Goal: Task Accomplishment & Management: Manage account settings

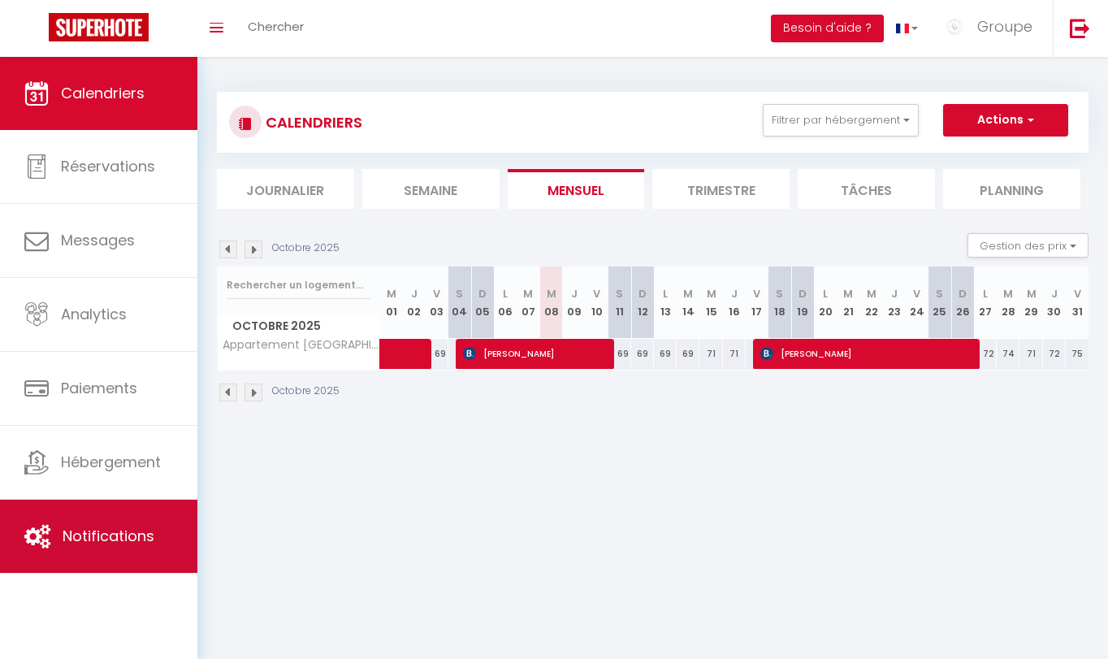
click at [93, 502] on link "Notifications" at bounding box center [98, 535] width 197 height 73
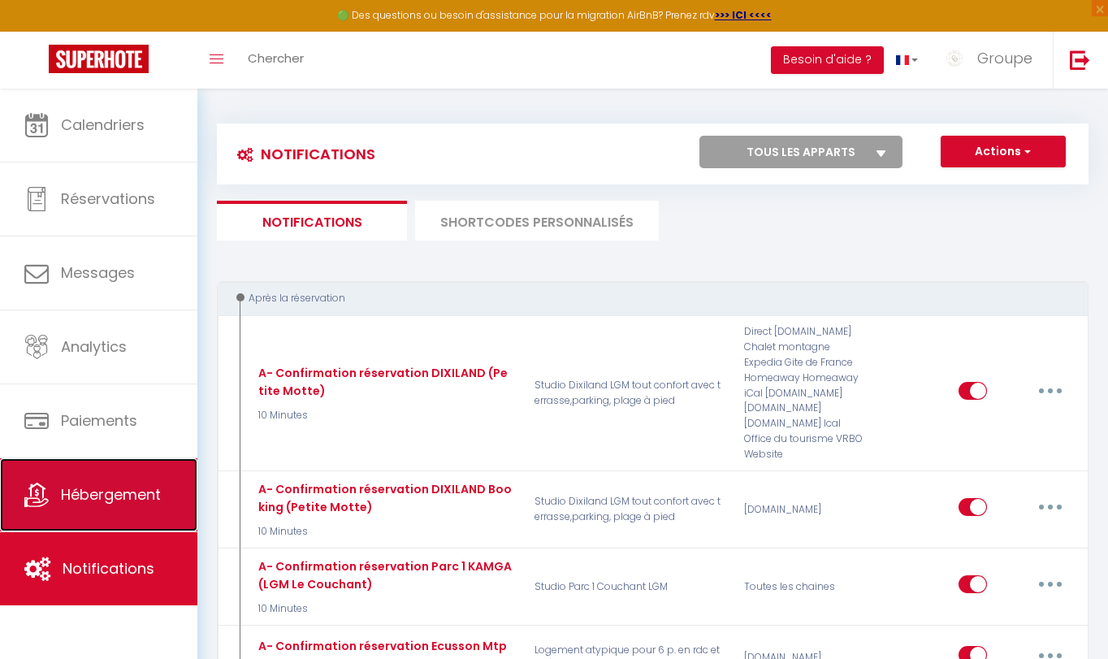
click at [117, 491] on span "Hébergement" at bounding box center [111, 494] width 100 height 20
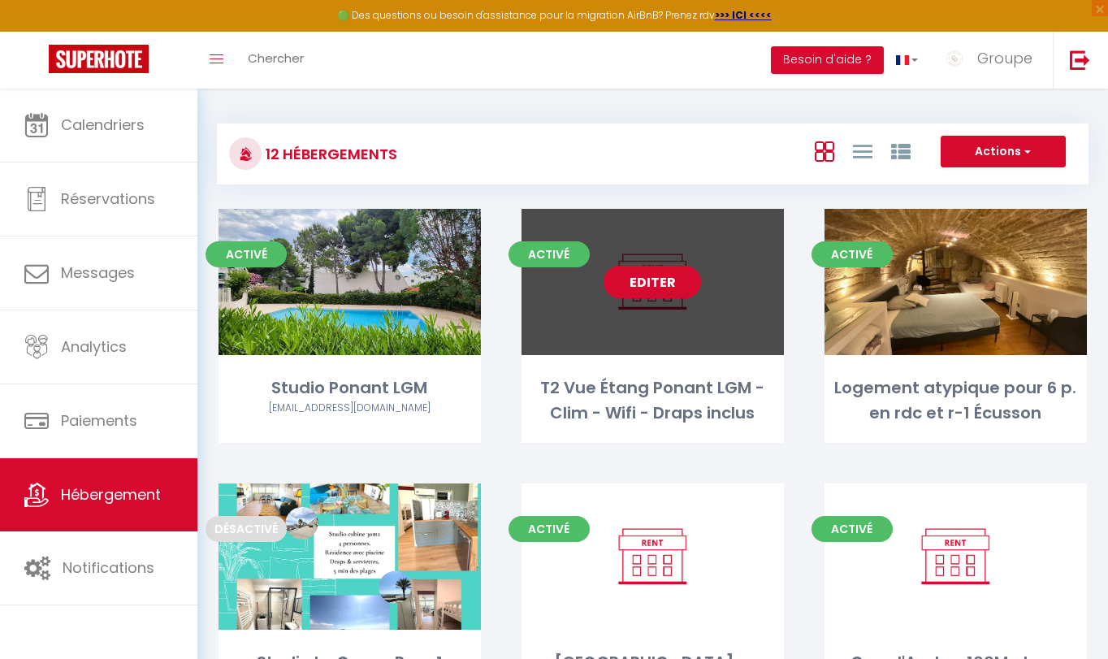
click at [646, 279] on link "Editer" at bounding box center [651, 282] width 97 height 32
click at [654, 286] on link "Editer" at bounding box center [651, 282] width 97 height 32
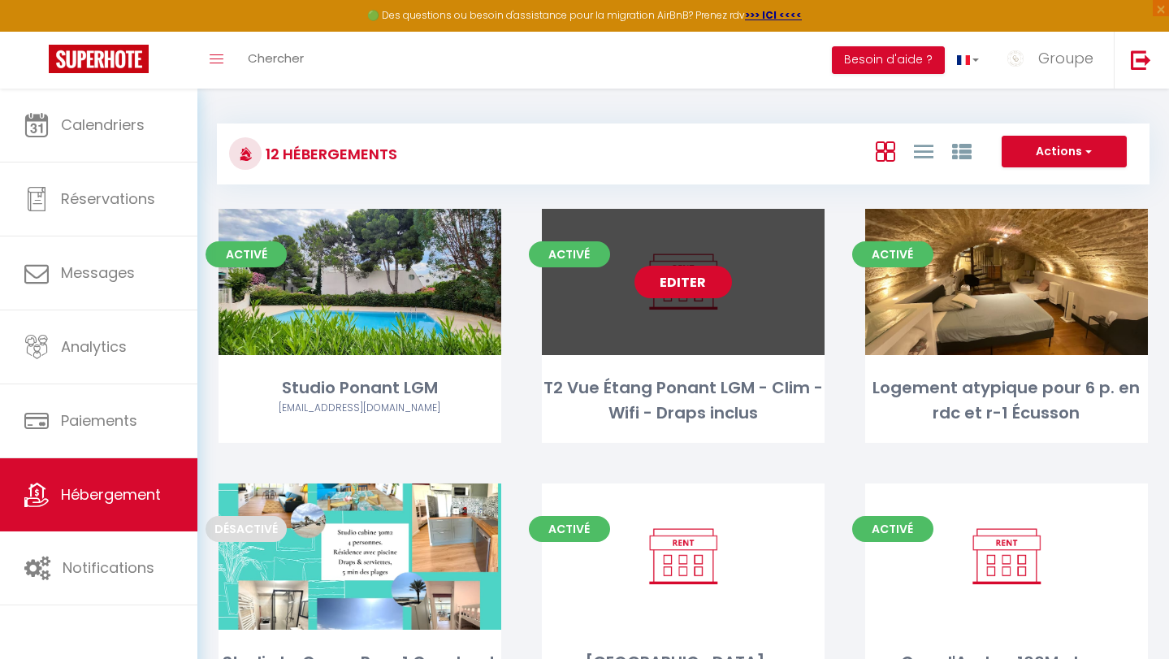
click at [686, 283] on link "Editer" at bounding box center [682, 282] width 97 height 32
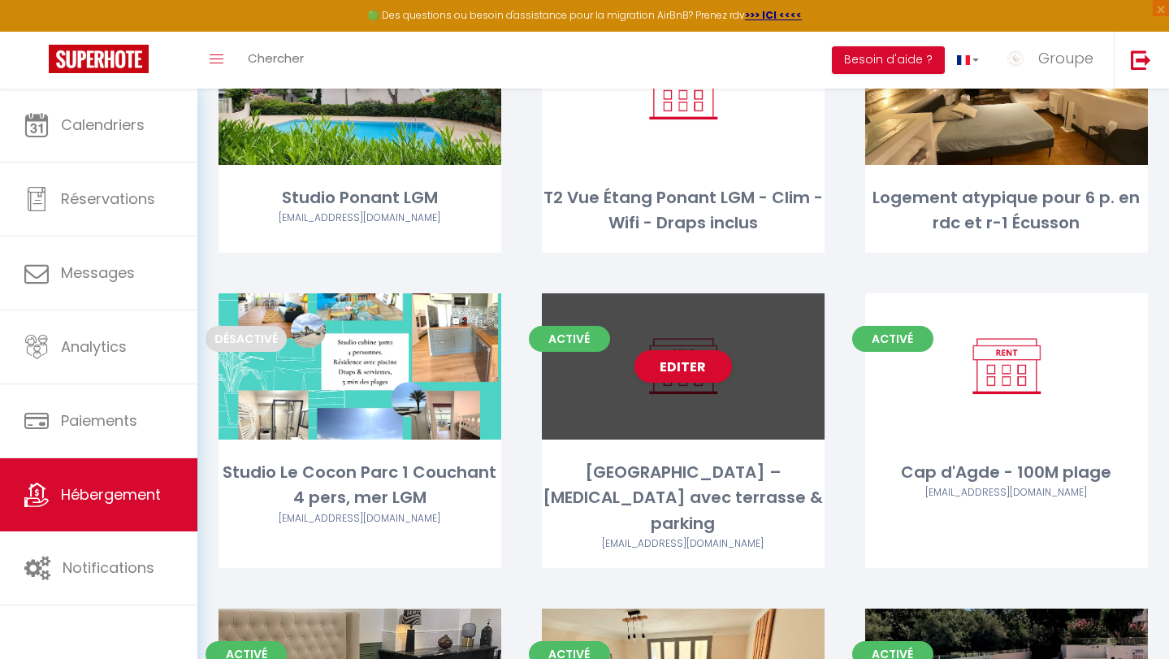
scroll to position [90, 0]
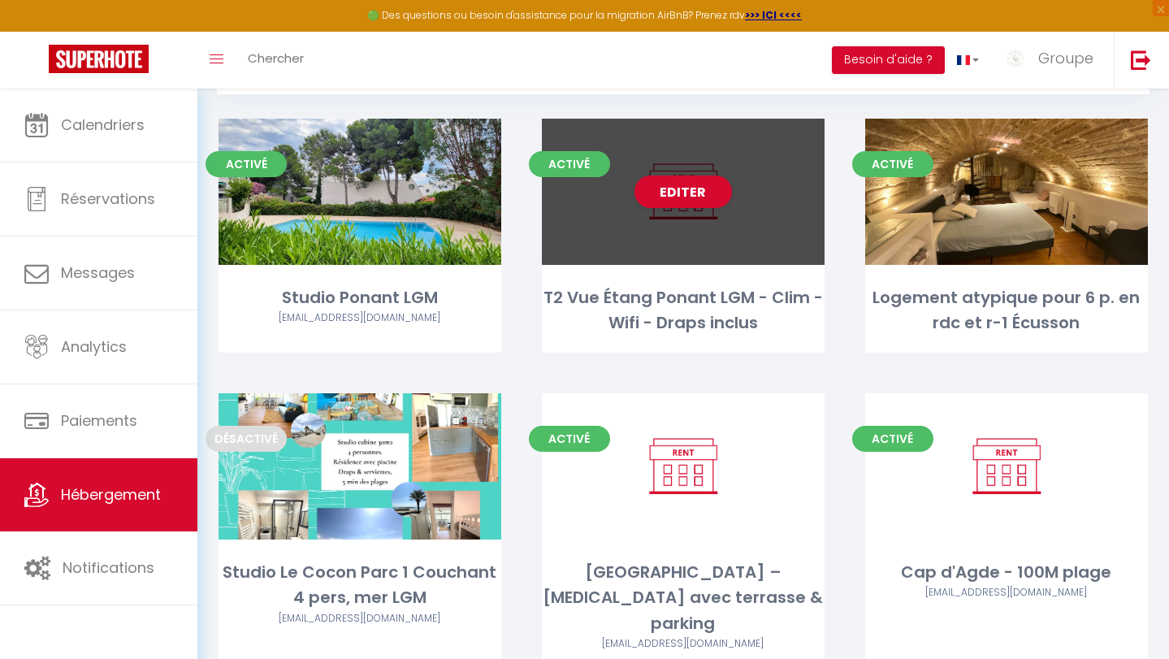
click at [720, 260] on div "Editer" at bounding box center [683, 192] width 283 height 146
select select "3"
select select "2"
select select "1"
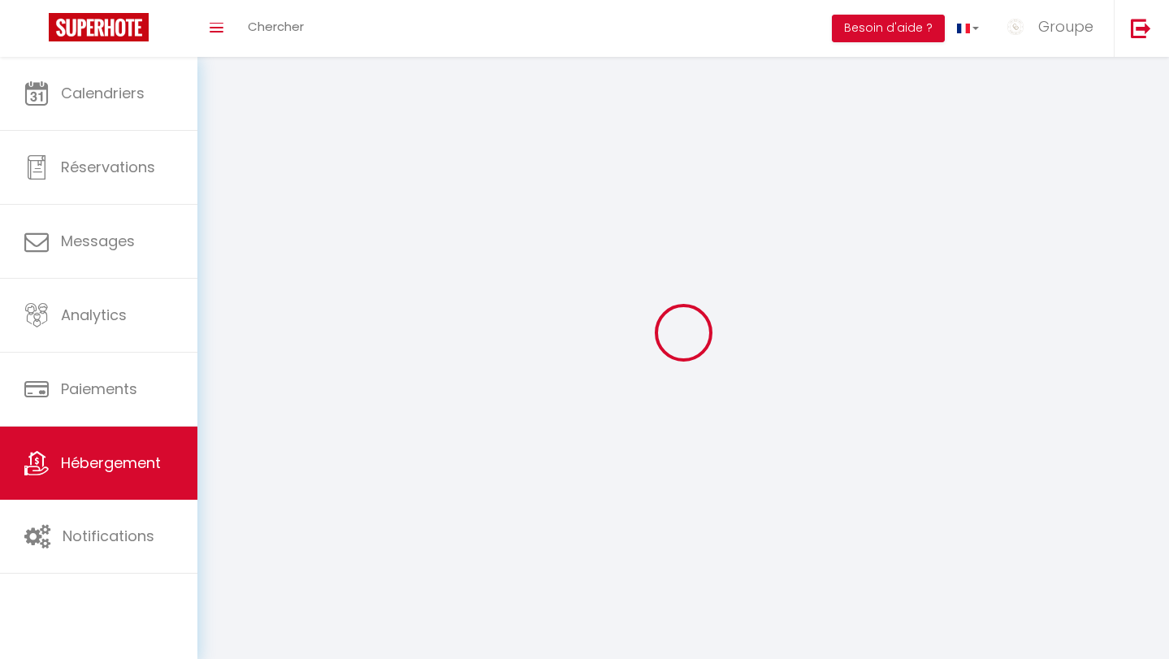
select select
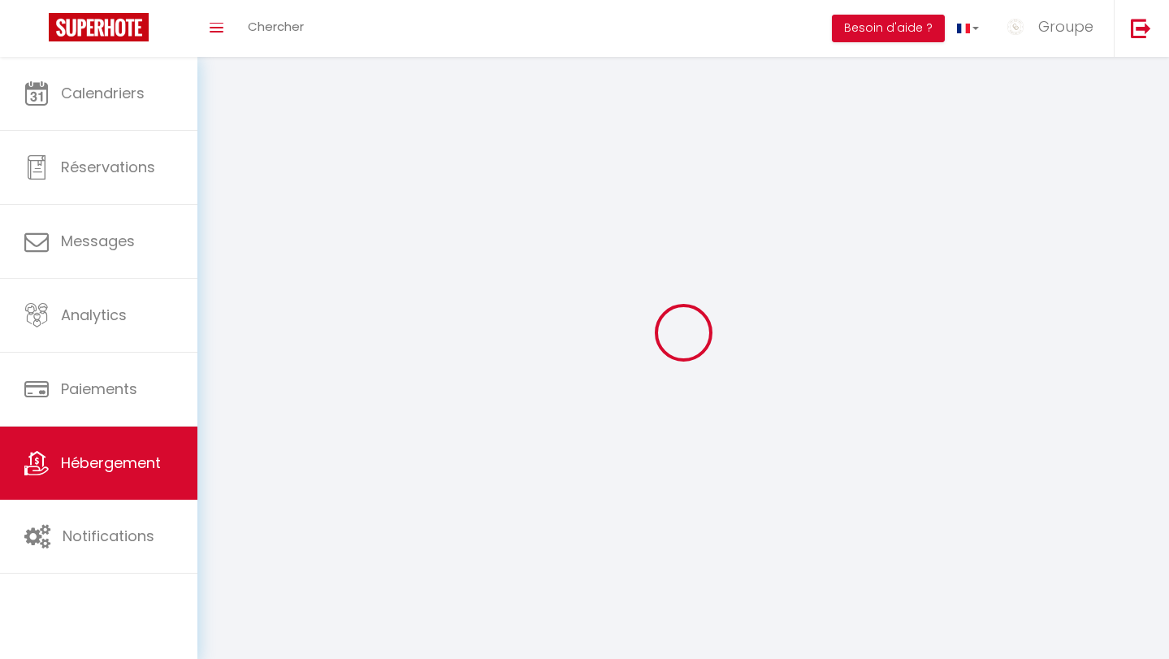
select select
checkbox input "false"
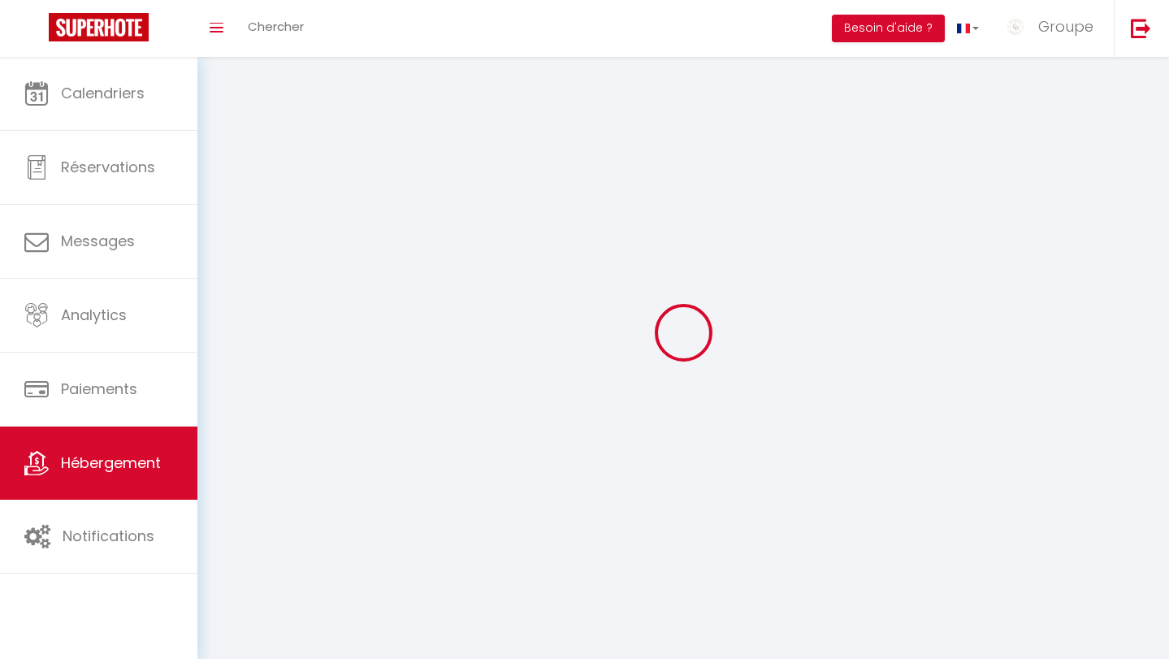
checkbox input "false"
select select
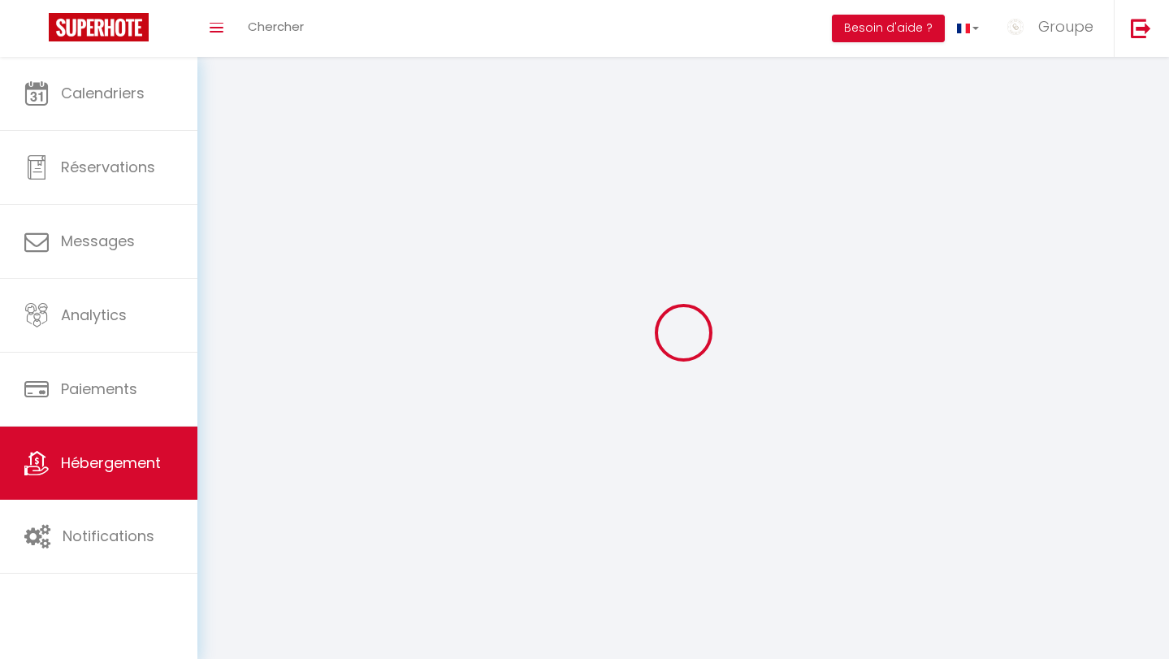
select select
checkbox input "false"
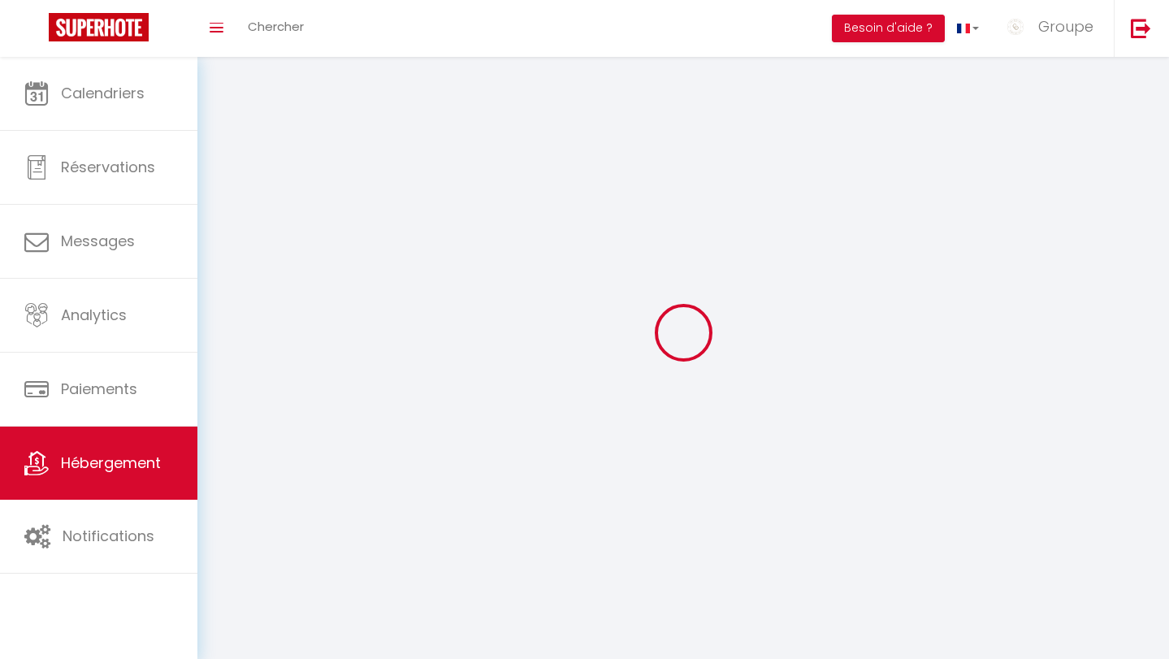
checkbox input "false"
select select
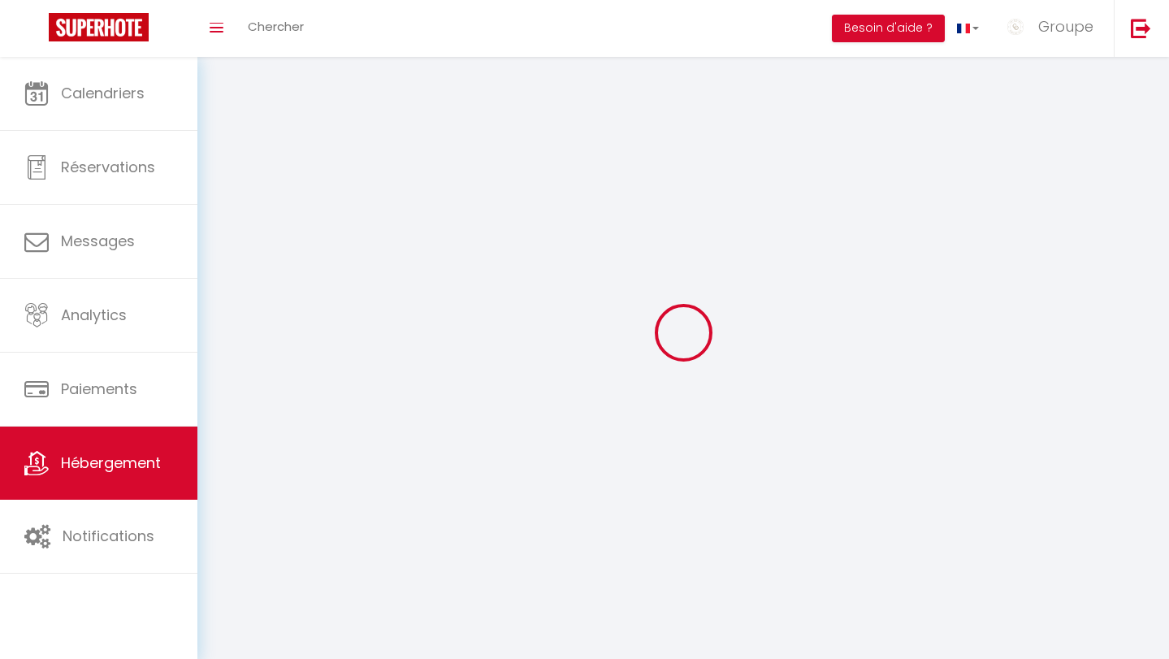
select select
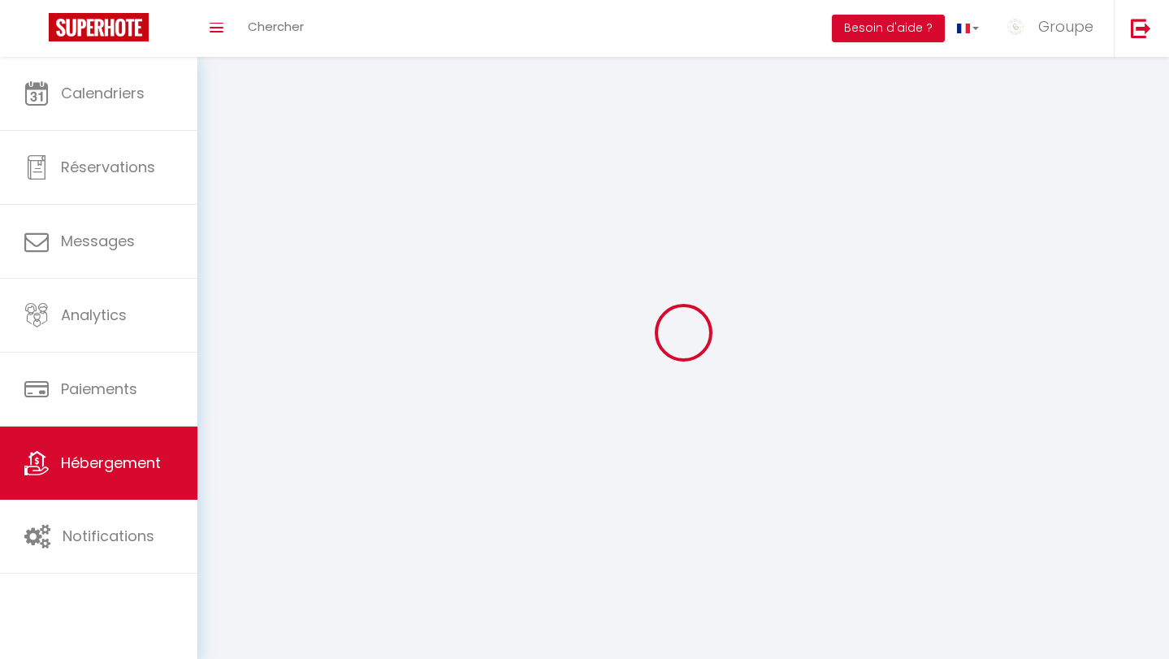
select select
checkbox input "false"
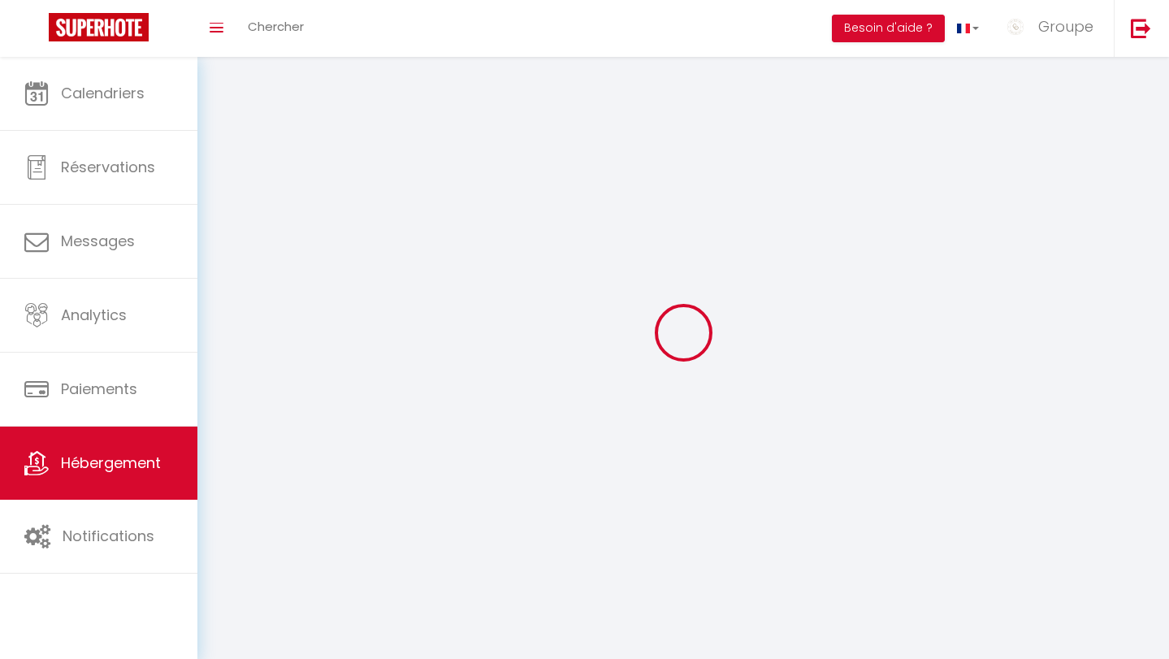
select select
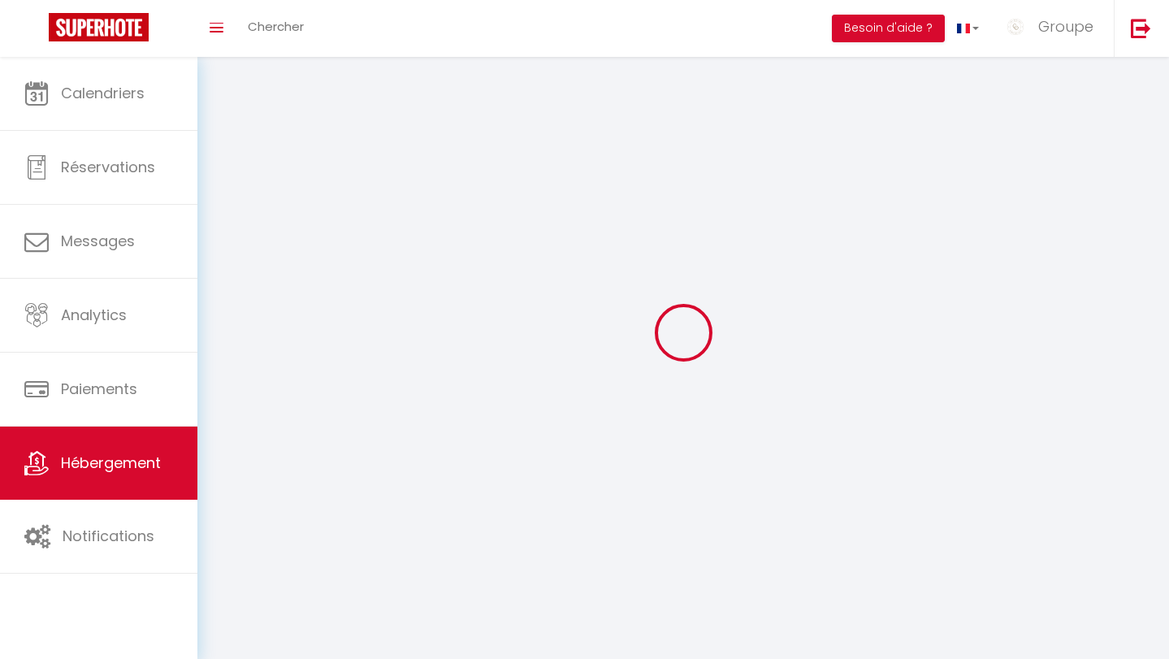
select select
checkbox input "false"
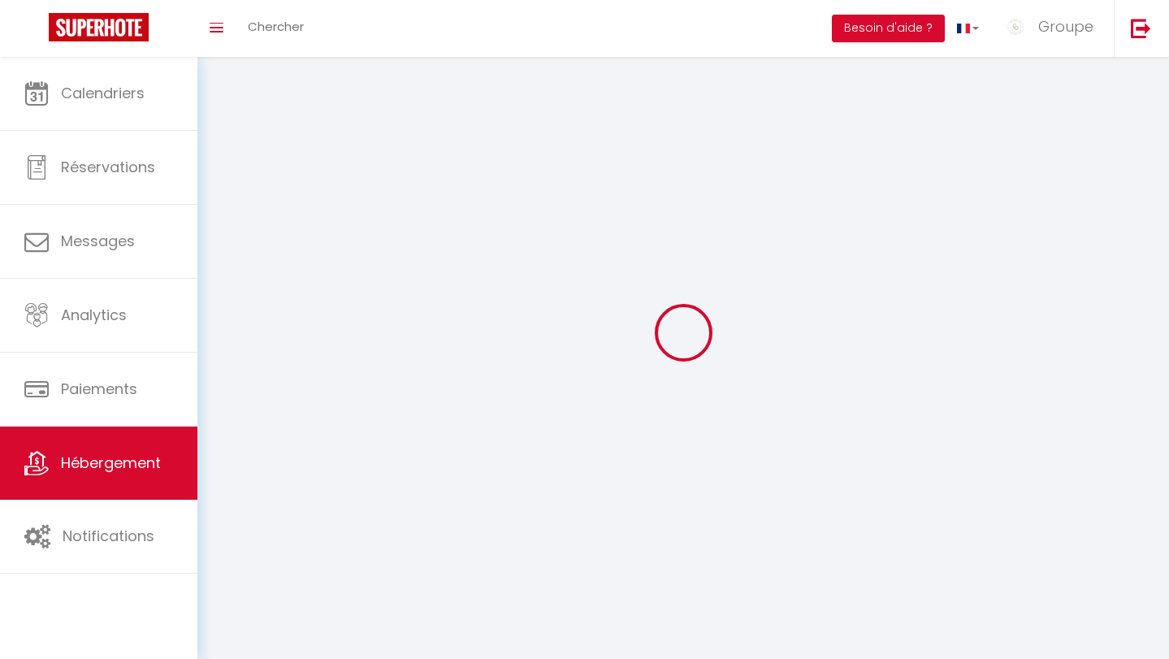
checkbox input "false"
select select
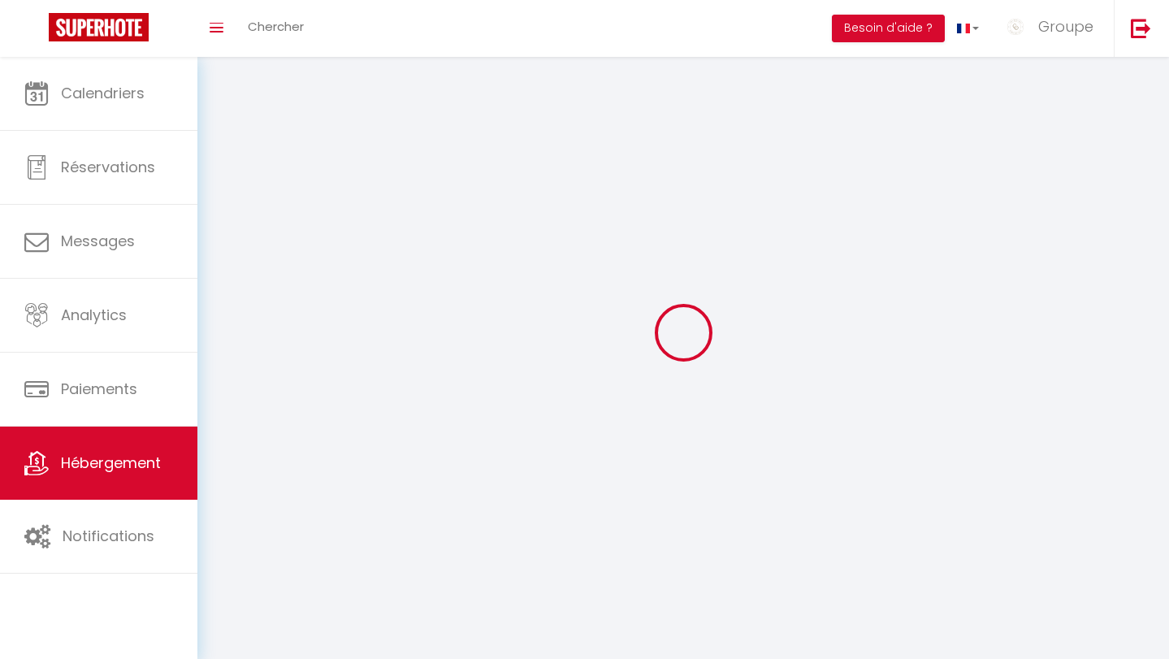
select select
checkbox input "false"
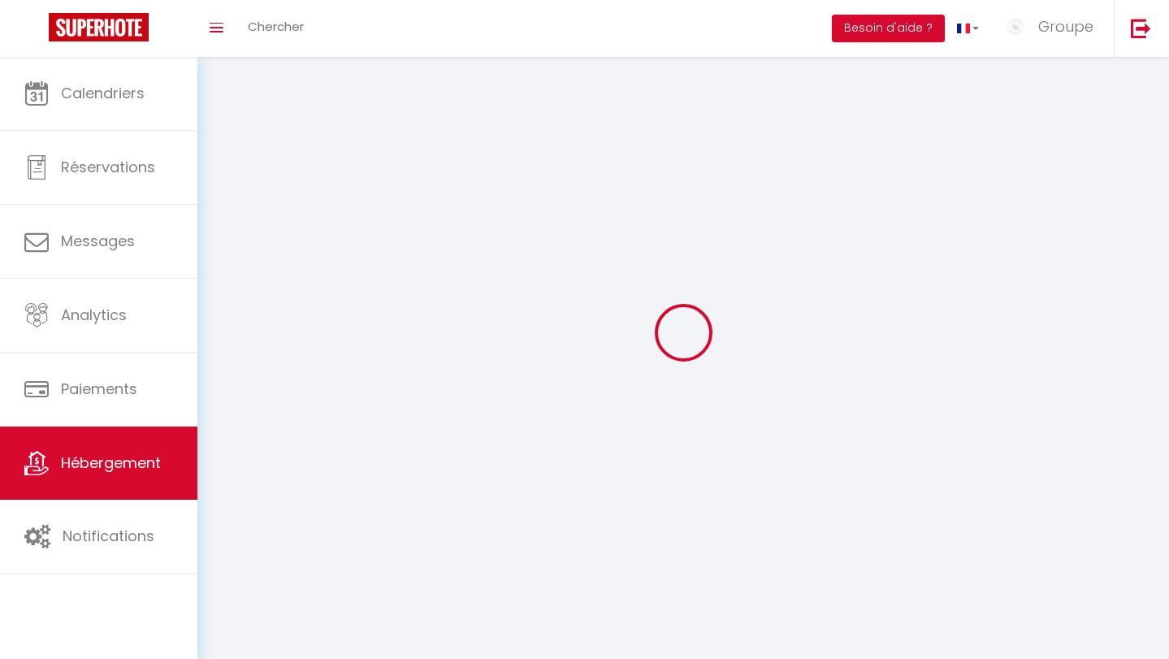
checkbox input "false"
select select
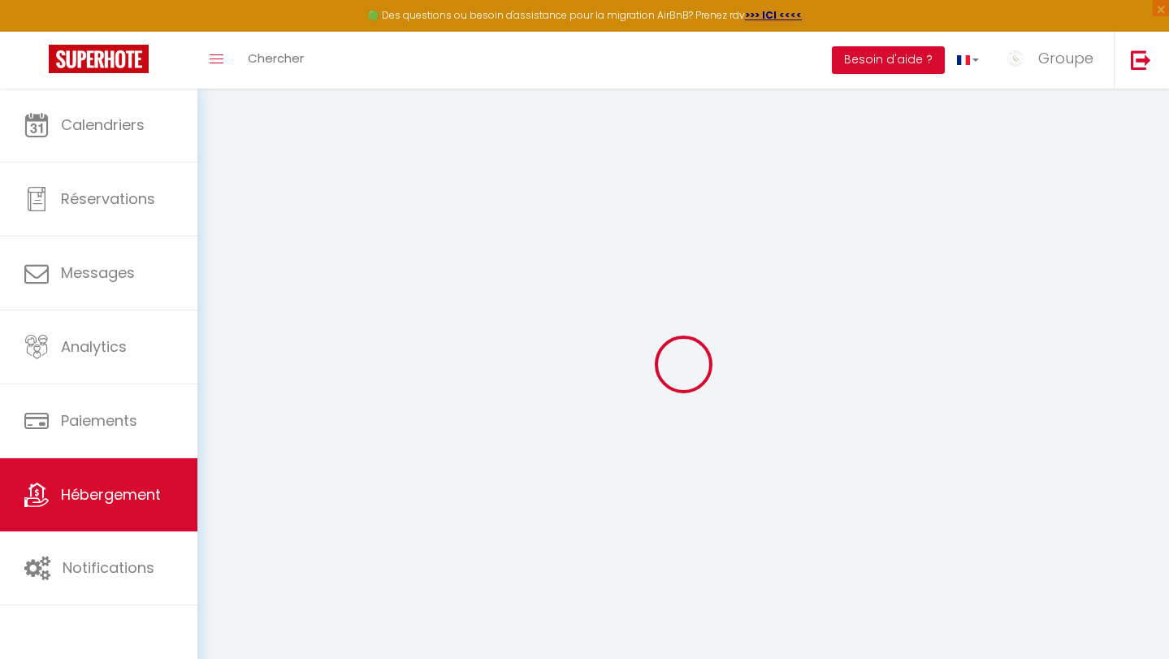
select select "+ 15 %"
select select "16:00"
select select "19:00"
select select "10:00"
select select "30"
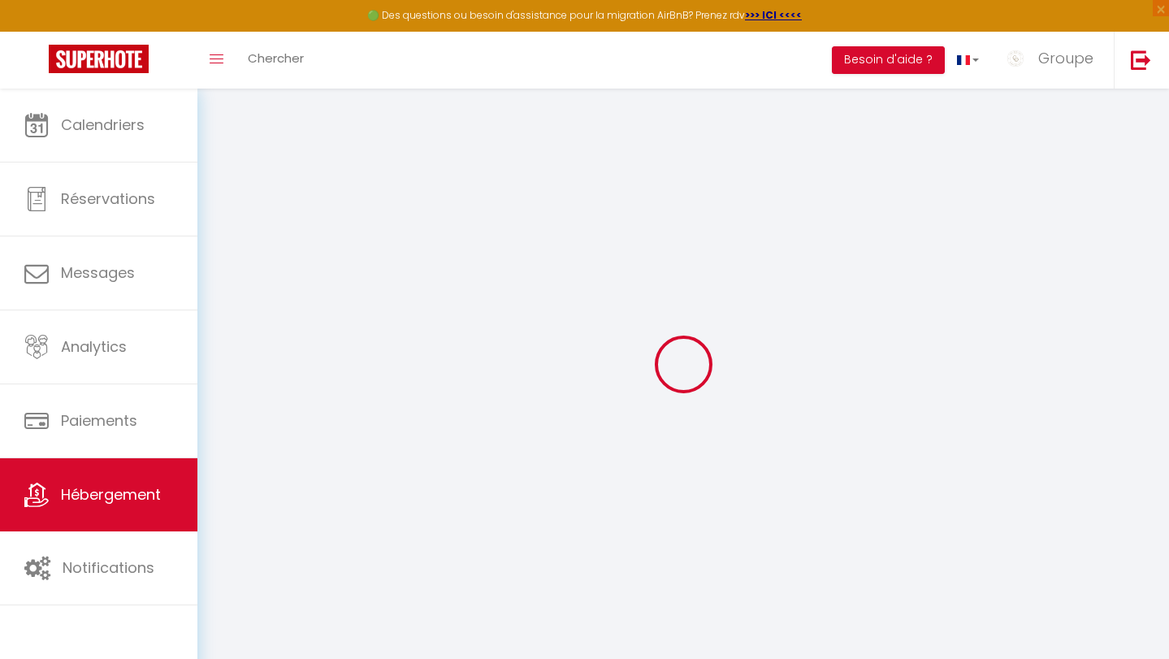
select select "120"
select select
checkbox input "false"
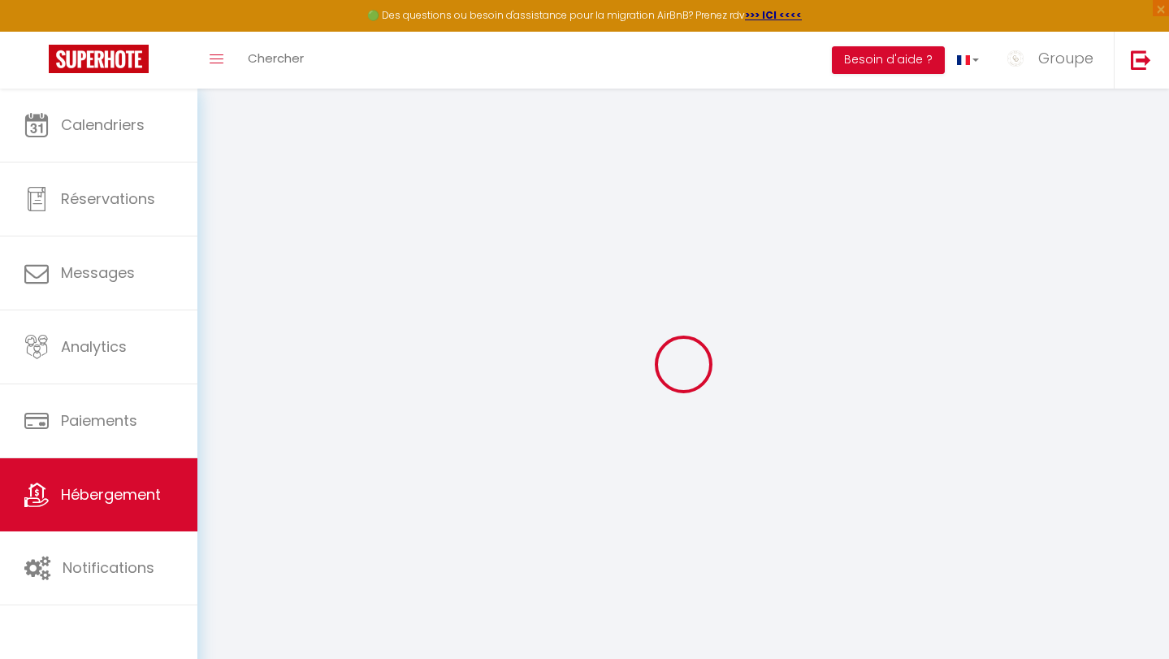
checkbox input "false"
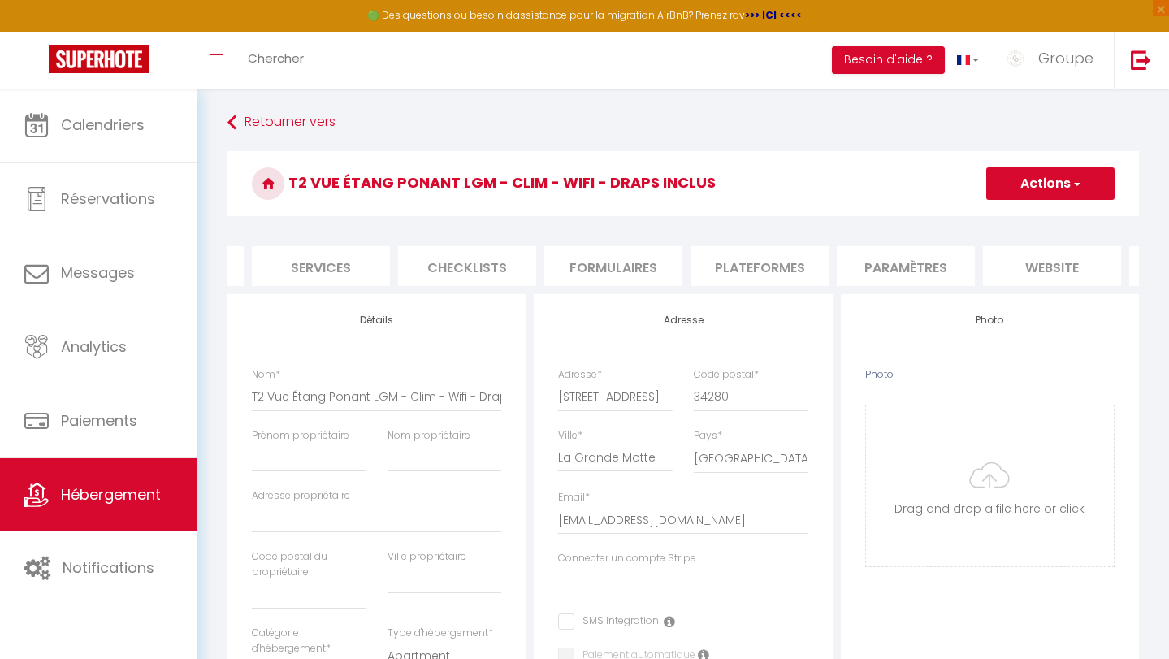
scroll to position [0, 412]
click at [772, 273] on li "Plateformes" at bounding box center [762, 266] width 138 height 40
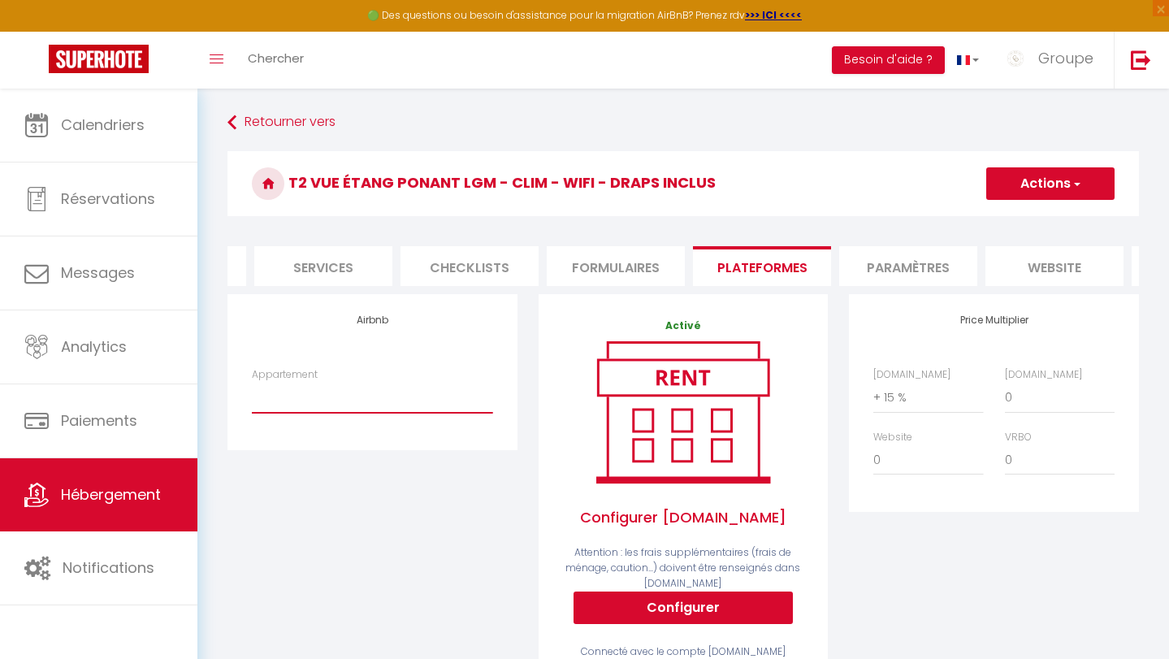
click at [413, 413] on select "Superbe appartement Corbier 73300 - lili030394@hotmail.fr Villa de charme avec …" at bounding box center [372, 397] width 240 height 31
select select "12915-1304152390539382638"
click at [252, 394] on select "Superbe appartement Corbier 73300 - lili030394@hotmail.fr Villa de charme avec …" at bounding box center [372, 397] width 240 height 31
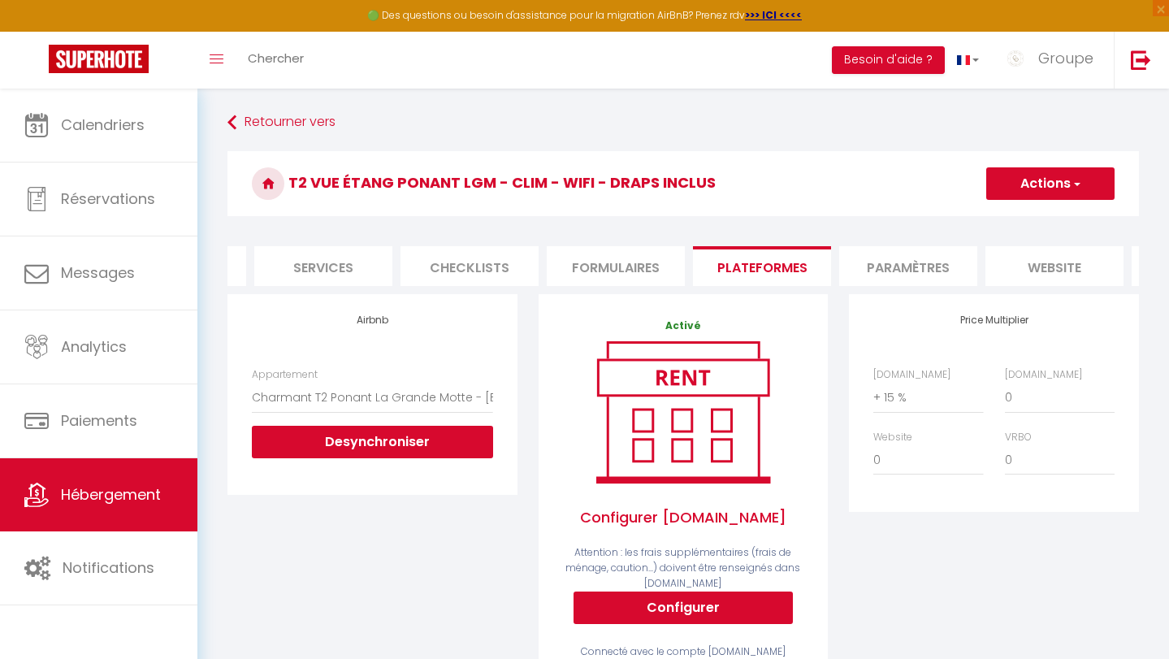
click at [1050, 184] on button "Actions" at bounding box center [1050, 183] width 128 height 32
click at [1027, 217] on link "Enregistrer" at bounding box center [1049, 219] width 128 height 21
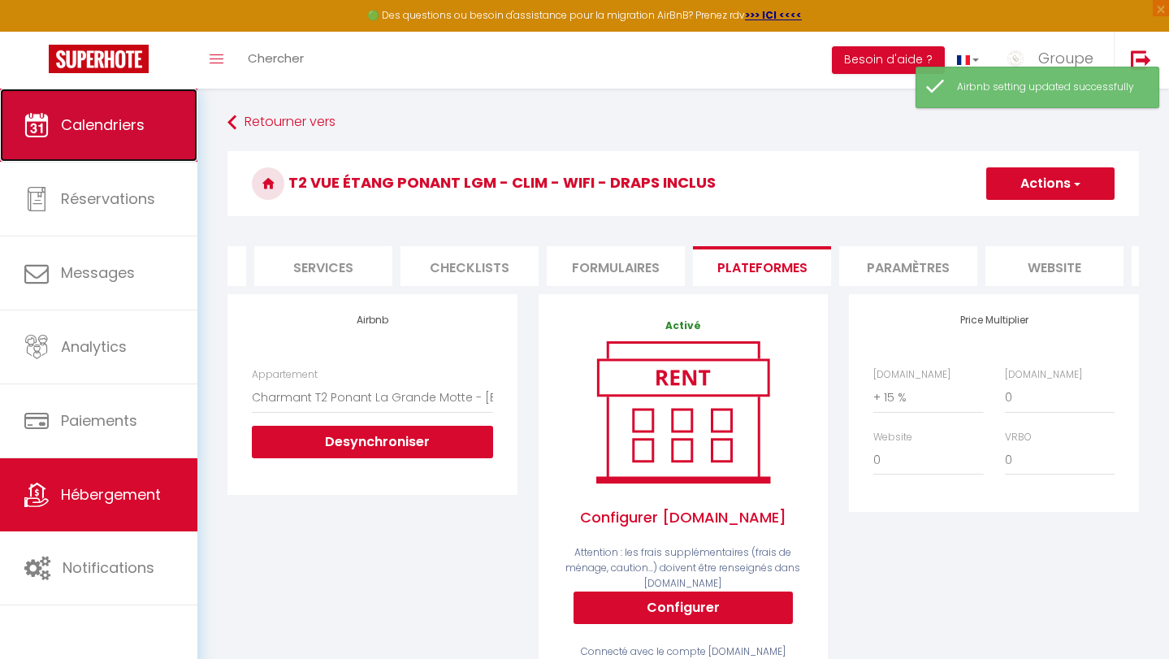
click at [158, 146] on link "Calendriers" at bounding box center [98, 125] width 197 height 73
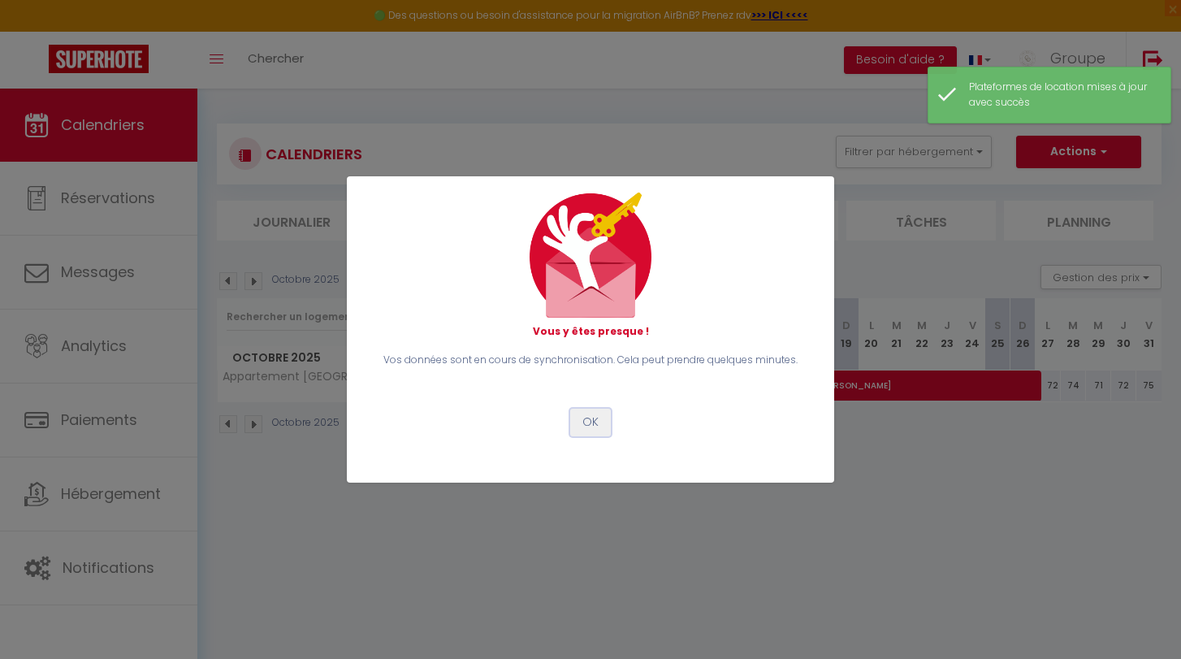
click at [588, 425] on button "OK" at bounding box center [590, 423] width 41 height 28
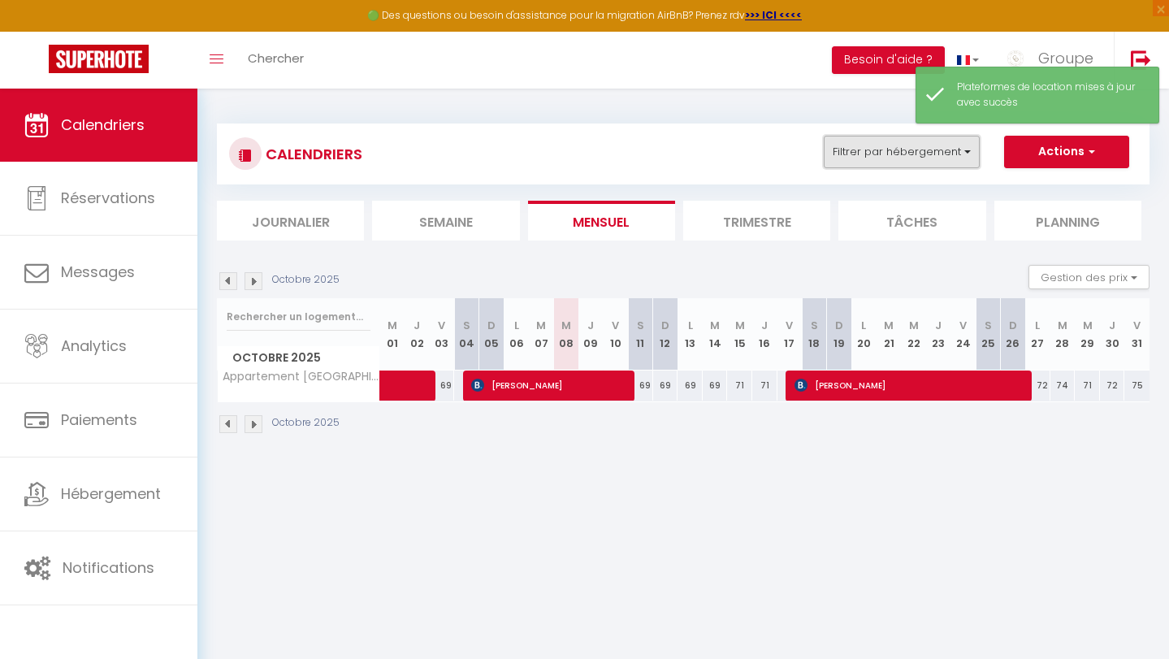
click at [950, 163] on button "Filtrer par hébergement" at bounding box center [902, 152] width 156 height 32
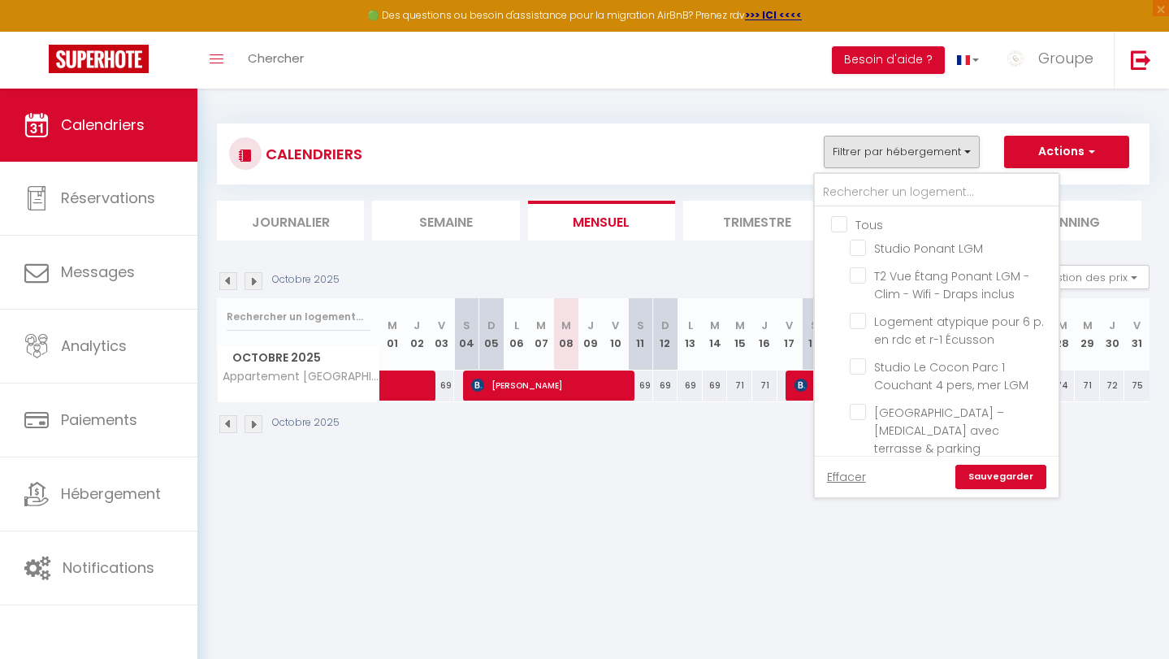
click at [840, 223] on input "Tous" at bounding box center [953, 223] width 244 height 16
checkbox input "true"
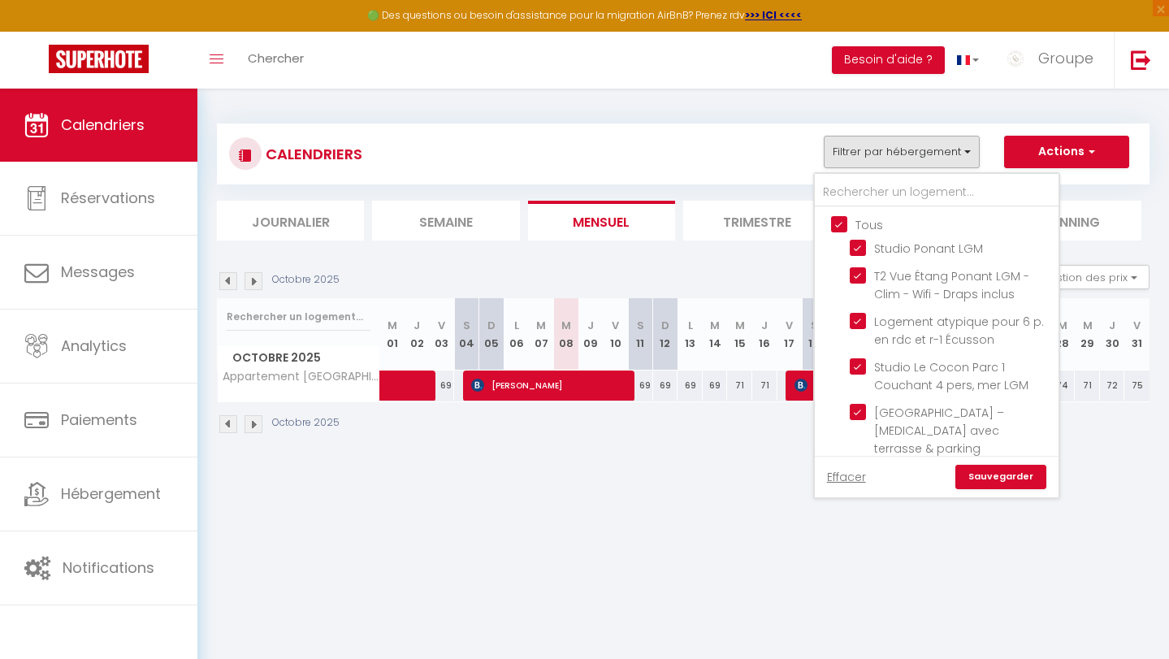
checkbox input "true"
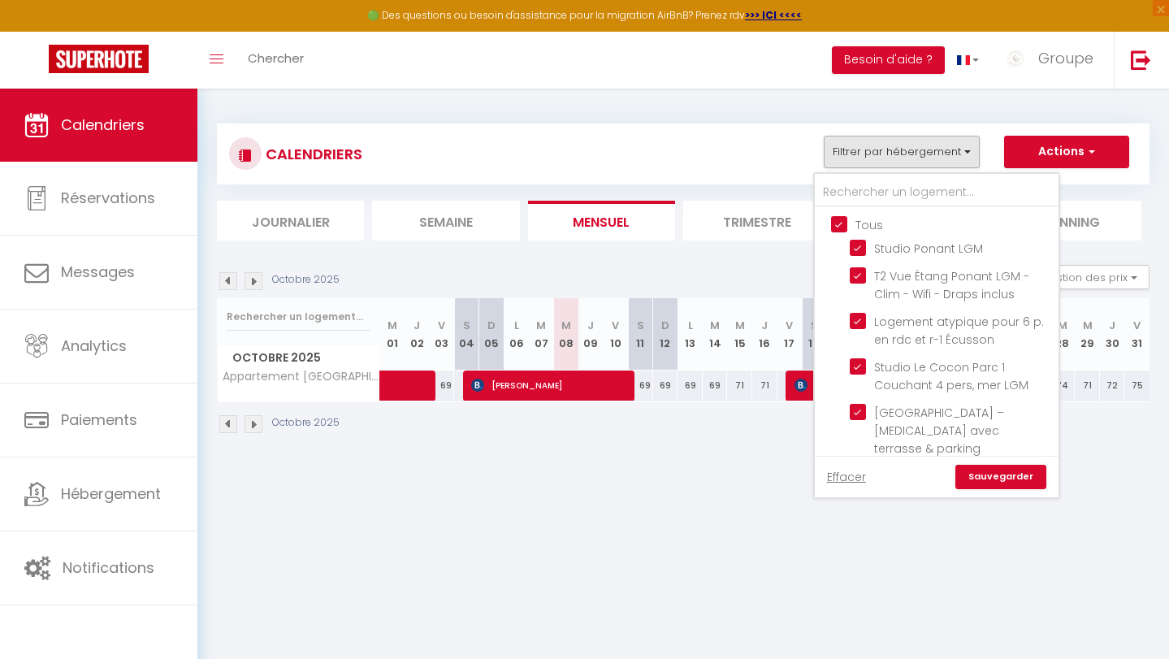
checkbox input "true"
click at [997, 478] on link "Sauvegarder" at bounding box center [1000, 477] width 91 height 24
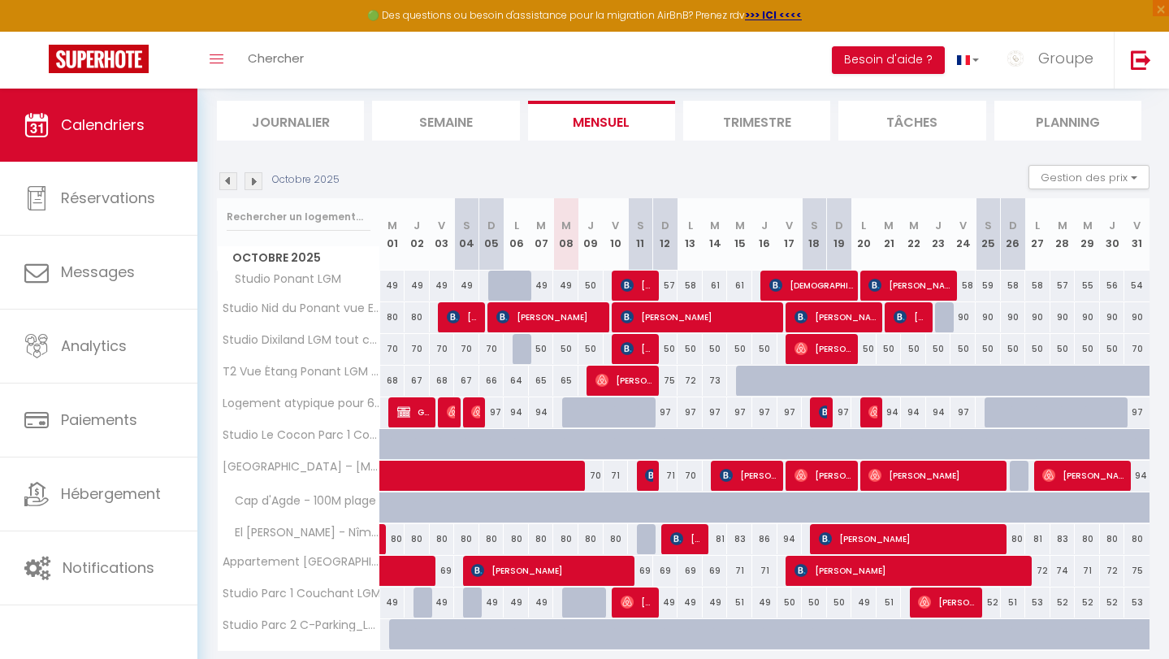
scroll to position [158, 0]
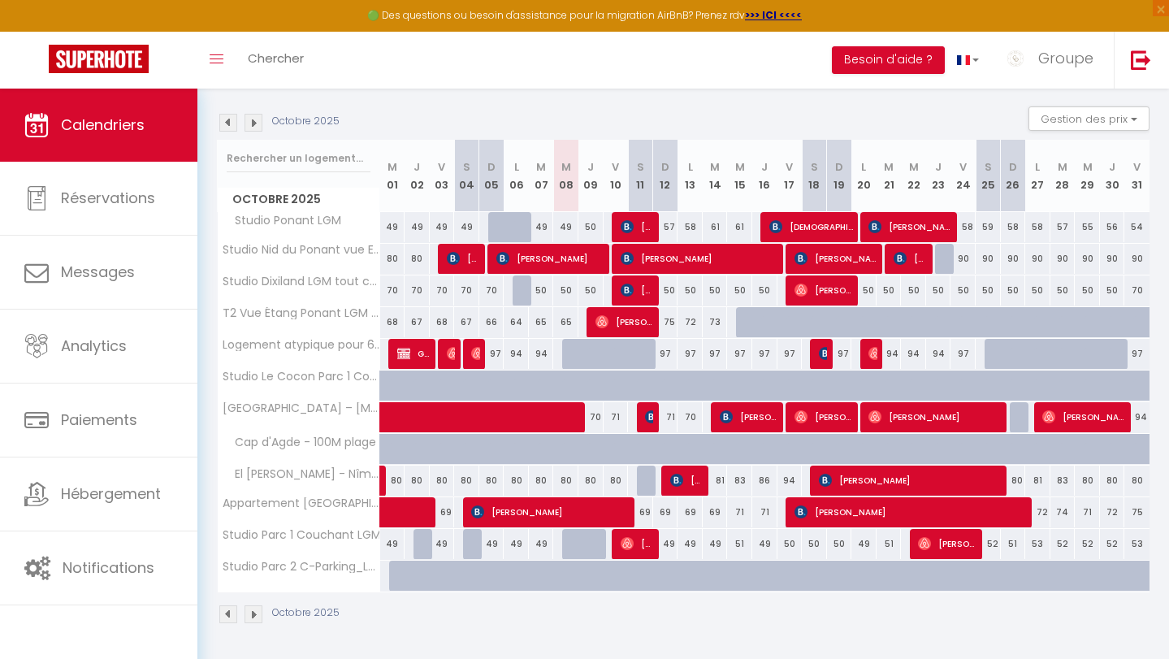
drag, startPoint x: 522, startPoint y: 575, endPoint x: 389, endPoint y: 577, distance: 133.2
click at [389, 577] on tr "Studio Parc 2 C-Parking_LGM 80 80 80 80 80 80 80 80 80 80 80" at bounding box center [684, 576] width 932 height 32
click at [229, 128] on img at bounding box center [228, 123] width 18 height 18
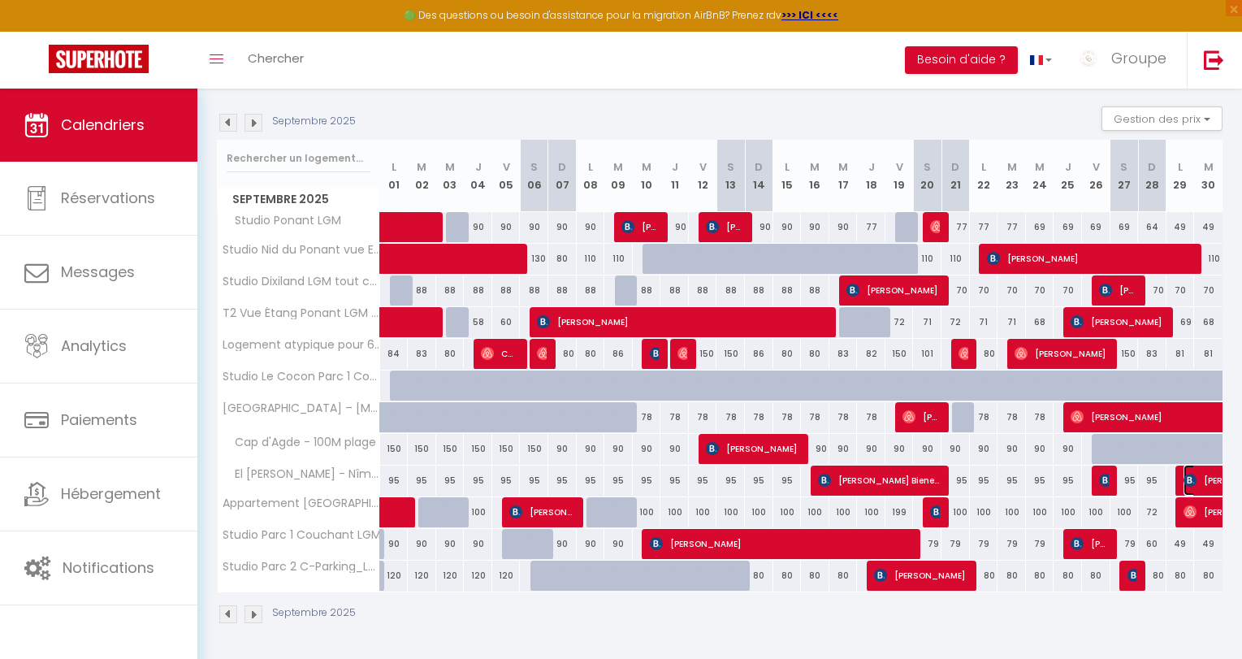
click at [1119, 477] on img at bounding box center [1189, 479] width 13 height 13
select select "OK"
select select "KO"
select select "0"
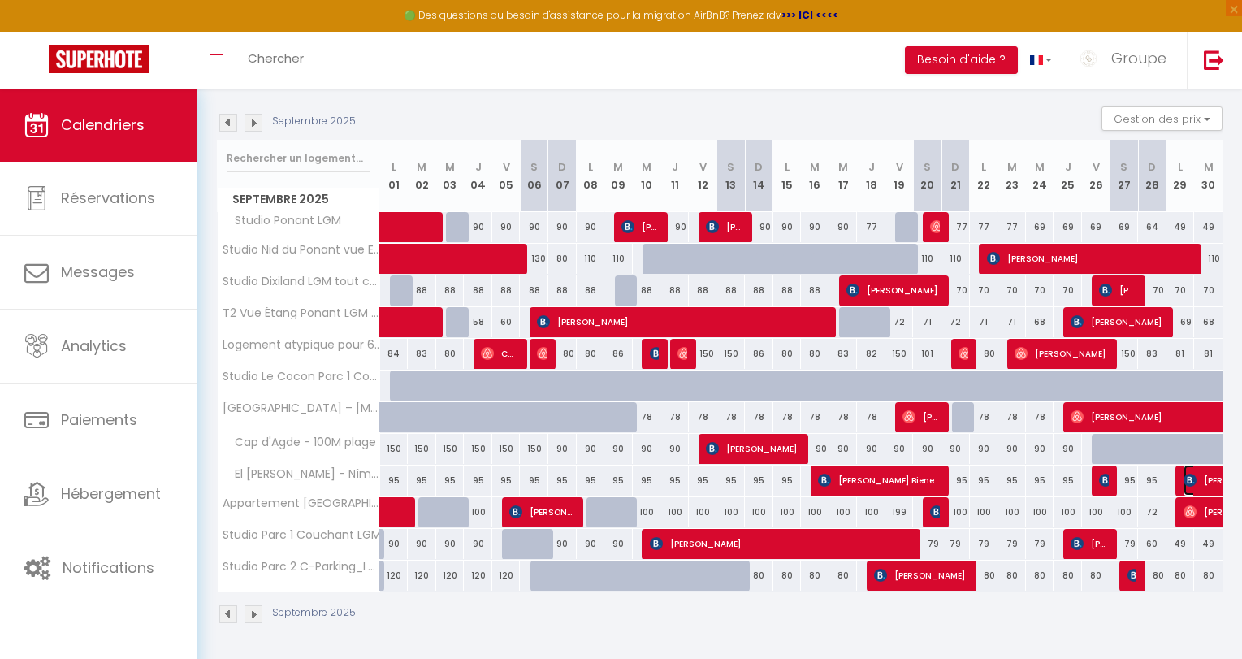
select select "1"
select select
select select "29805"
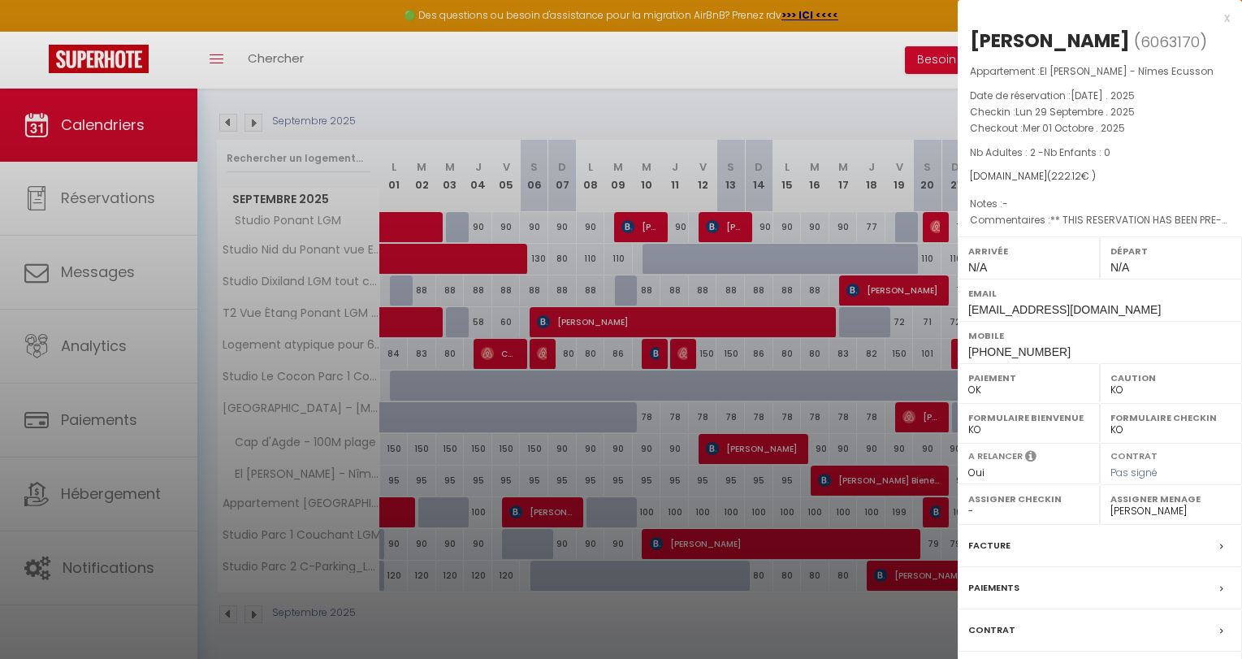
click at [1119, 18] on div "x" at bounding box center [1094, 17] width 272 height 19
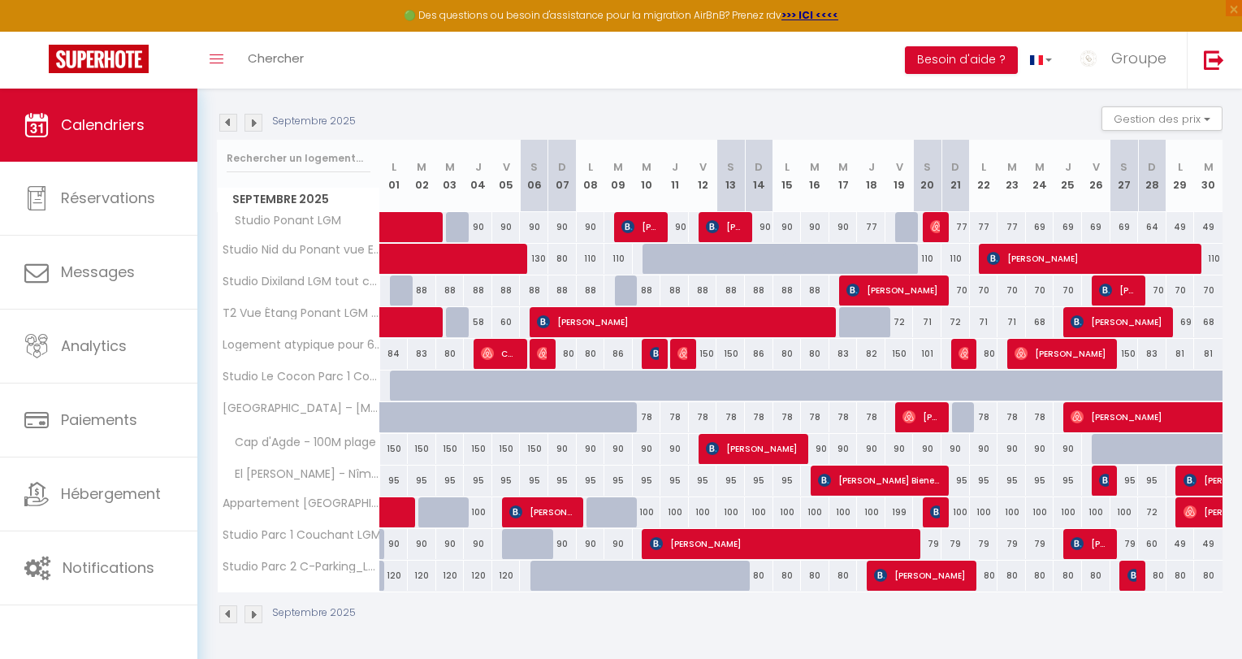
click at [252, 119] on img at bounding box center [253, 123] width 18 height 18
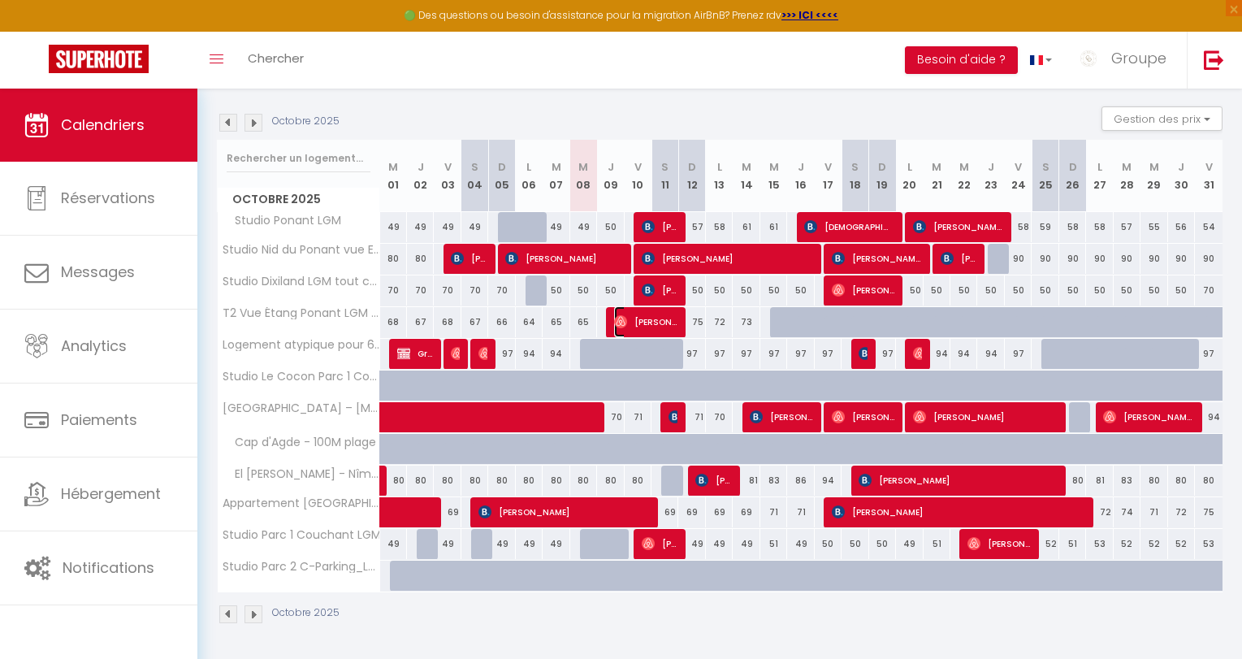
click at [642, 319] on span "[PERSON_NAME]" at bounding box center [645, 321] width 63 height 31
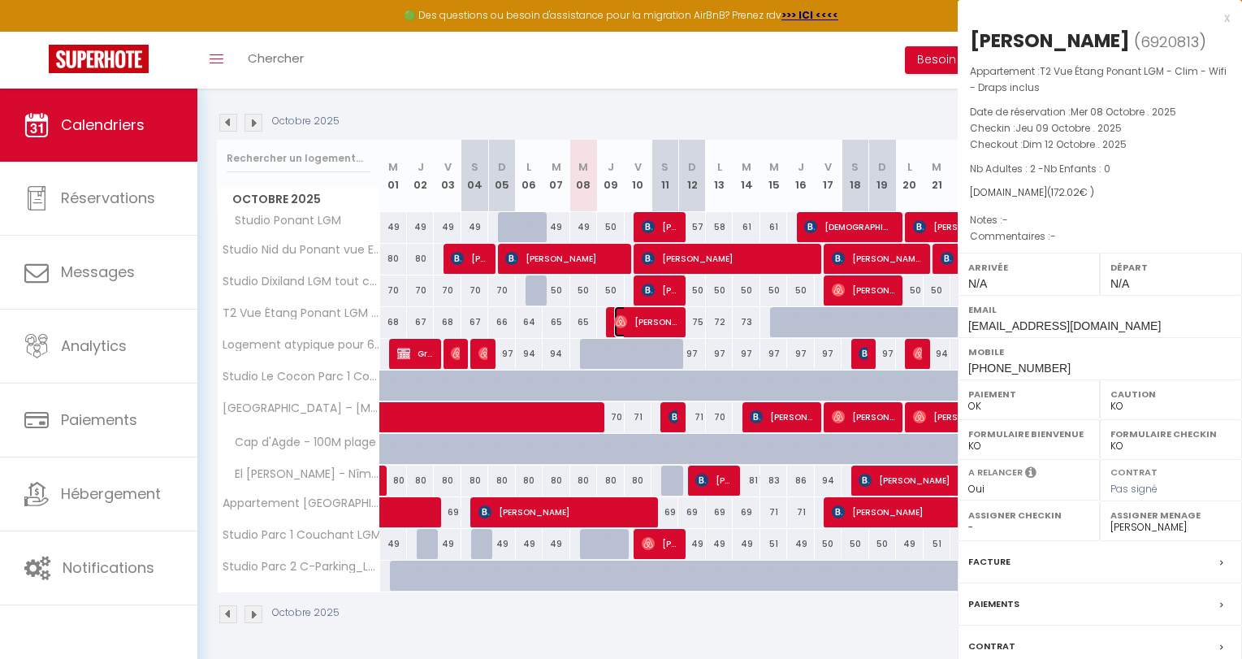
select select "OK"
select select "47007"
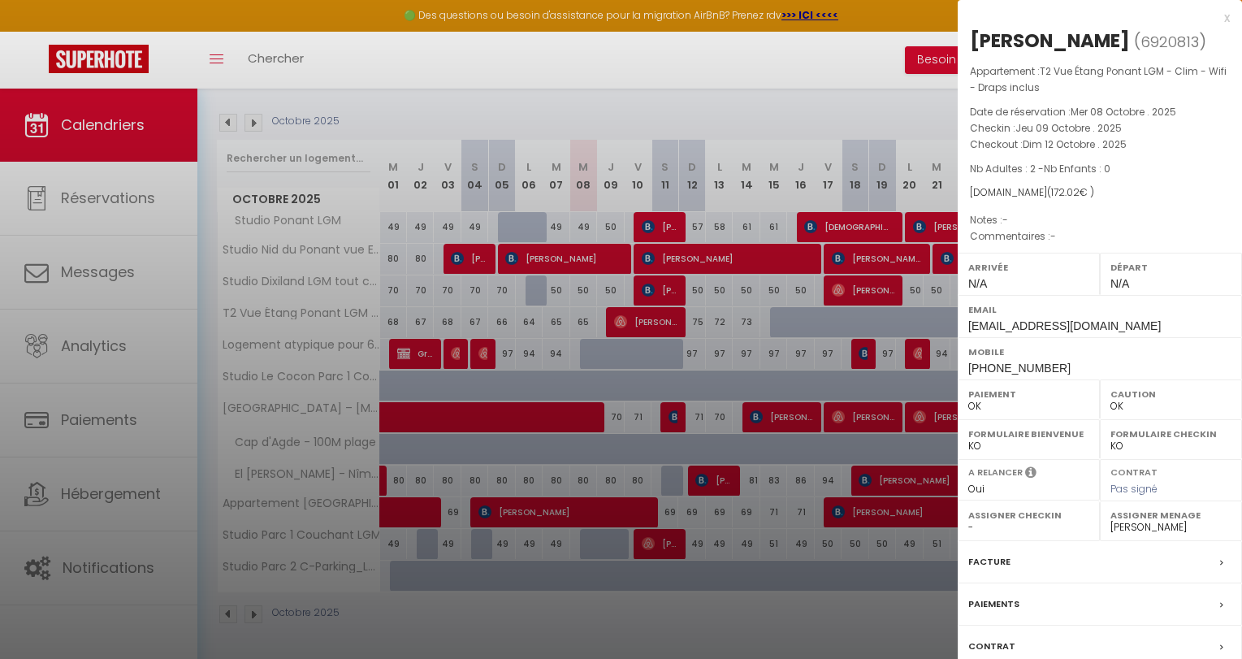
click at [1119, 16] on div "x" at bounding box center [1094, 17] width 272 height 19
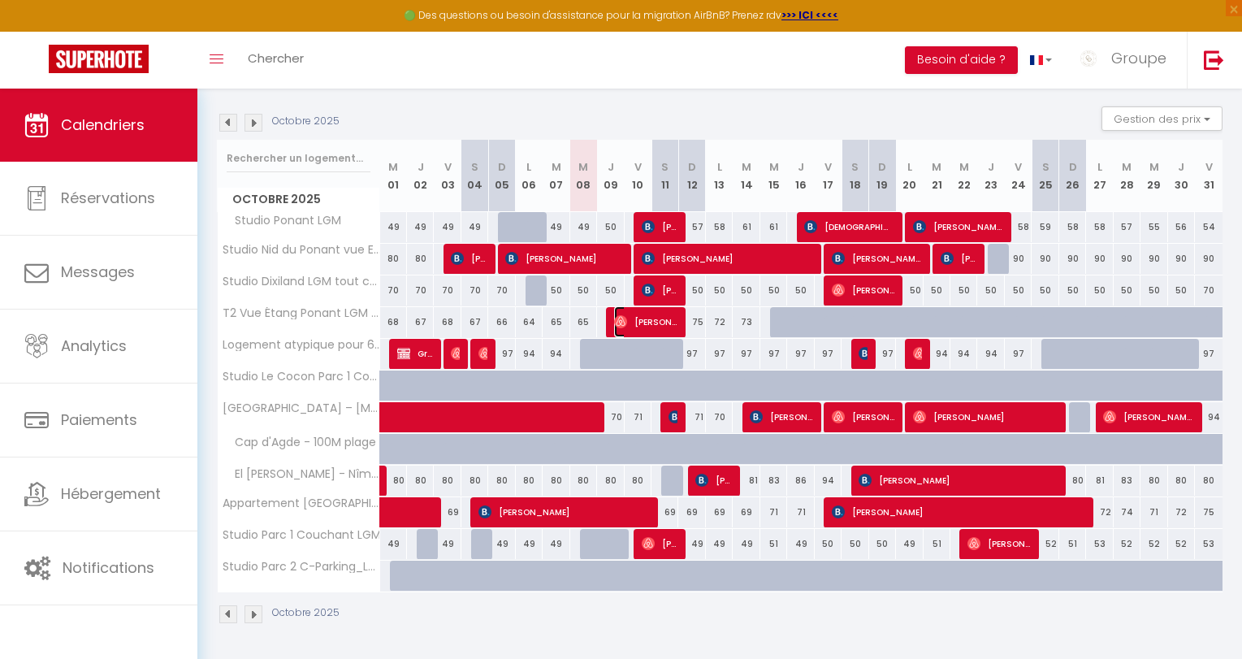
click at [663, 319] on span "[PERSON_NAME]" at bounding box center [645, 321] width 63 height 31
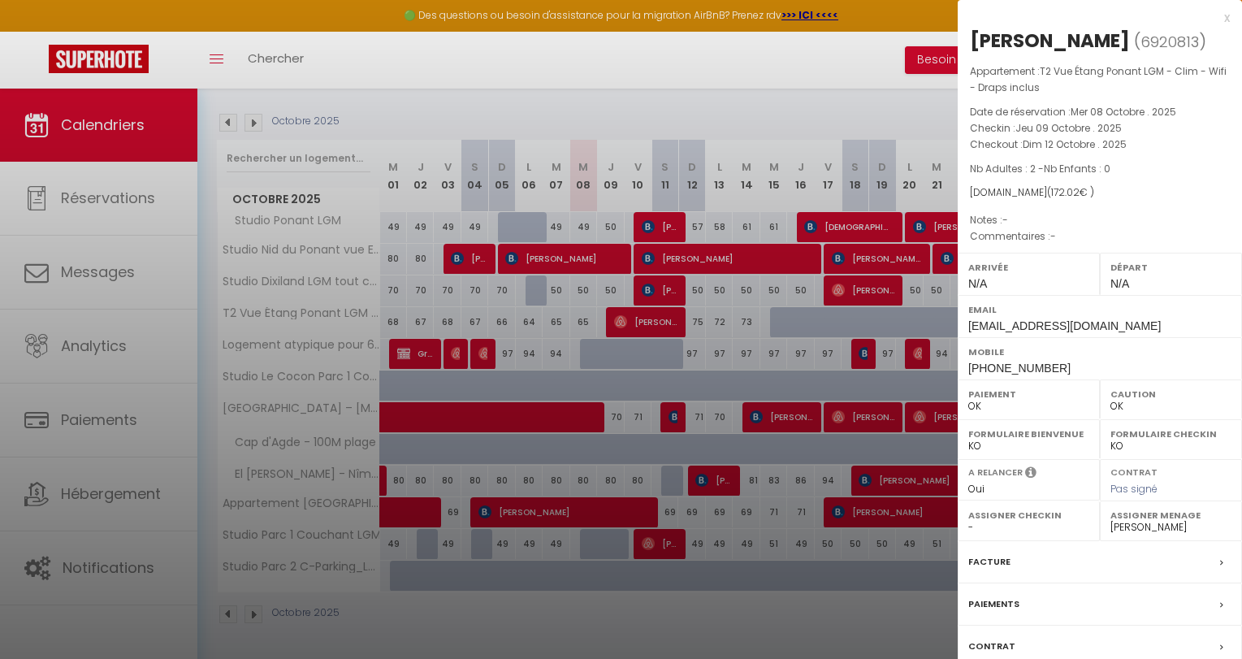
click at [1119, 19] on div "x" at bounding box center [1094, 17] width 272 height 19
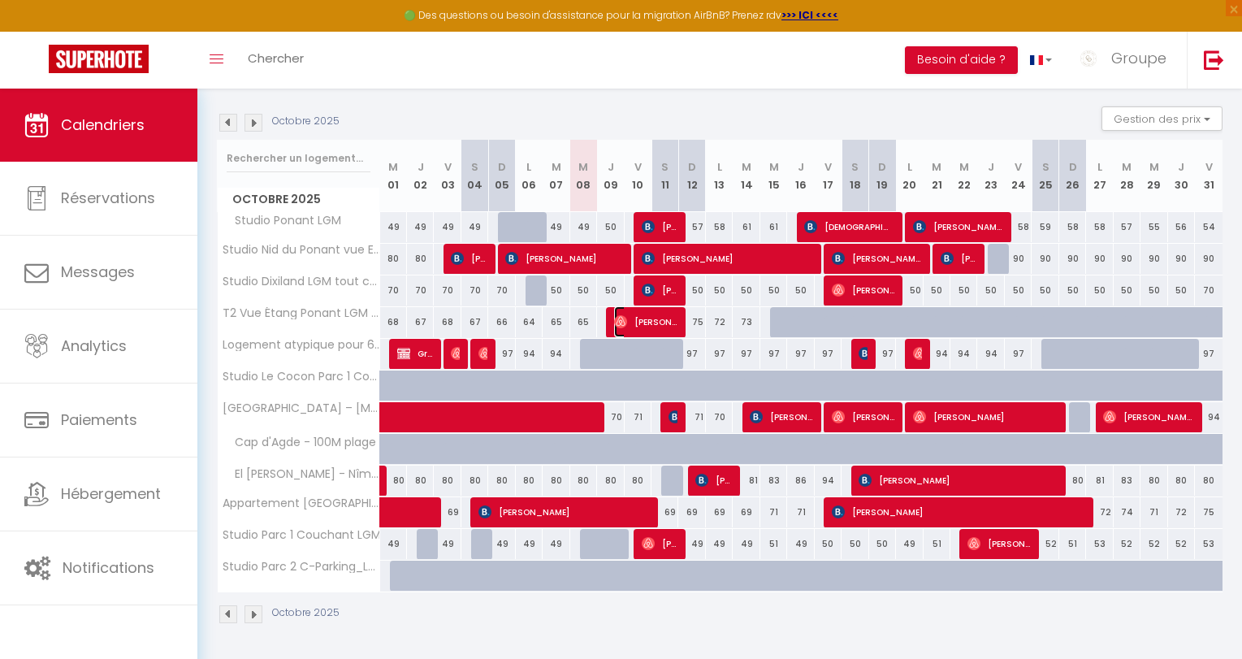
click at [652, 318] on span "[PERSON_NAME]" at bounding box center [645, 321] width 63 height 31
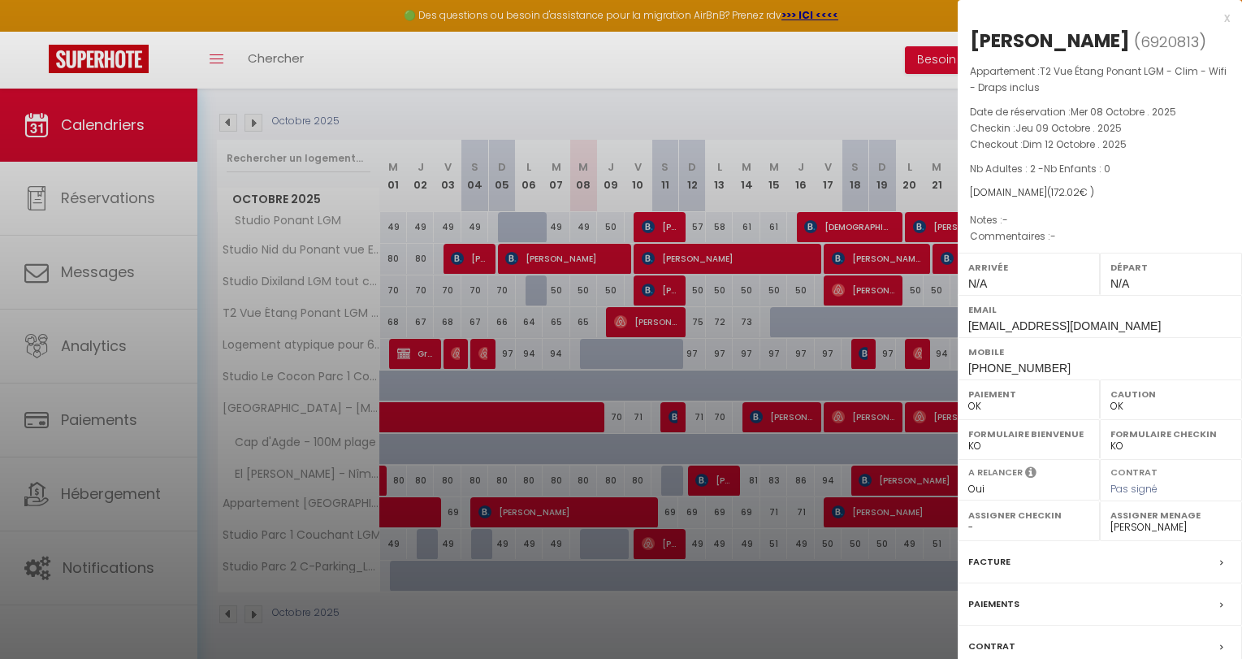
click at [1119, 17] on div "x" at bounding box center [1094, 17] width 272 height 19
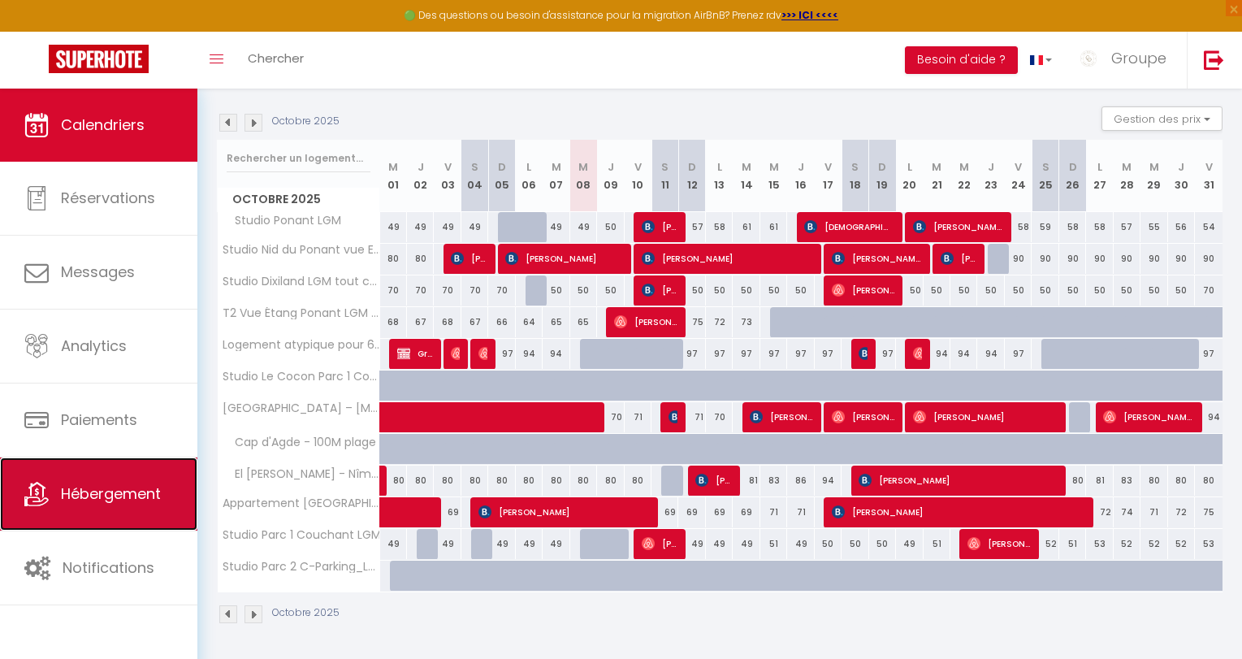
click at [100, 505] on link "Hébergement" at bounding box center [98, 493] width 197 height 73
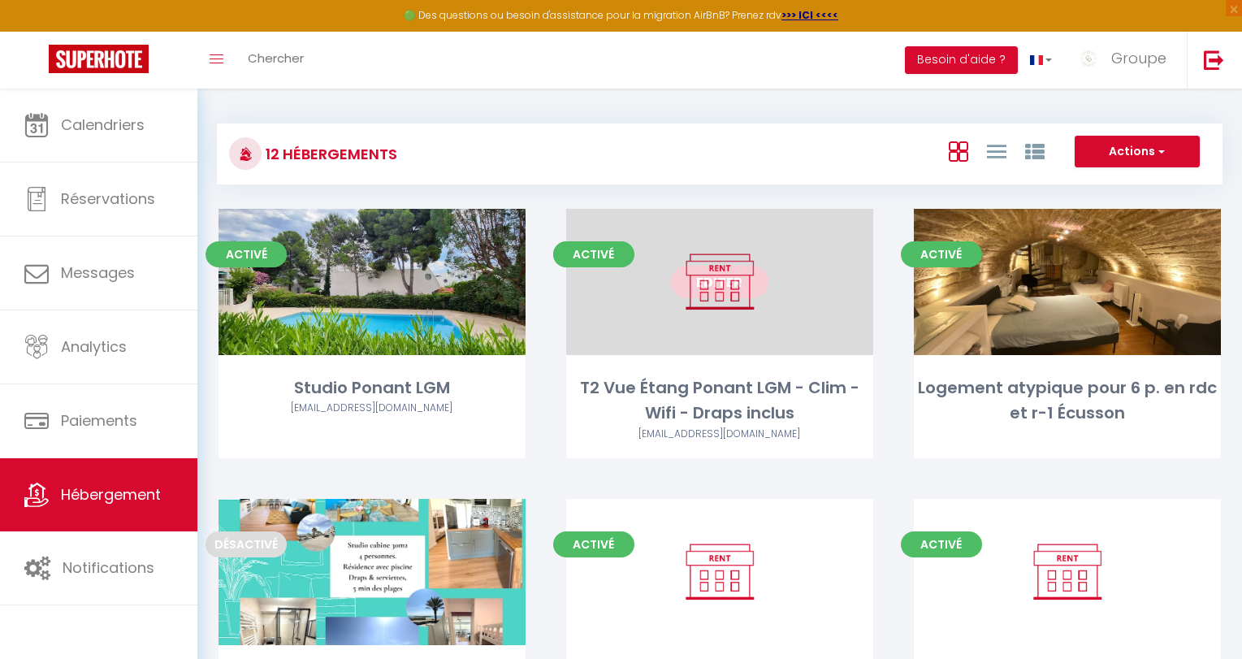
click at [728, 286] on link "Editer" at bounding box center [719, 282] width 97 height 32
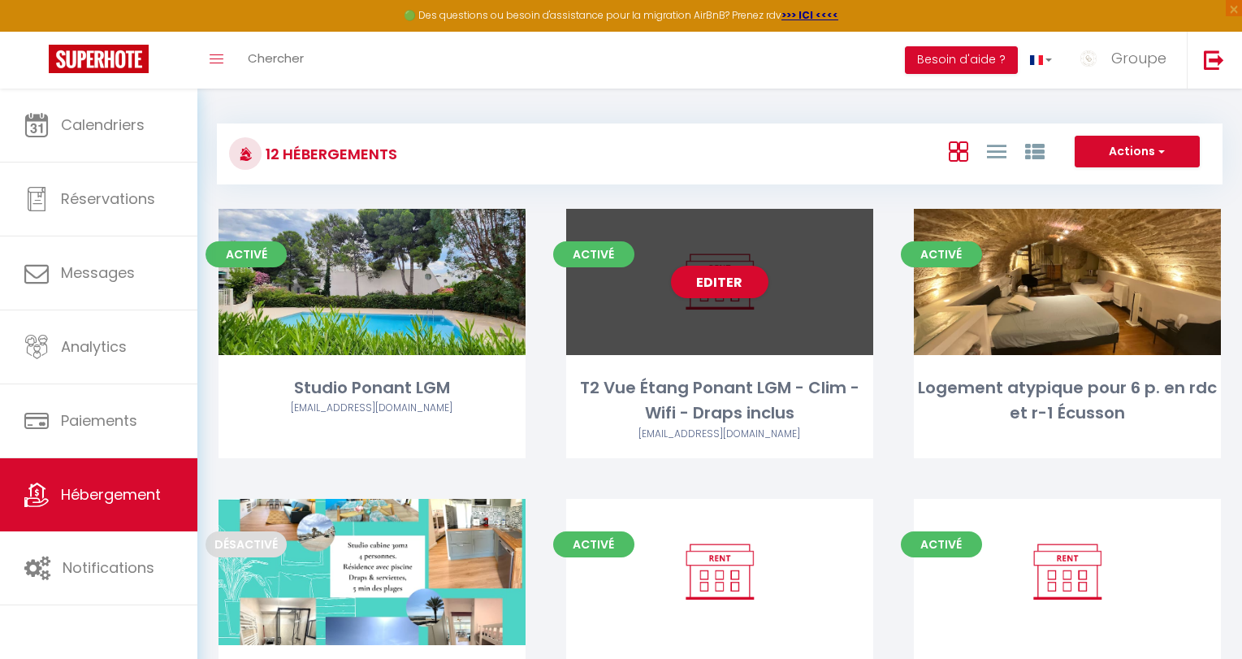
click at [726, 318] on div "Editer" at bounding box center [719, 282] width 307 height 146
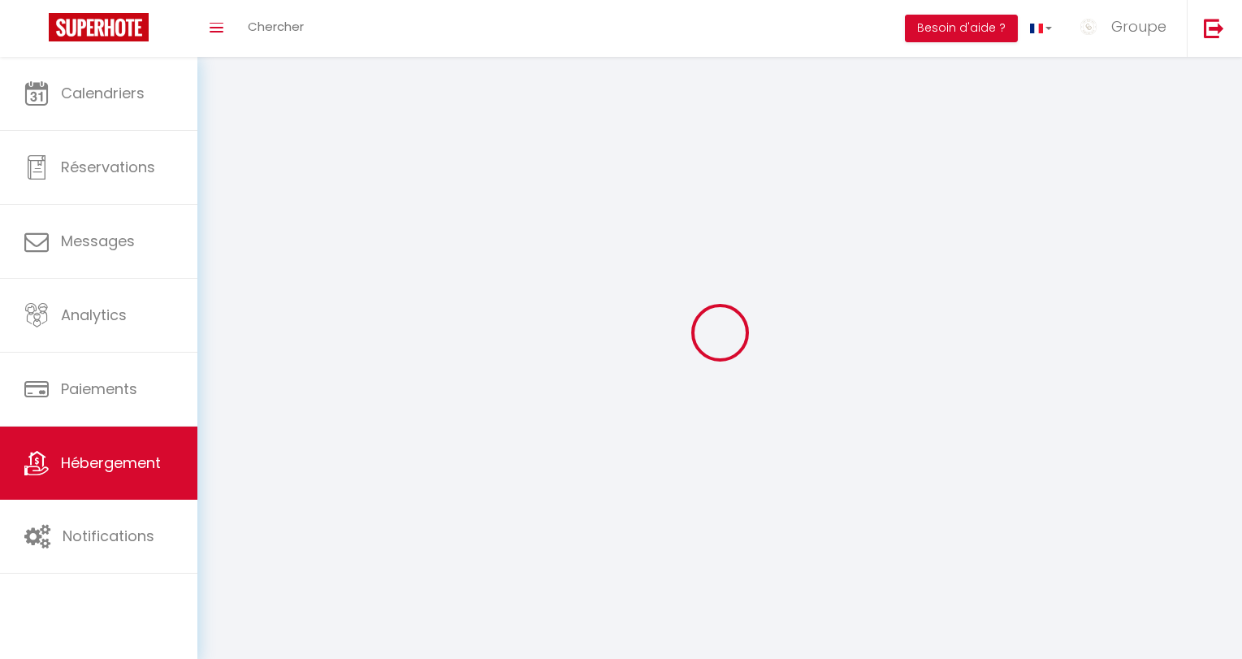
select select
select select "28"
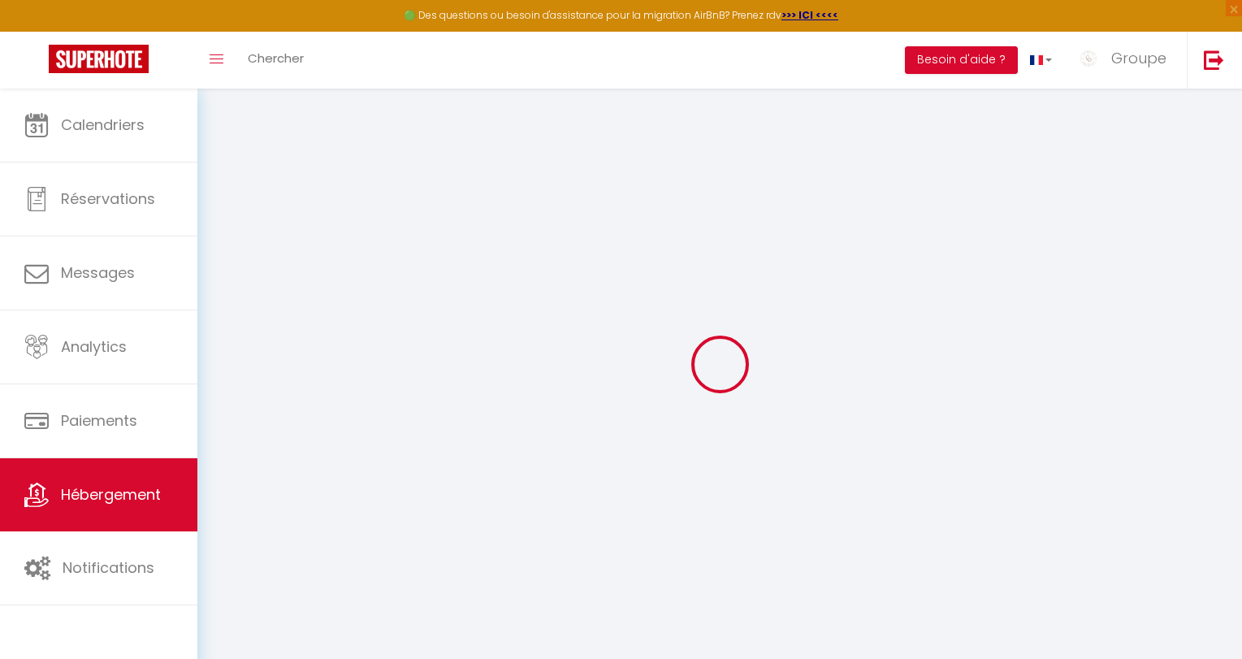
select select
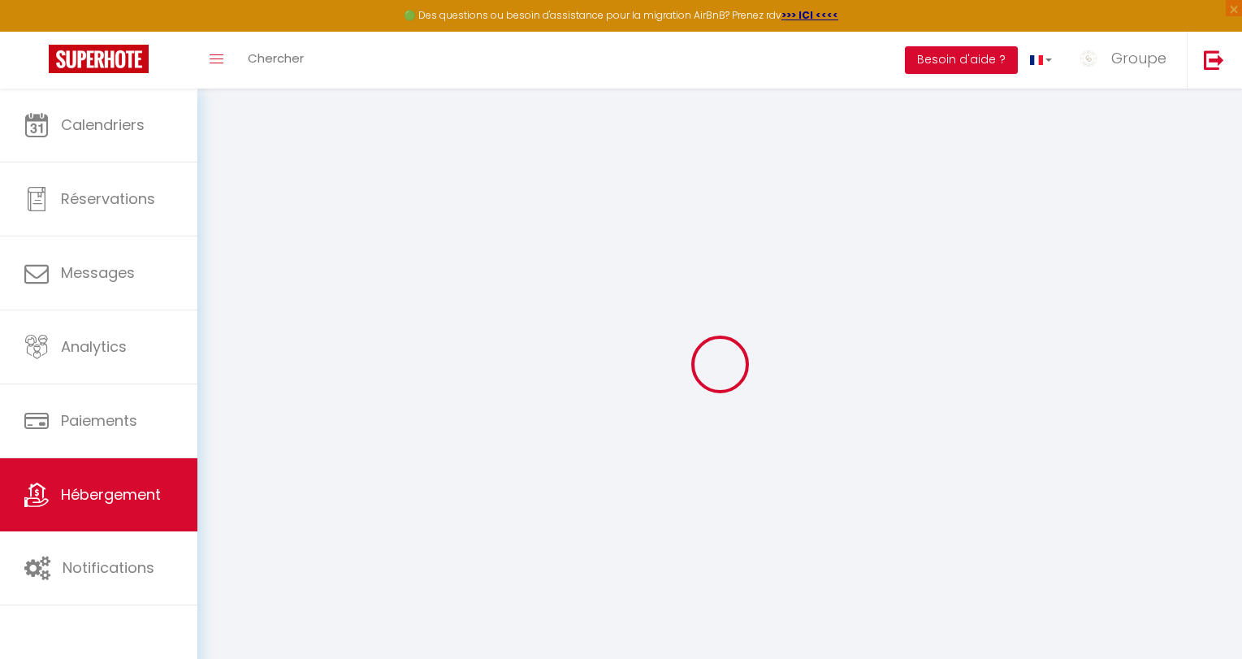
select select
checkbox input "false"
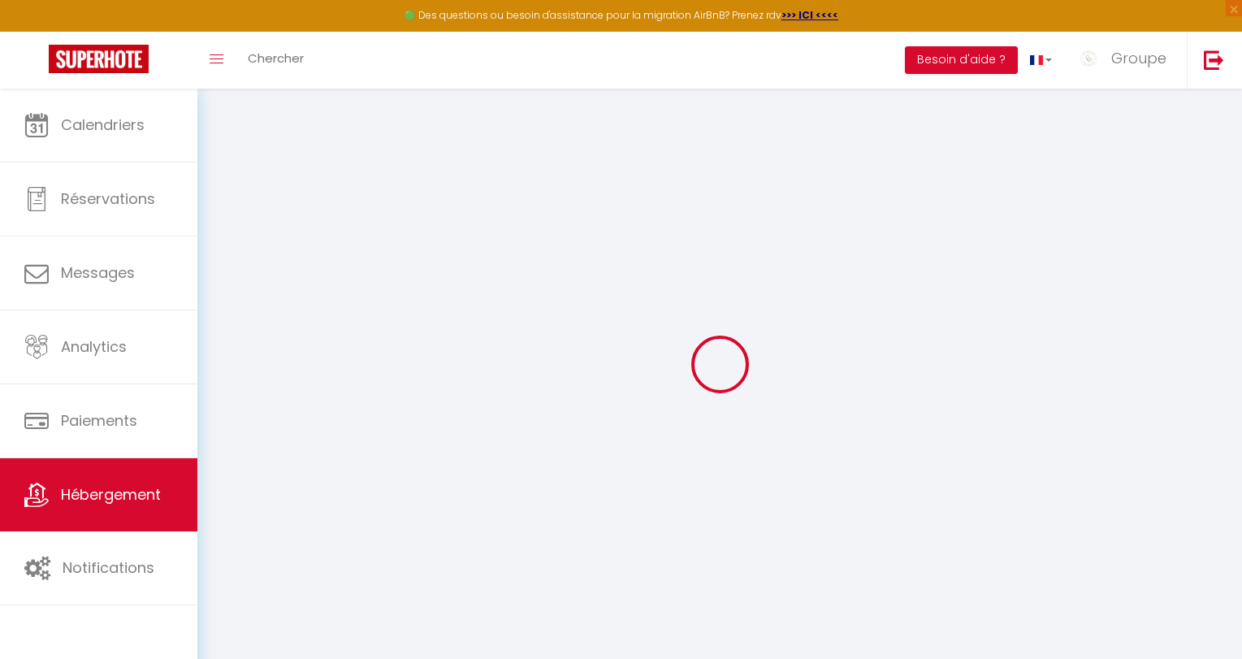
select select
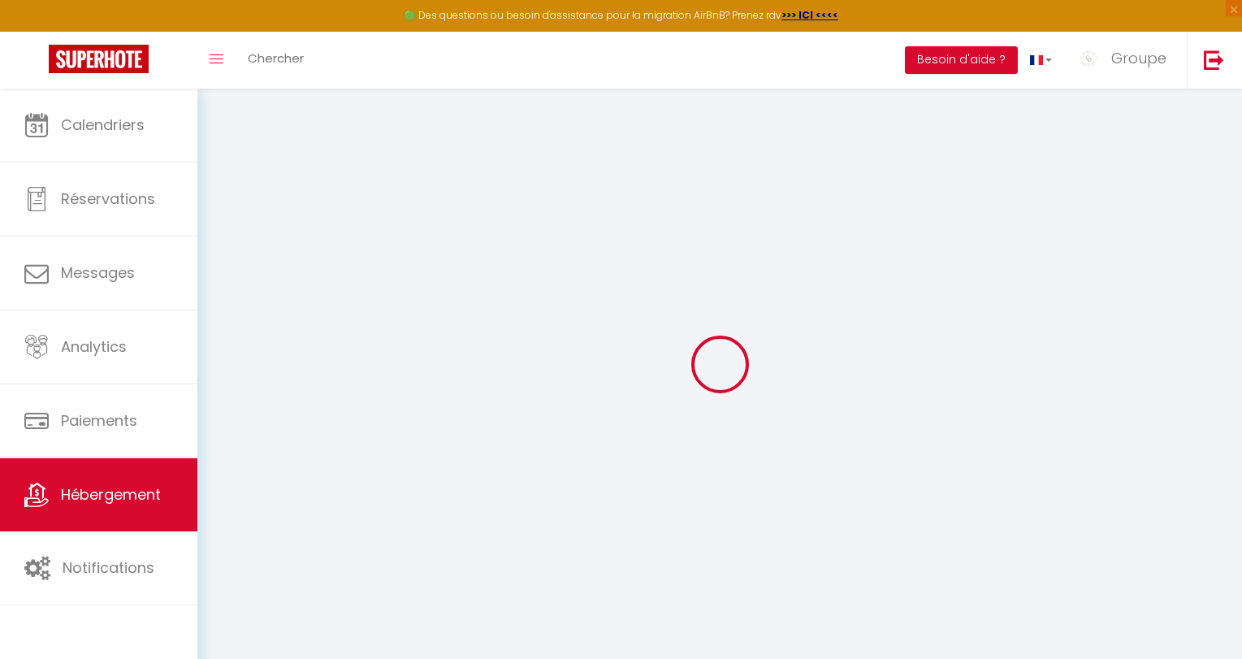
select select
checkbox input "false"
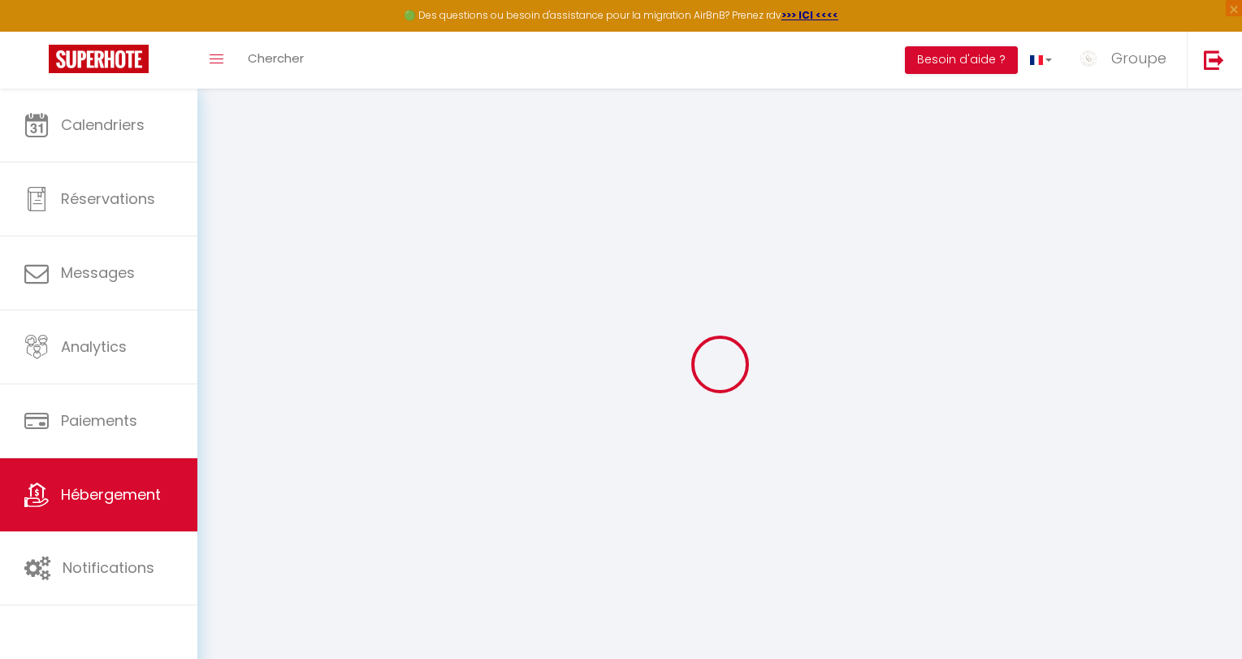
checkbox input "false"
select select
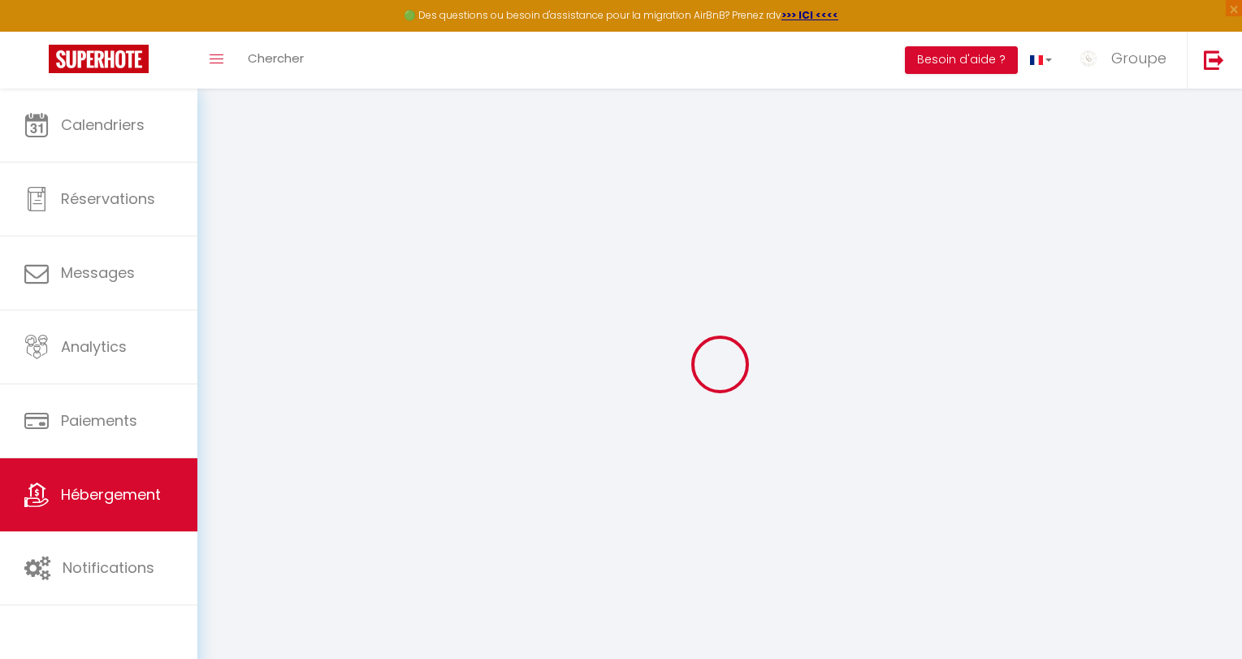
select select
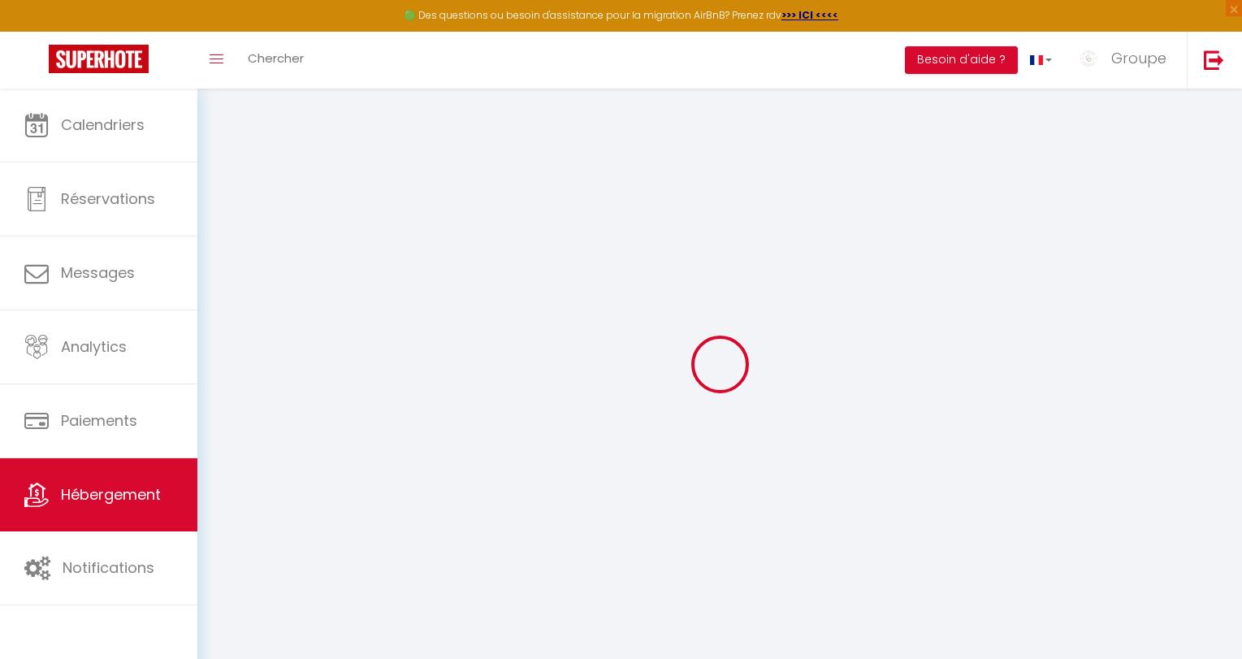
checkbox input "false"
select select
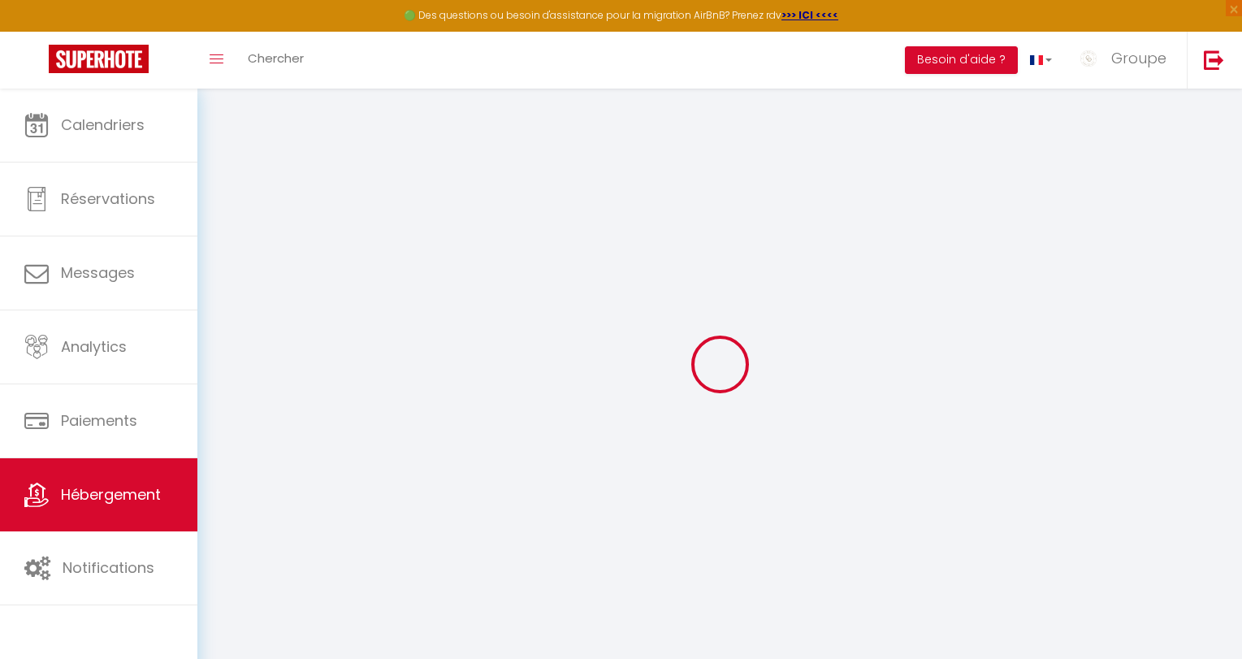
select select
type input "T2 Vue Étang Ponant LGM - Clim - Wifi - Draps inclus"
select select "2"
type input "80"
type input "30"
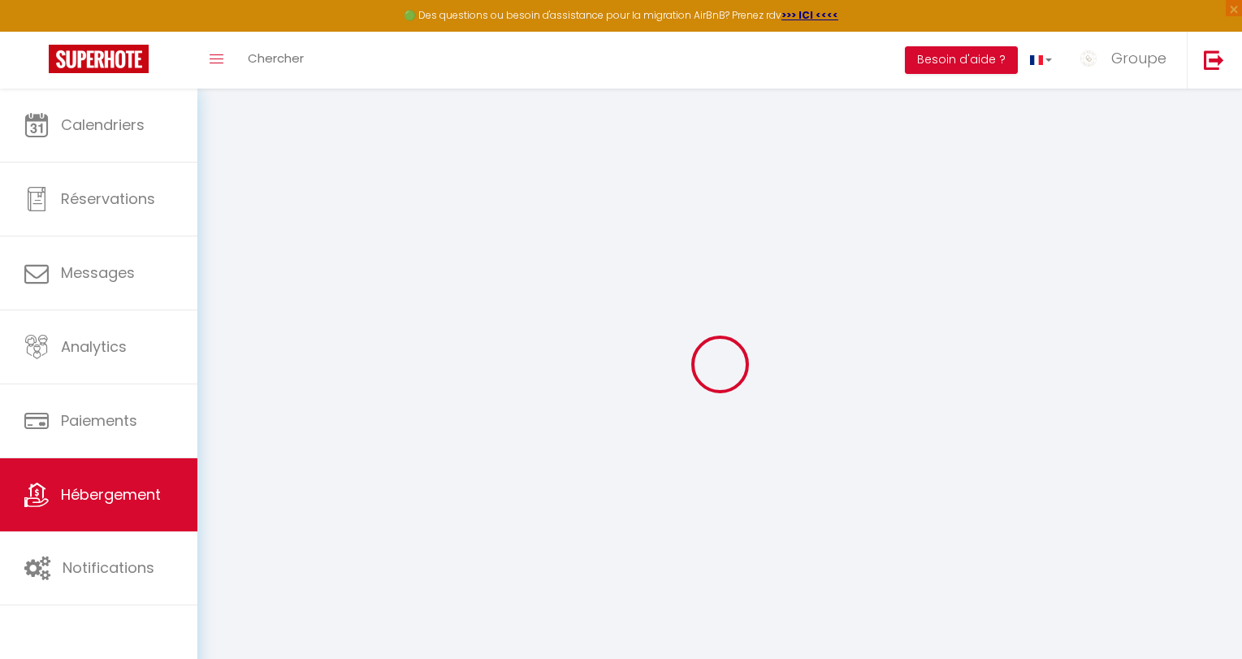
type input "150"
select select
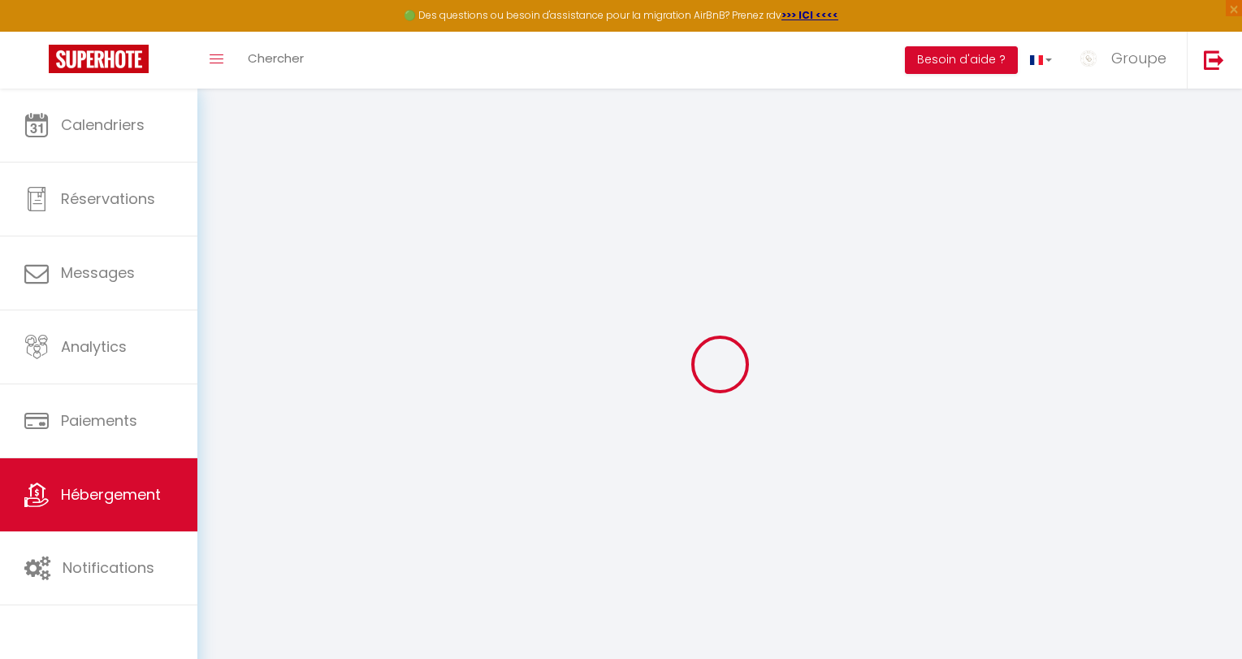
select select
type input "490 rue des Croisades"
type input "34280"
type input "La Grande Motte"
type input "[EMAIL_ADDRESS][DOMAIN_NAME]"
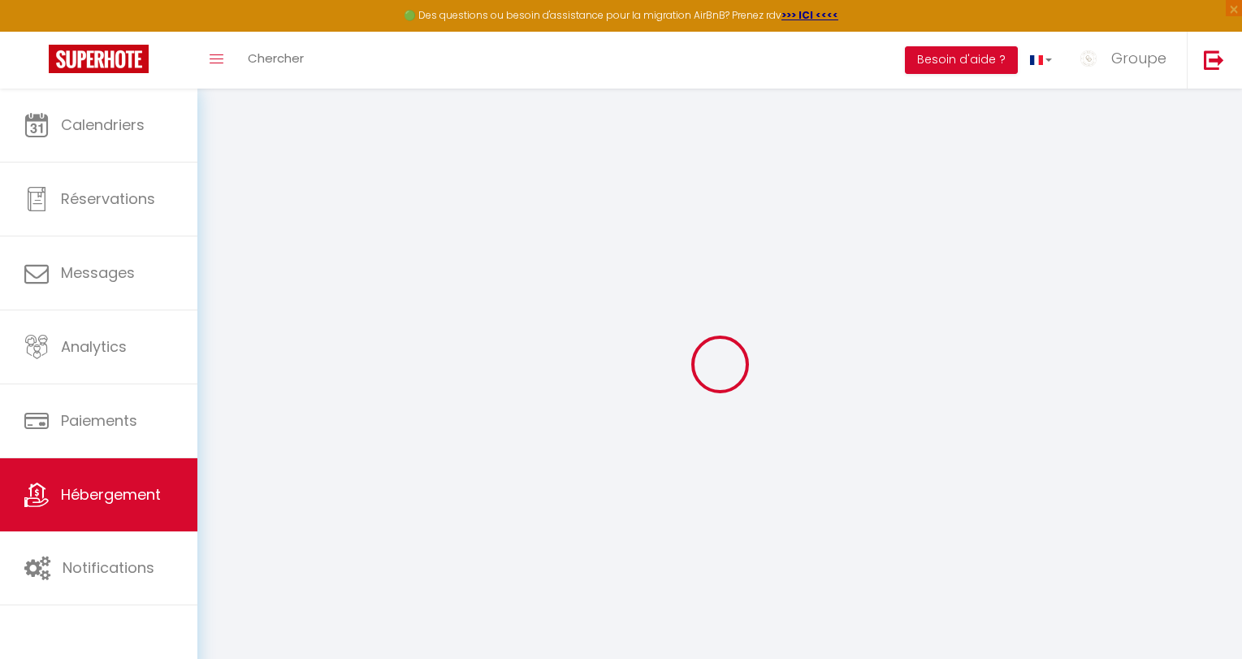
select select
checkbox input "false"
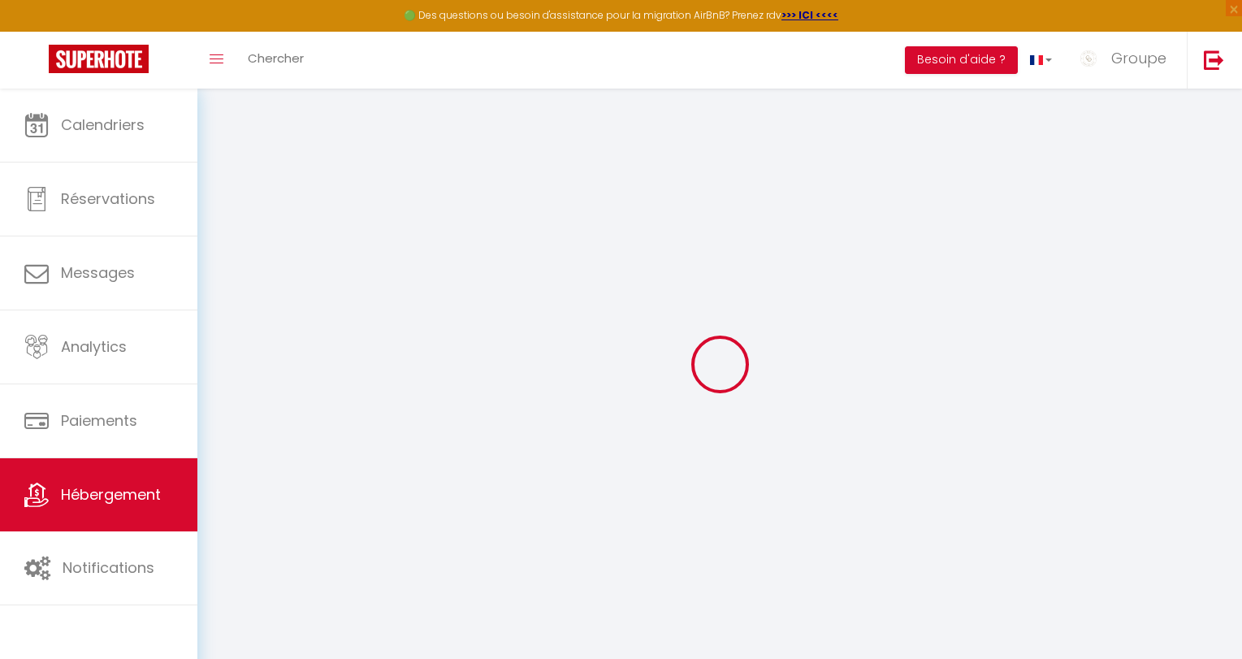
type input "0"
select select
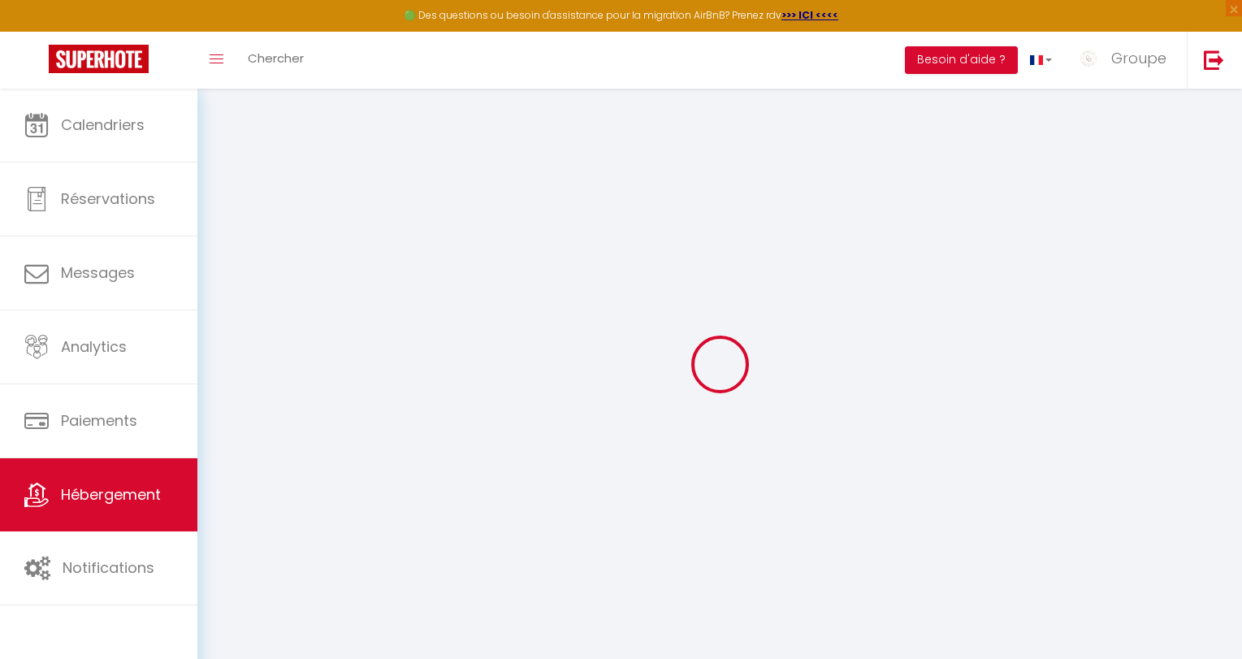
select select
checkbox input "false"
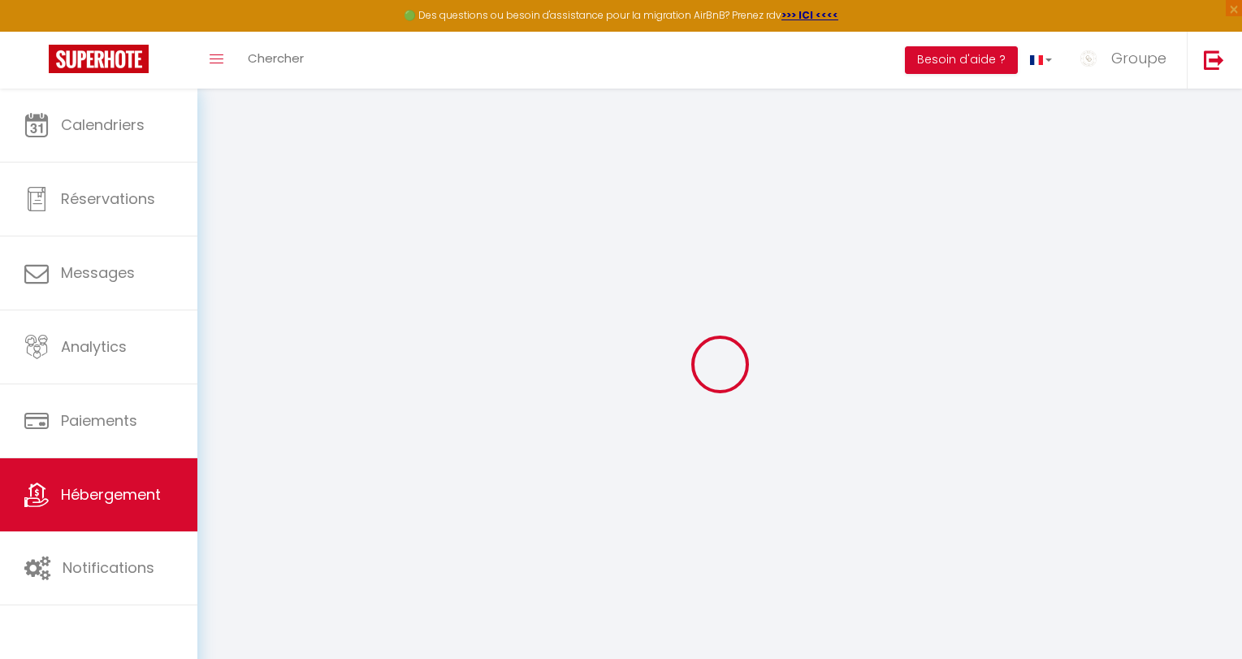
checkbox input "false"
select select
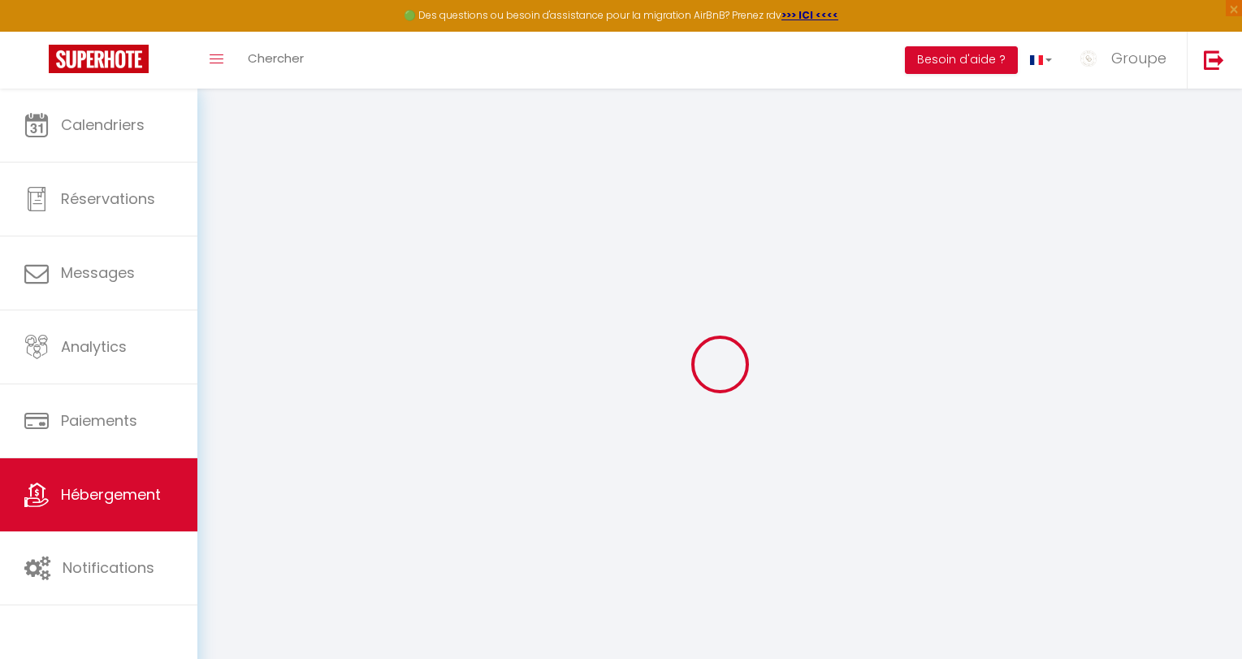
select select
checkbox input "false"
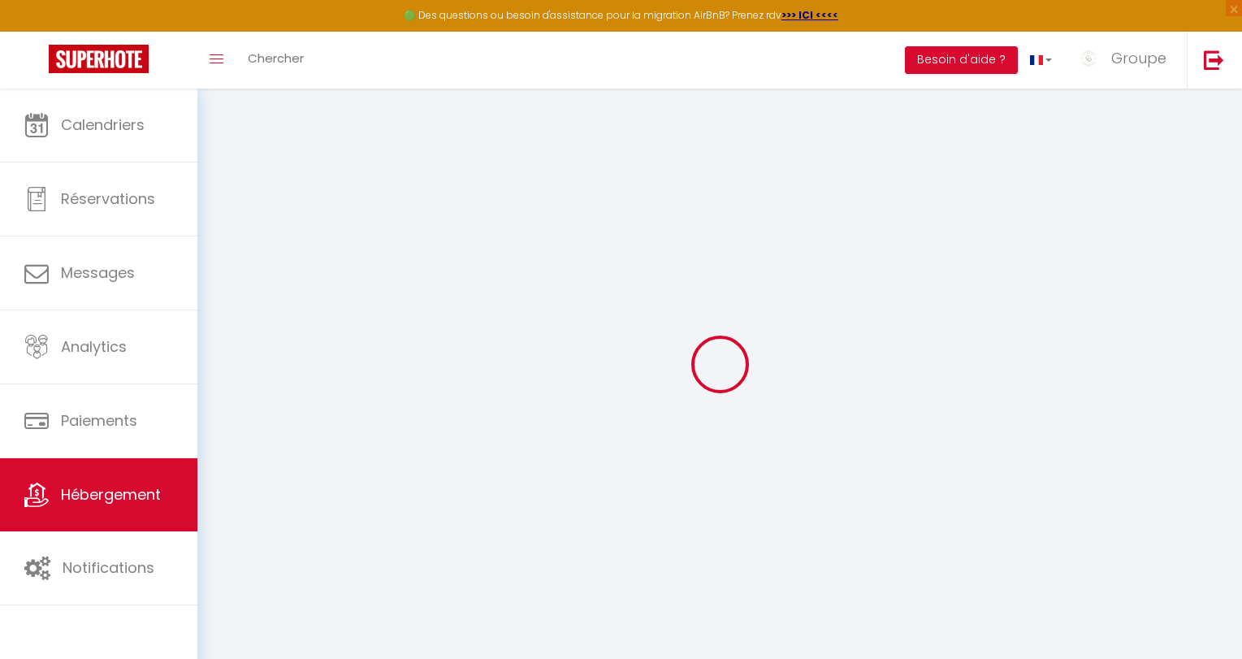
checkbox input "false"
select select
checkbox input "false"
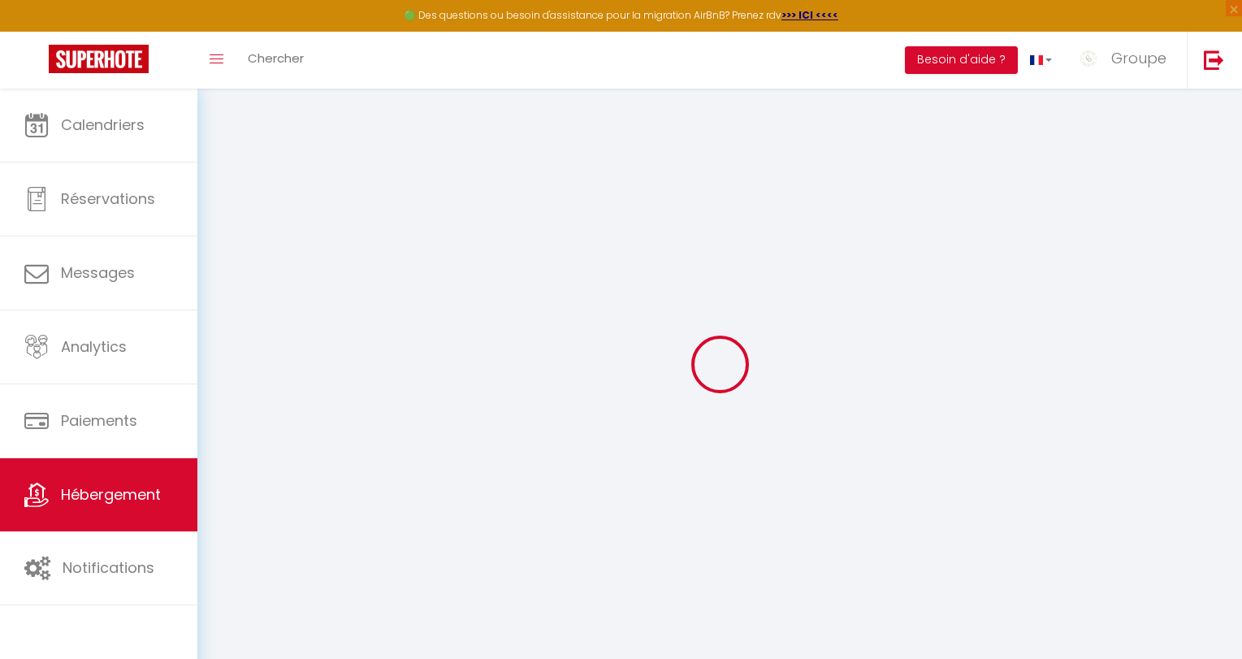
checkbox input "false"
select select "+ 15 %"
select select
checkbox input "false"
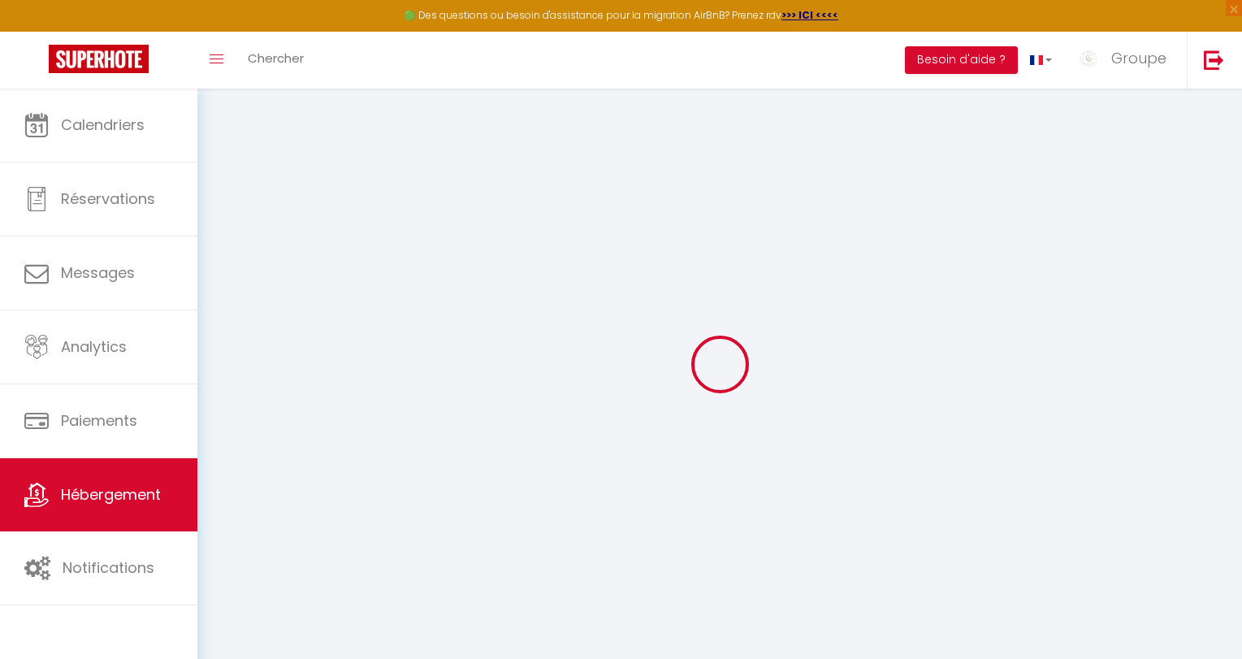
checkbox input "false"
select select
select select "EUR"
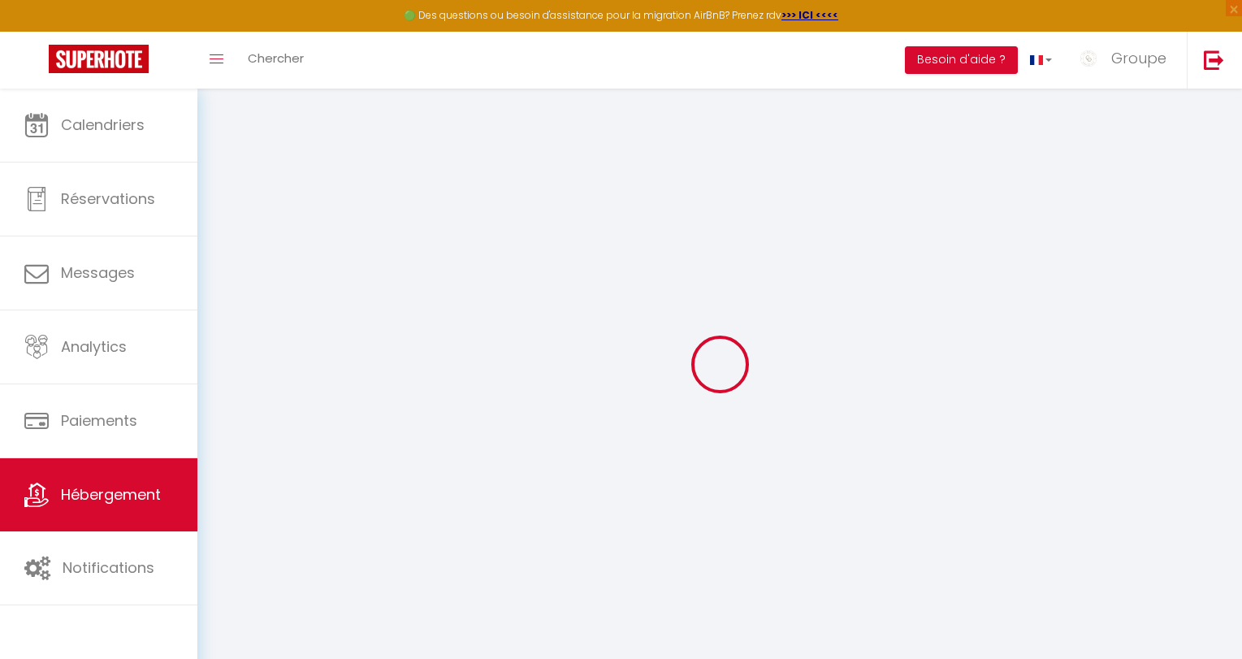
select select "12915-1304152390539382638"
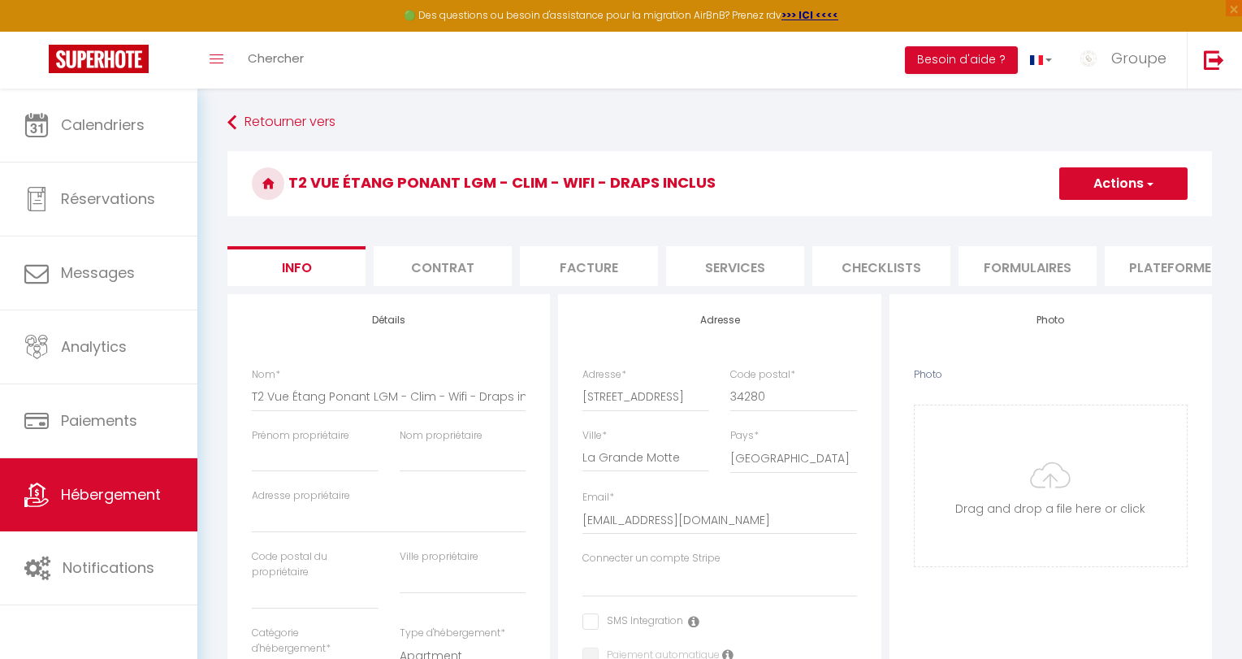
click at [1119, 253] on li "Plateformes" at bounding box center [1174, 266] width 138 height 40
select select
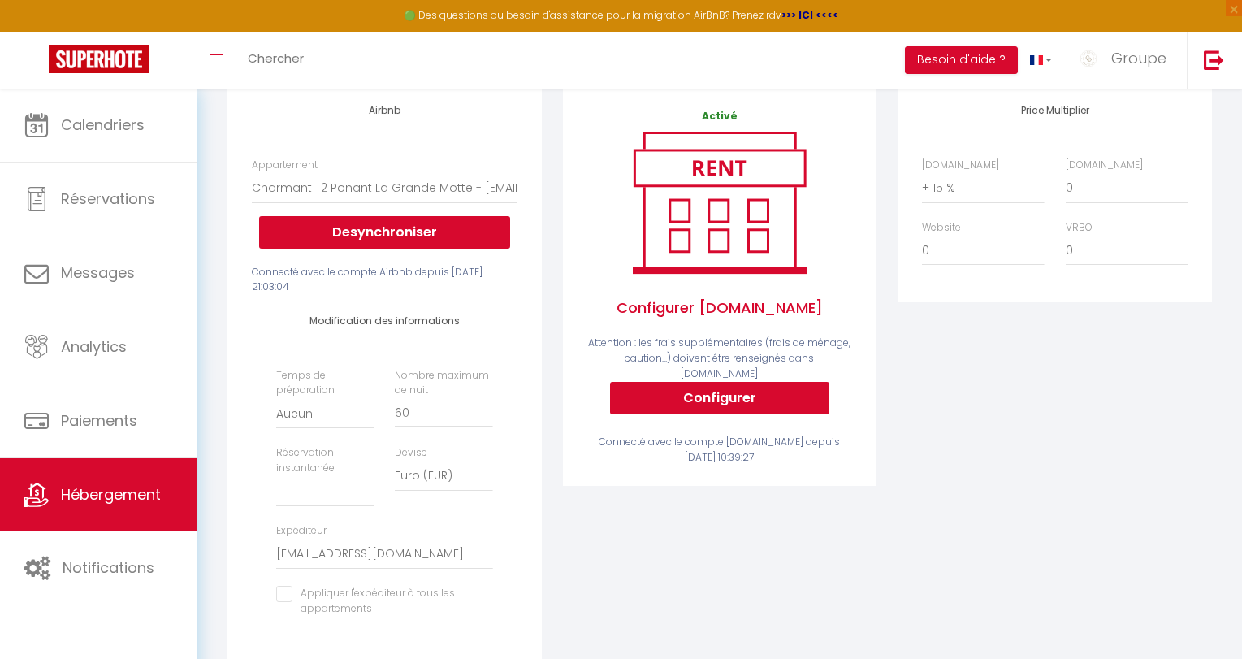
scroll to position [188, 0]
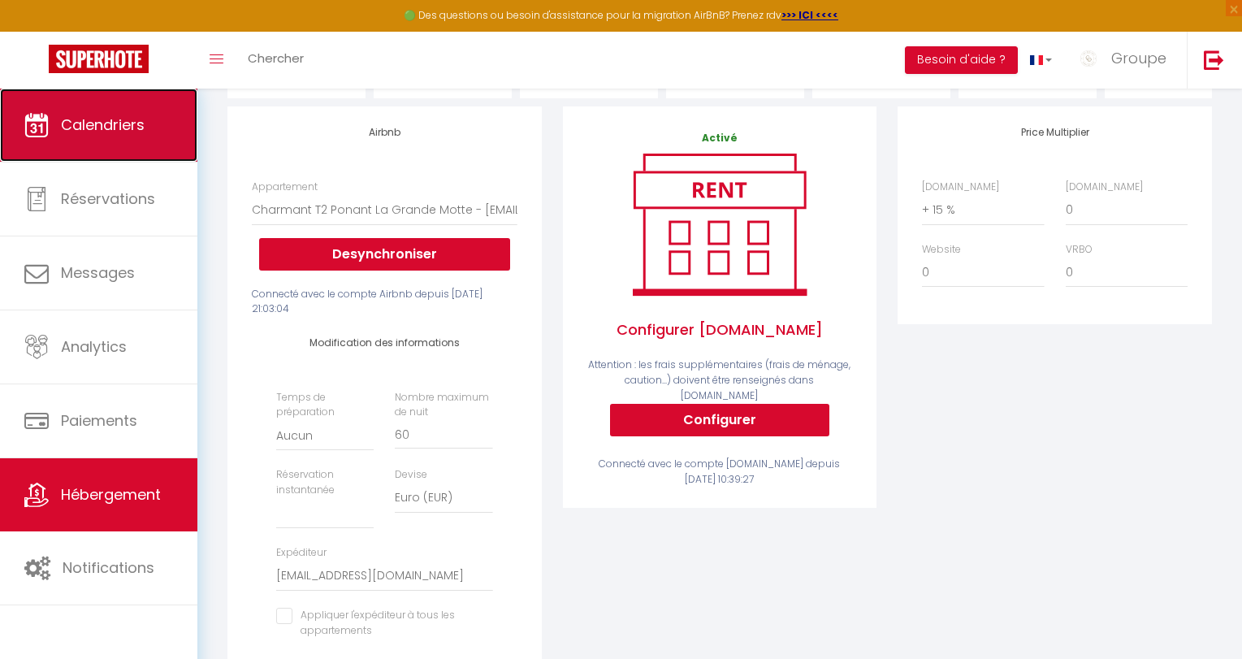
click at [110, 122] on span "Calendriers" at bounding box center [103, 125] width 84 height 20
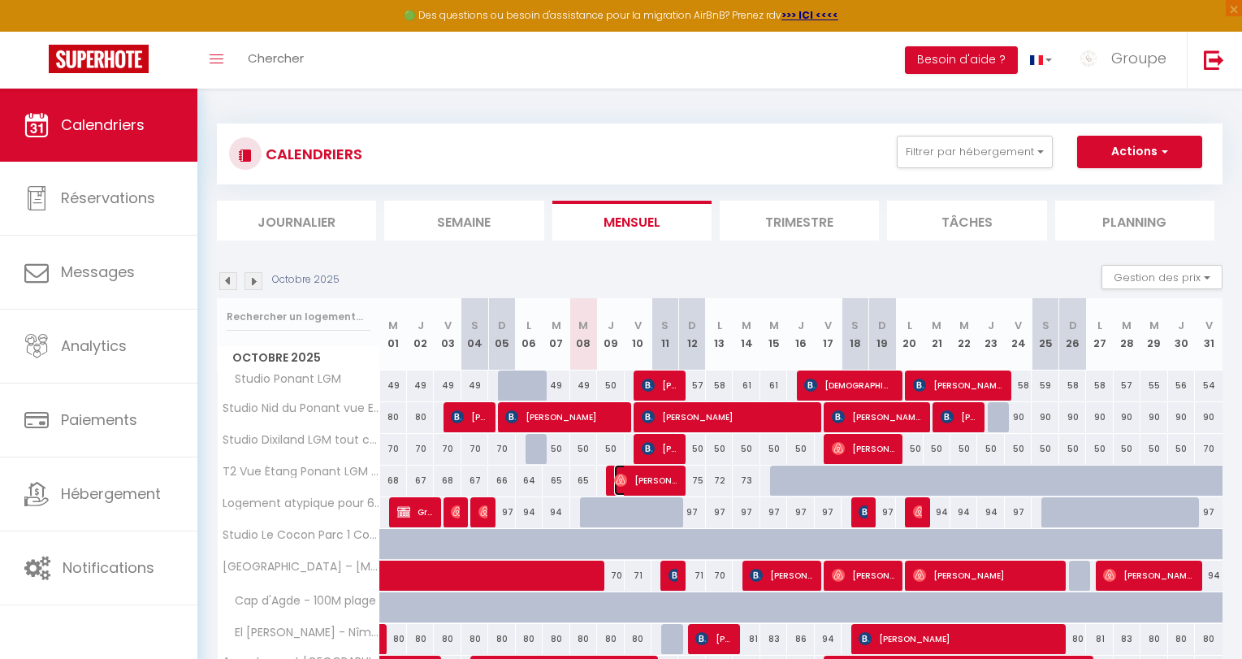
click at [650, 477] on span "[PERSON_NAME]" at bounding box center [645, 480] width 63 height 31
select select "OK"
select select "0"
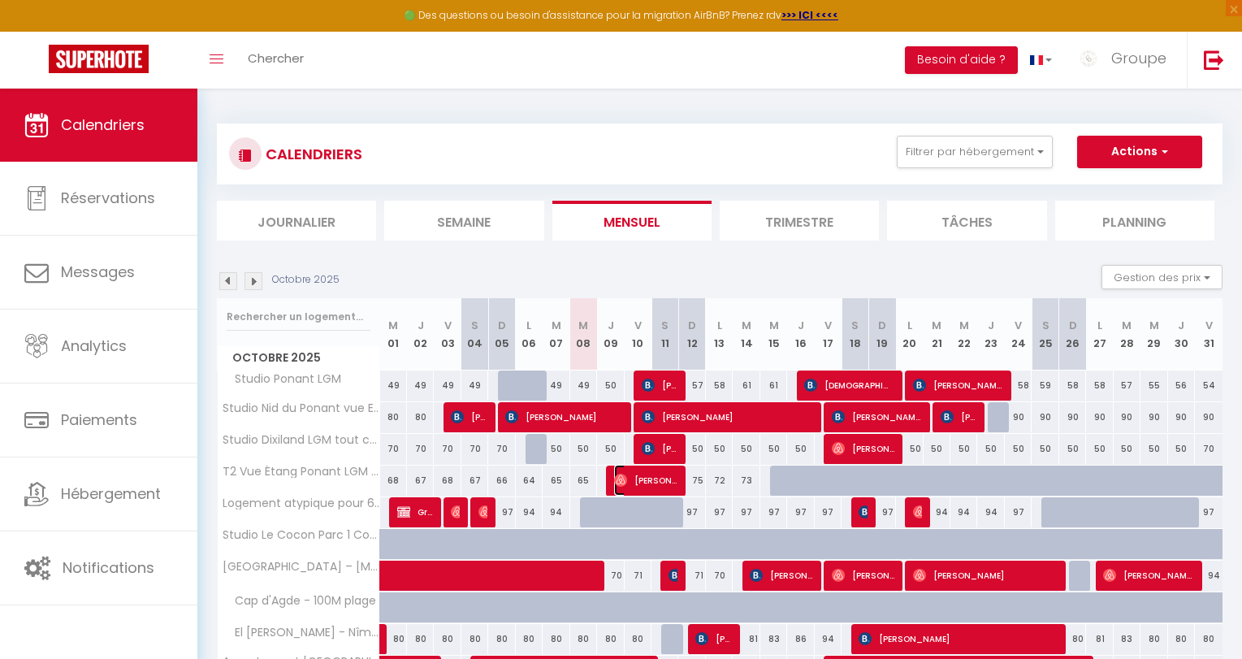
select select "1"
select select
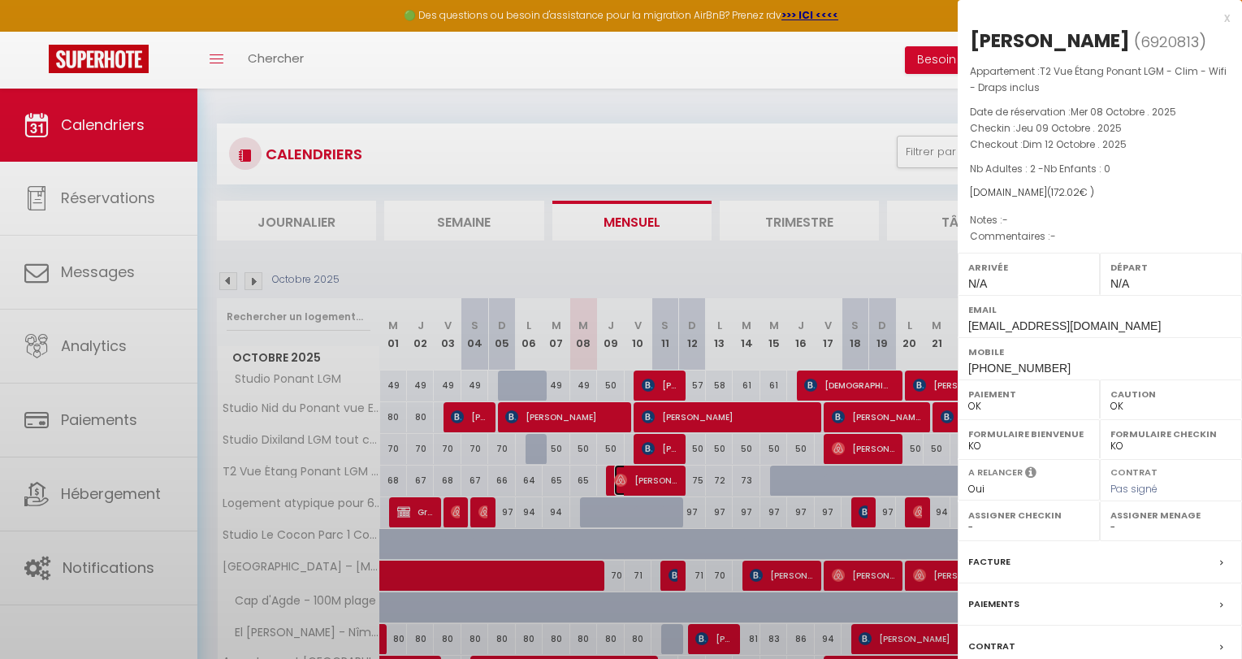
select select "47007"
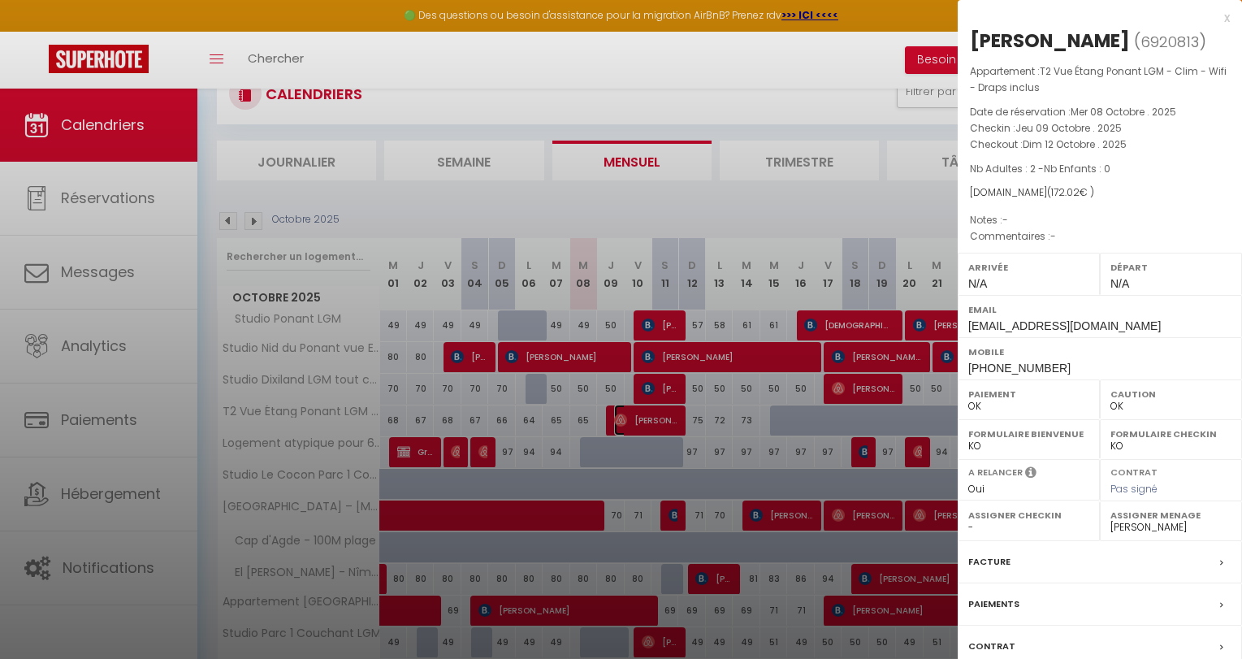
scroll to position [158, 0]
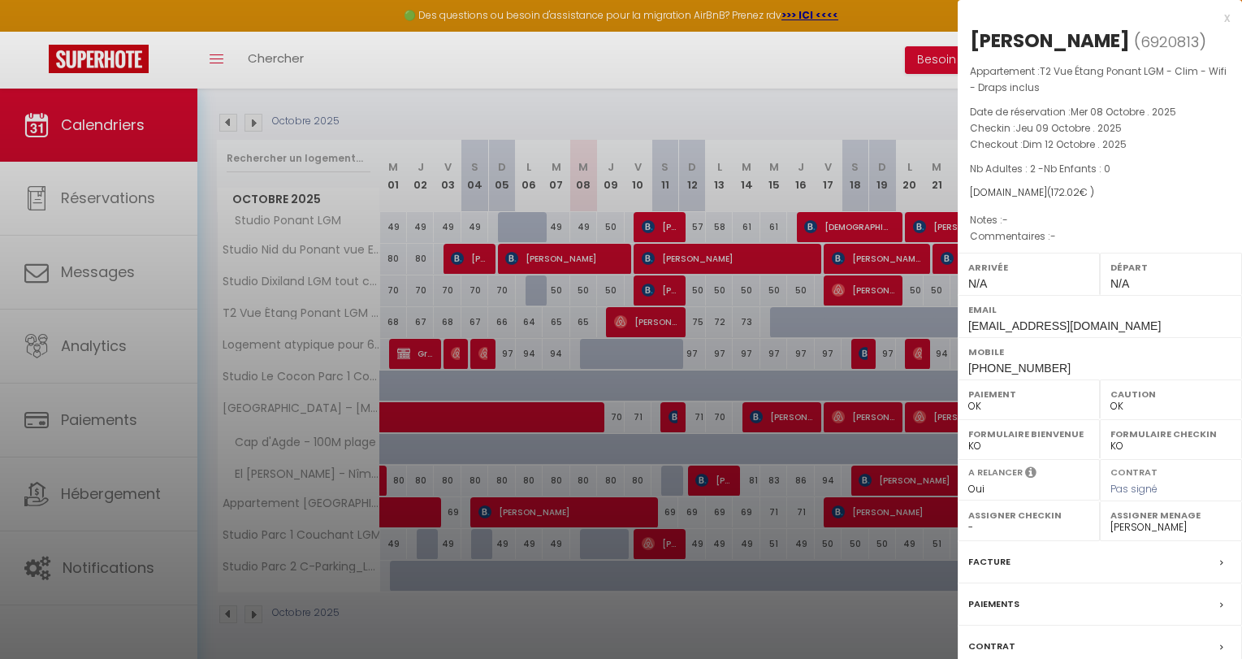
click at [1119, 15] on div "x" at bounding box center [1094, 17] width 272 height 19
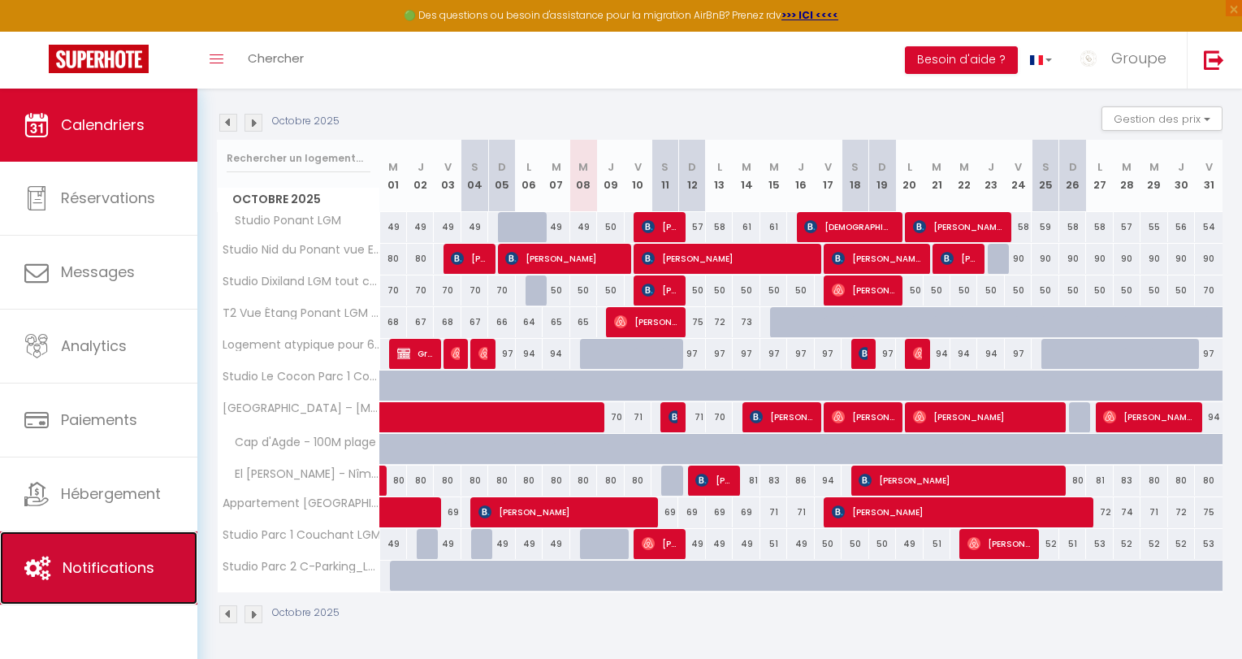
click at [118, 591] on link "Notifications" at bounding box center [98, 567] width 197 height 73
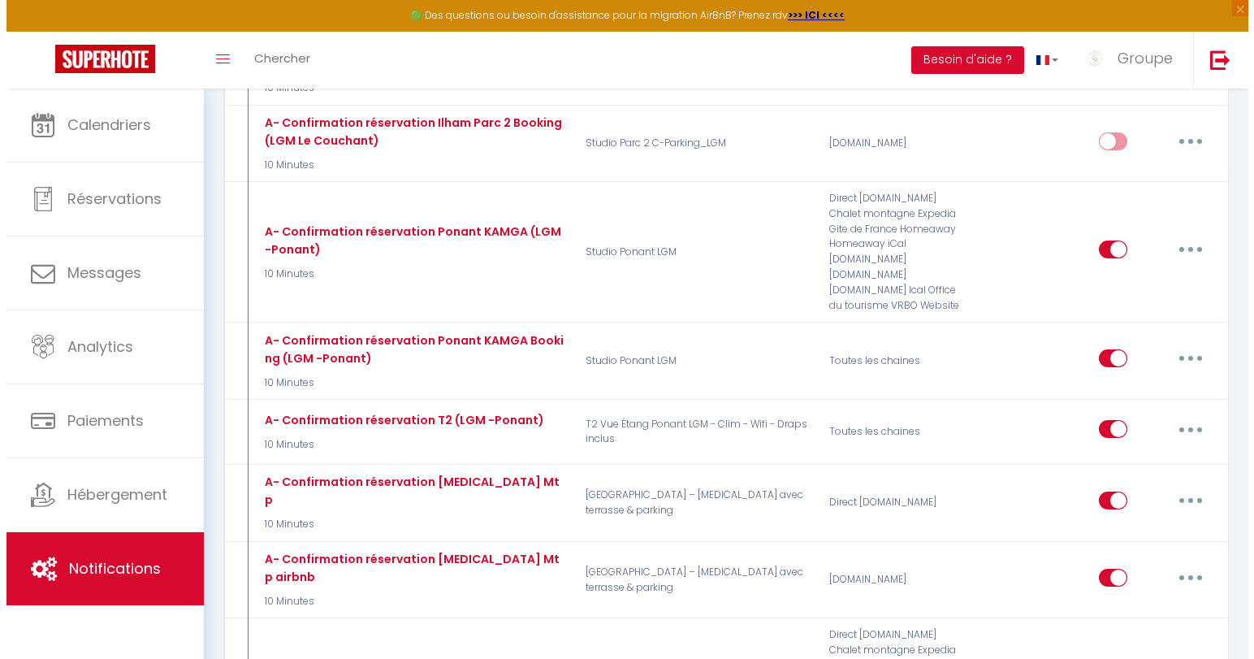
scroll to position [804, 0]
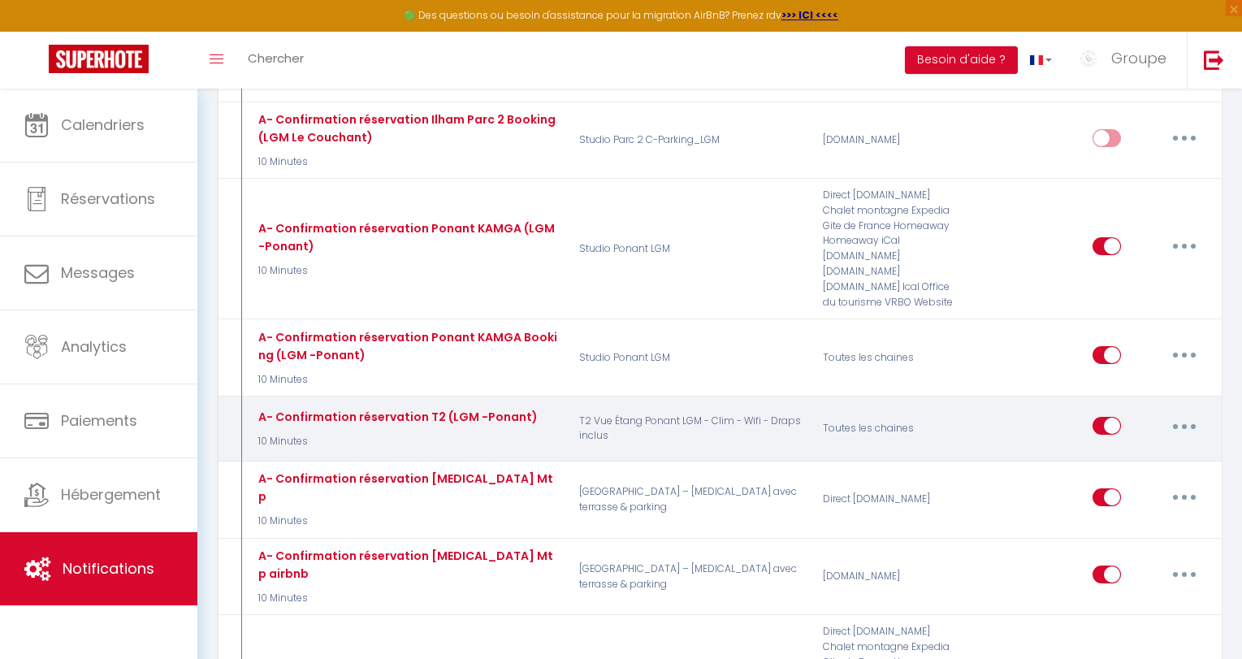
click at [1119, 413] on button "button" at bounding box center [1183, 426] width 45 height 26
click at [1119, 449] on link "Editer" at bounding box center [1142, 463] width 120 height 28
type input "A- Confirmation réservation T2 (LGM -Ponant)"
select select "10 Minutes"
select select "if_booking_is_paid"
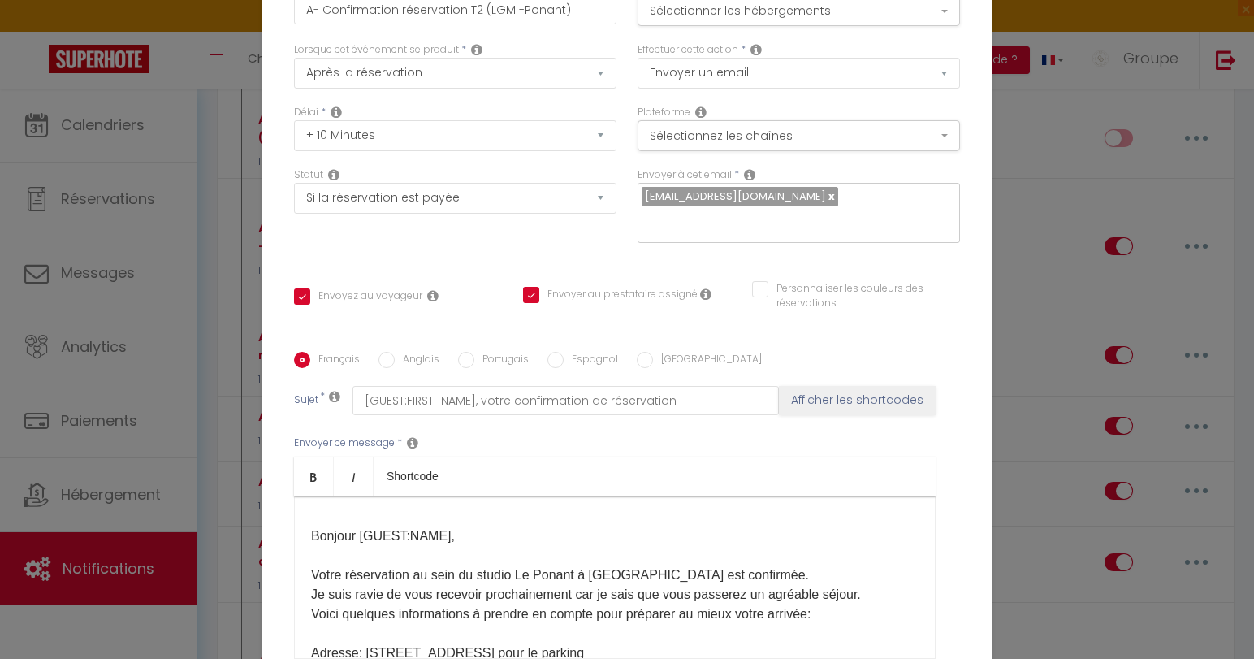
click at [948, 334] on div "Français Anglais Portugais Espagnol Italien Sujet * [GUEST:FIRST_NAME], votre c…" at bounding box center [627, 515] width 666 height 376
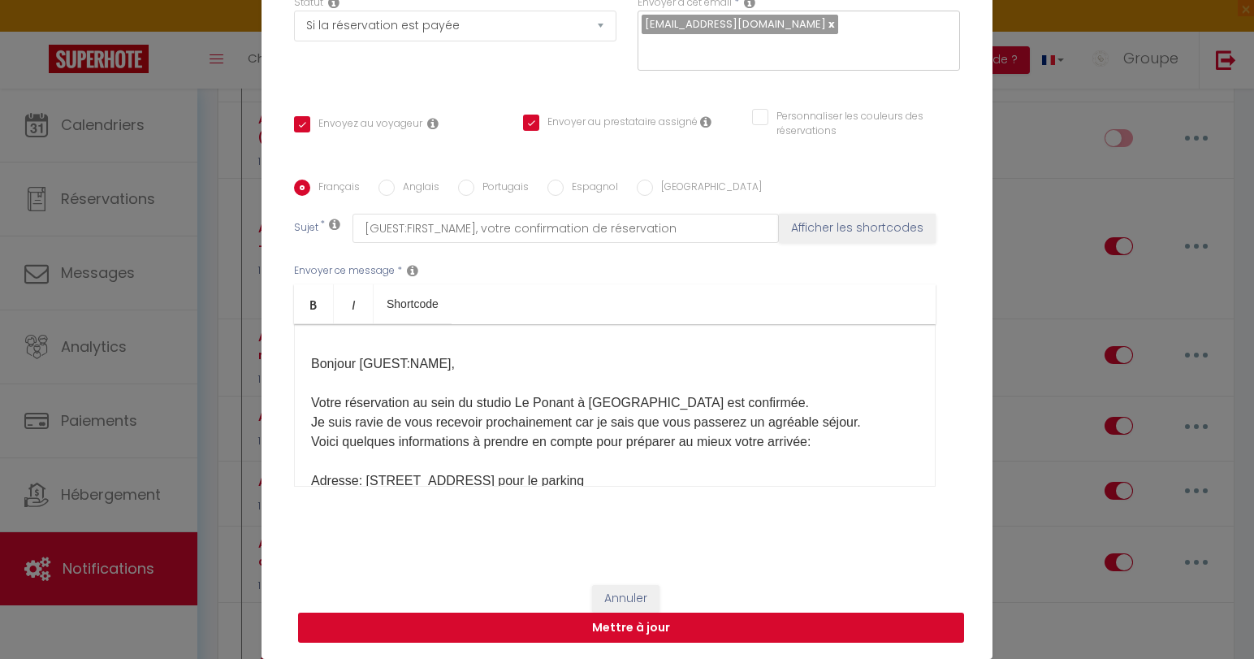
click at [669, 622] on button "Mettre à jour" at bounding box center [631, 627] width 666 height 31
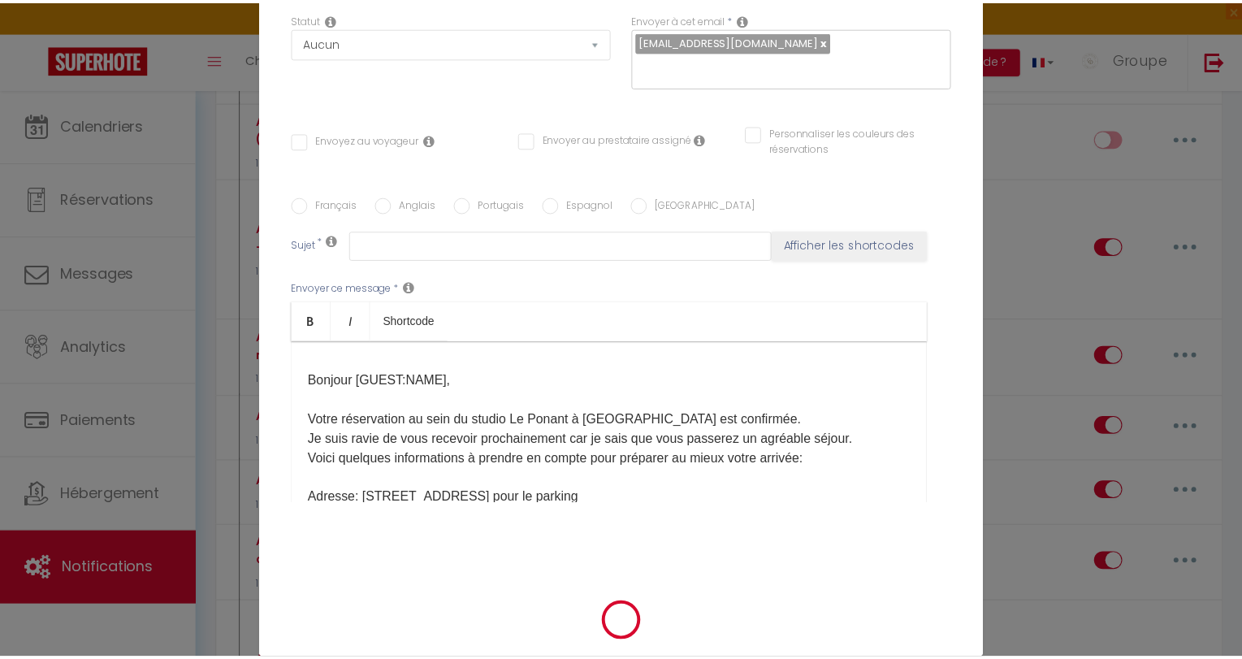
scroll to position [0, 0]
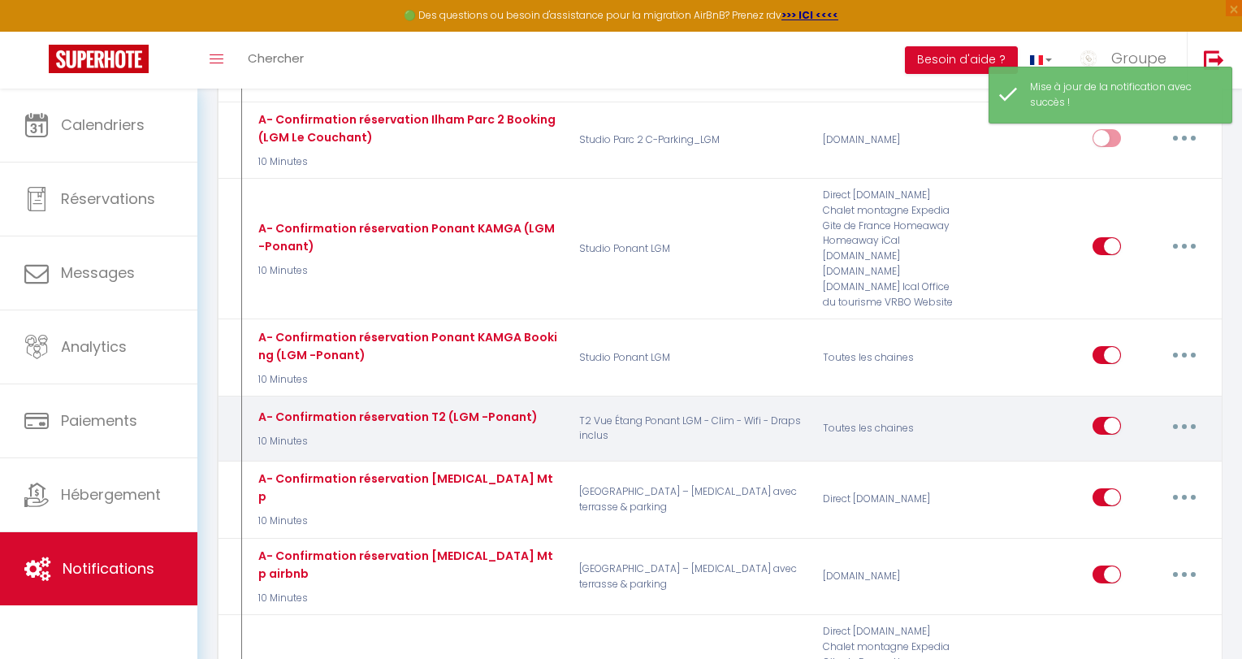
click at [1103, 417] on input "checkbox" at bounding box center [1106, 429] width 28 height 24
click at [1112, 417] on input "checkbox" at bounding box center [1106, 429] width 28 height 24
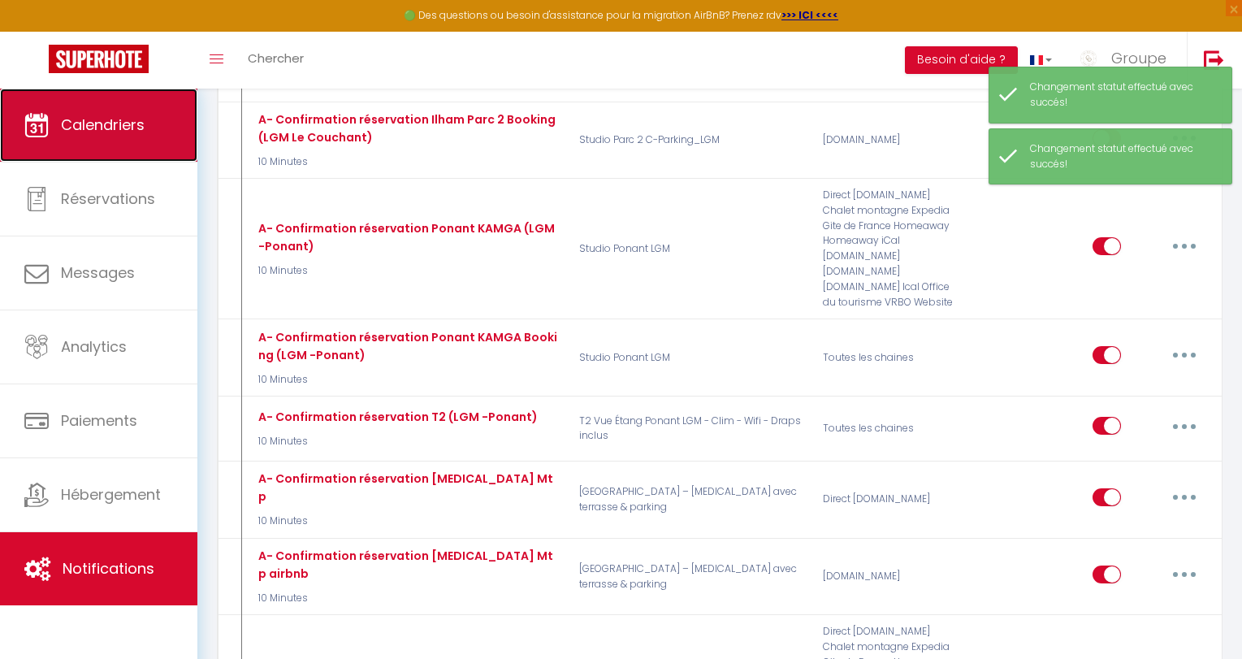
click at [96, 131] on span "Calendriers" at bounding box center [103, 125] width 84 height 20
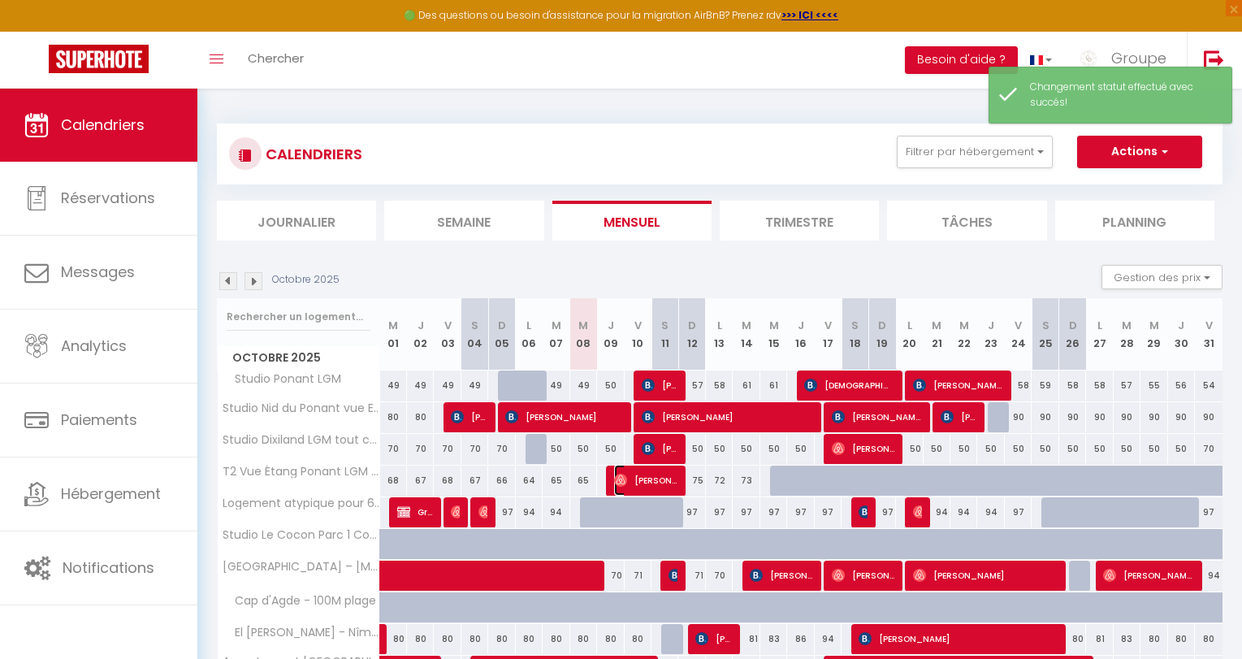
click at [645, 480] on span "[PERSON_NAME]" at bounding box center [645, 480] width 63 height 31
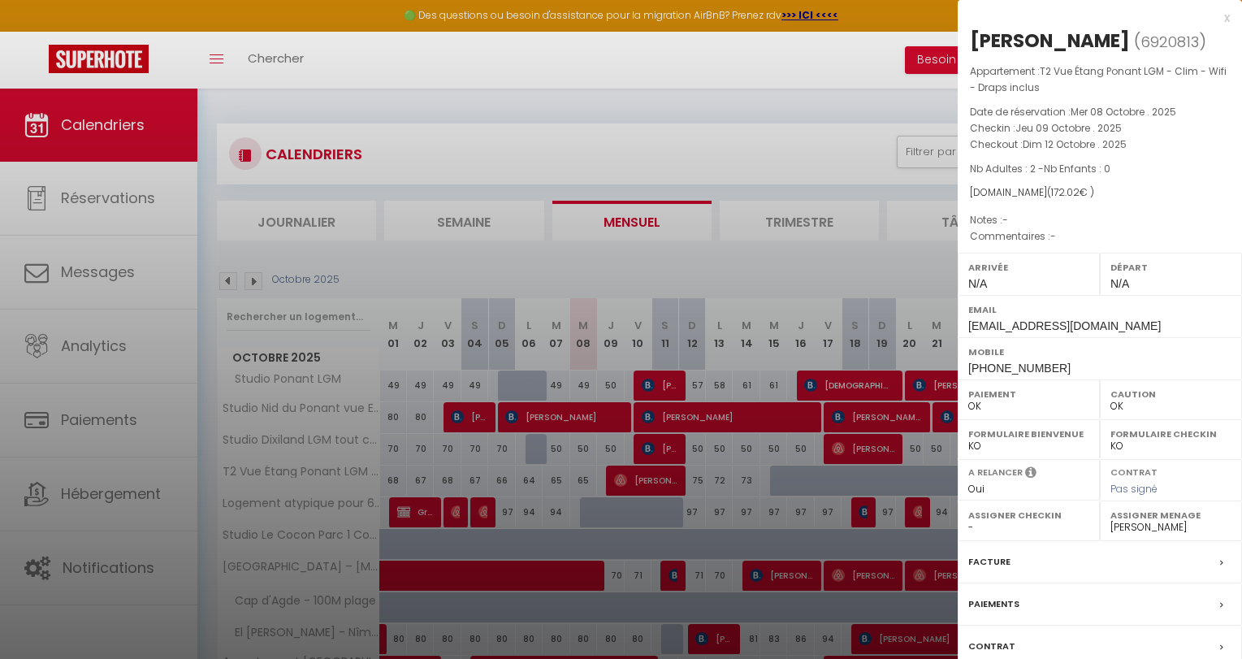
click at [1119, 17] on div "x" at bounding box center [1094, 17] width 272 height 19
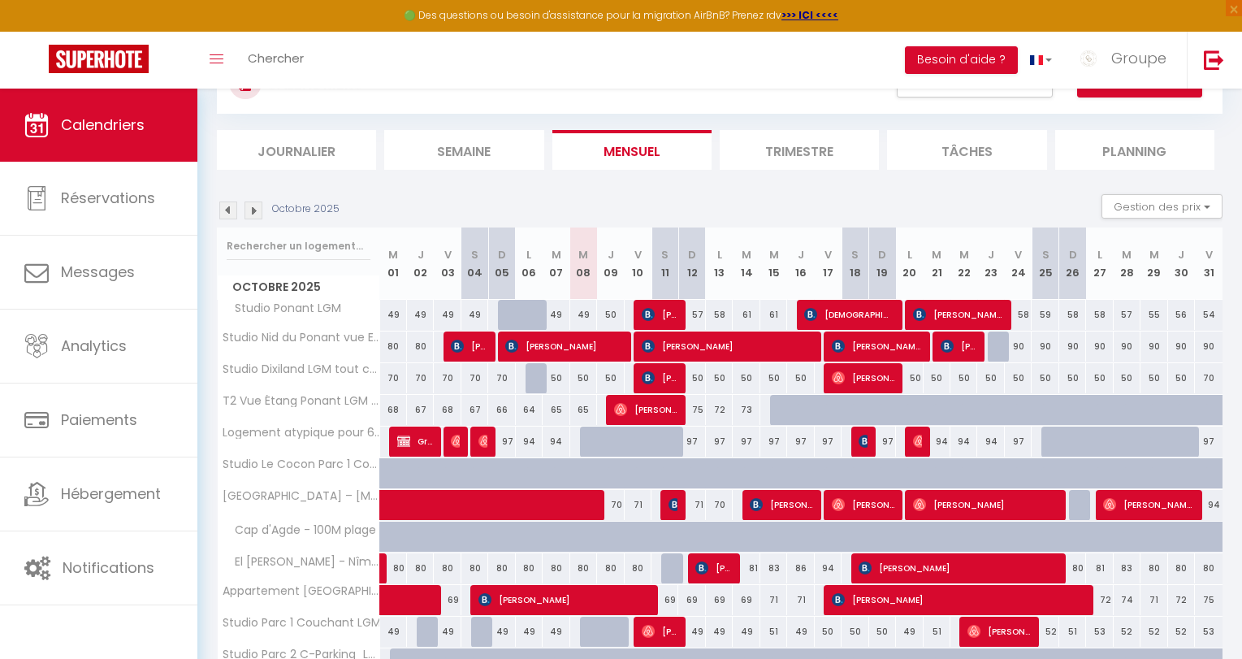
scroll to position [158, 0]
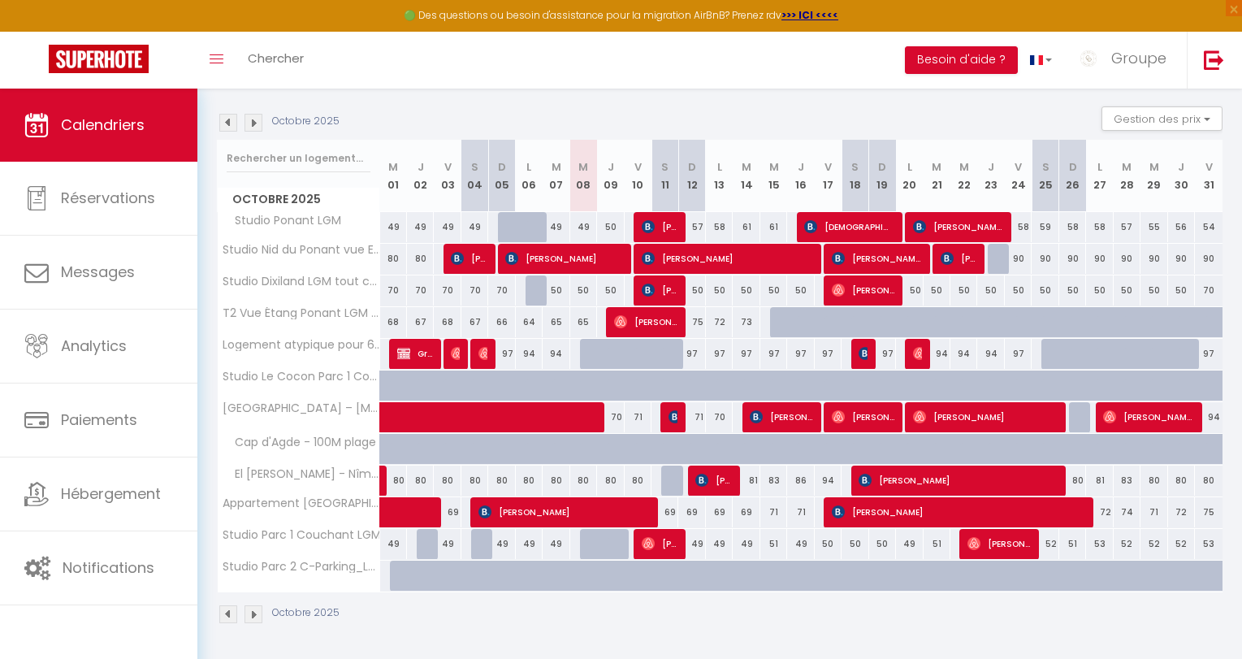
click at [249, 119] on img at bounding box center [253, 123] width 18 height 18
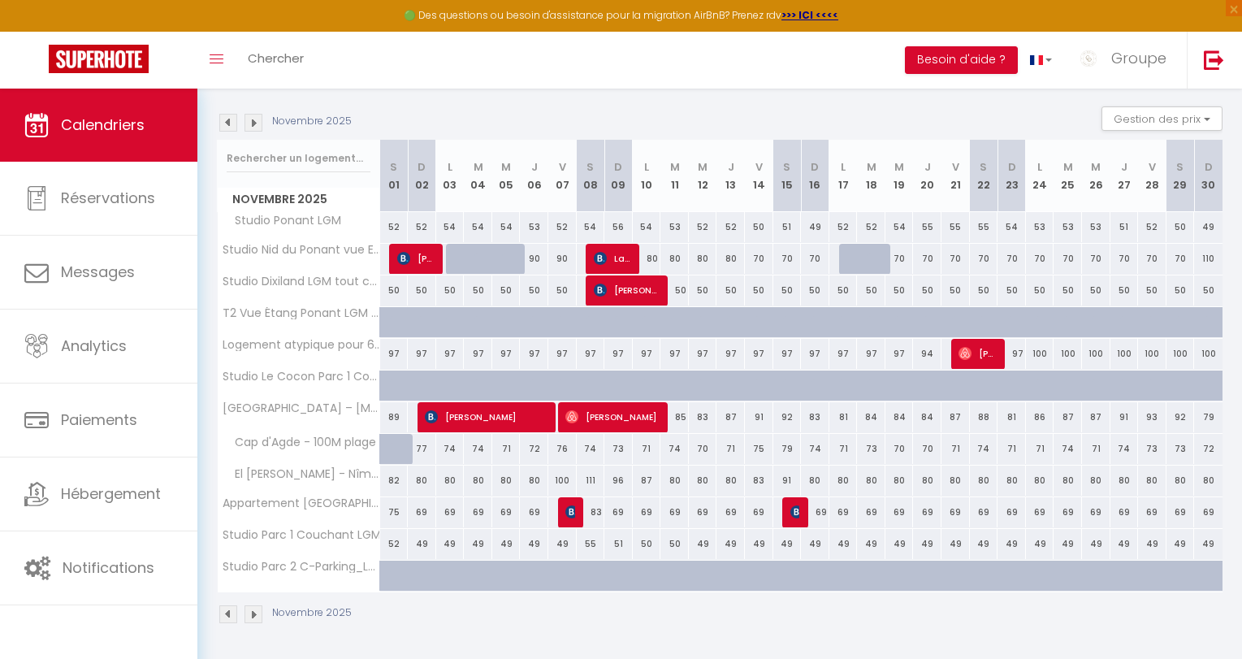
click at [226, 124] on img at bounding box center [228, 123] width 18 height 18
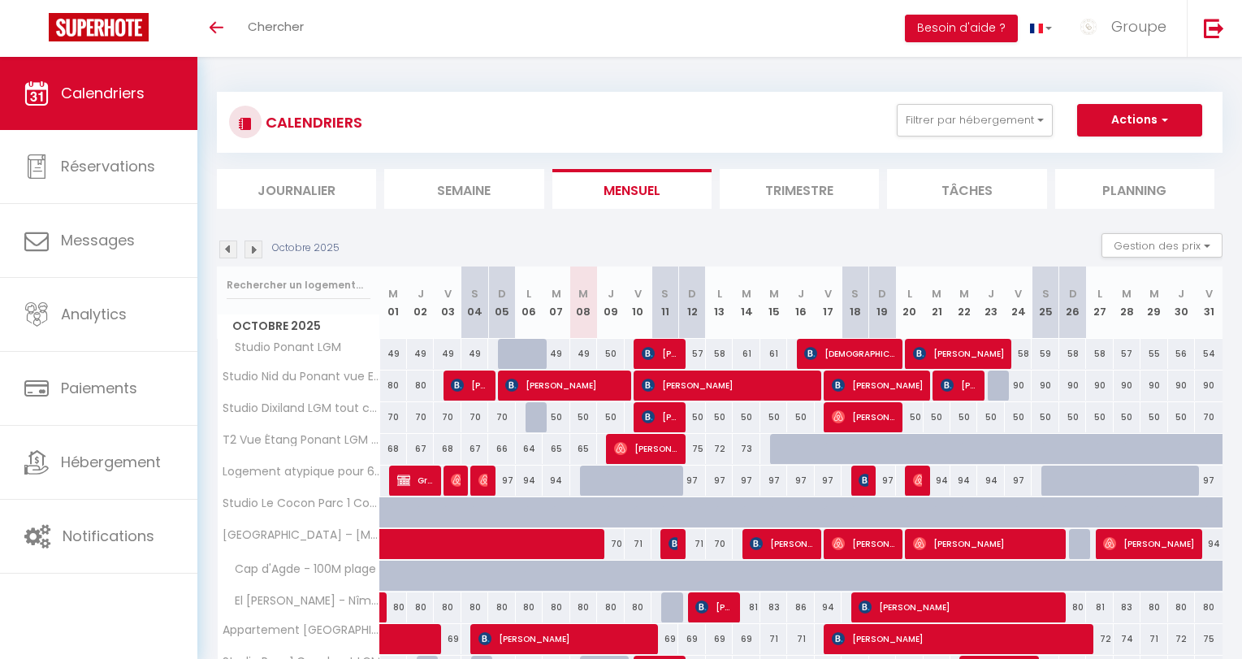
scroll to position [127, 0]
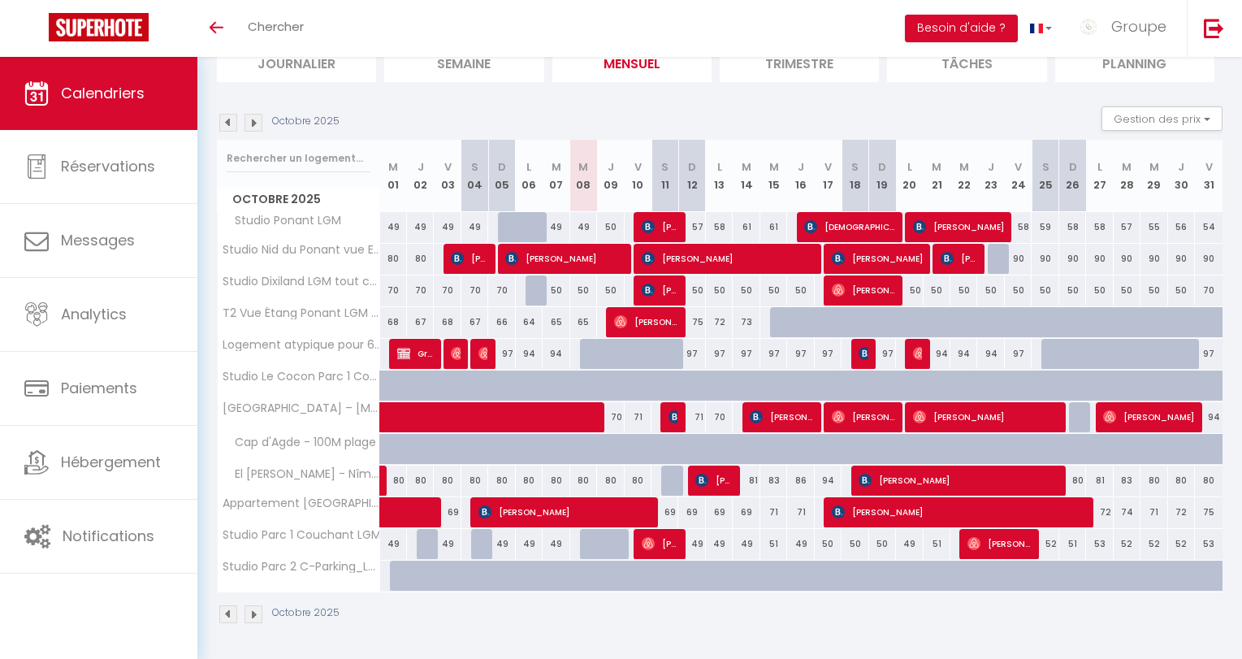
click at [226, 126] on img at bounding box center [228, 123] width 18 height 18
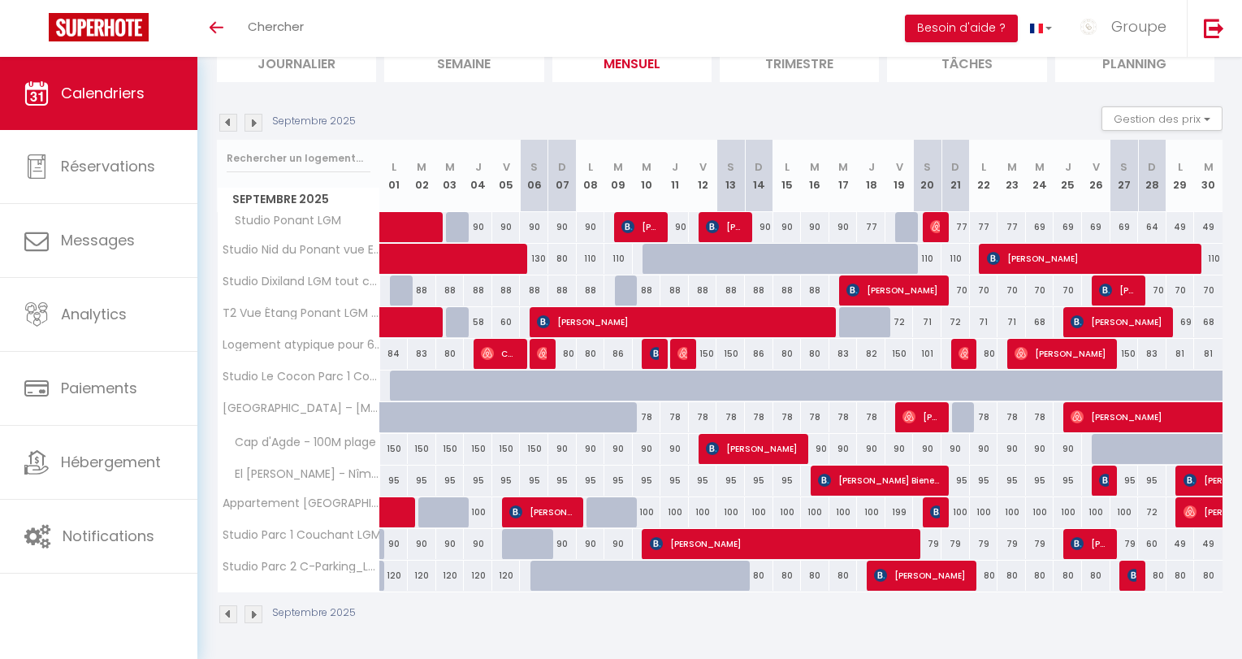
click at [227, 122] on img at bounding box center [228, 123] width 18 height 18
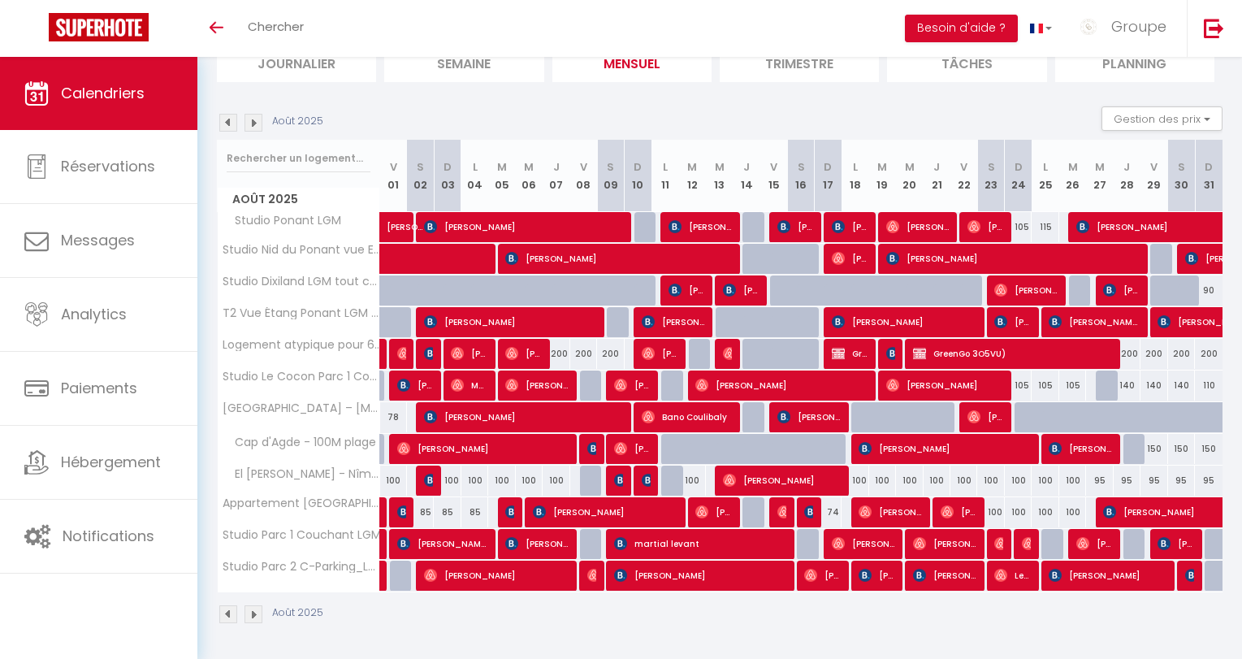
click at [249, 123] on img at bounding box center [253, 123] width 18 height 18
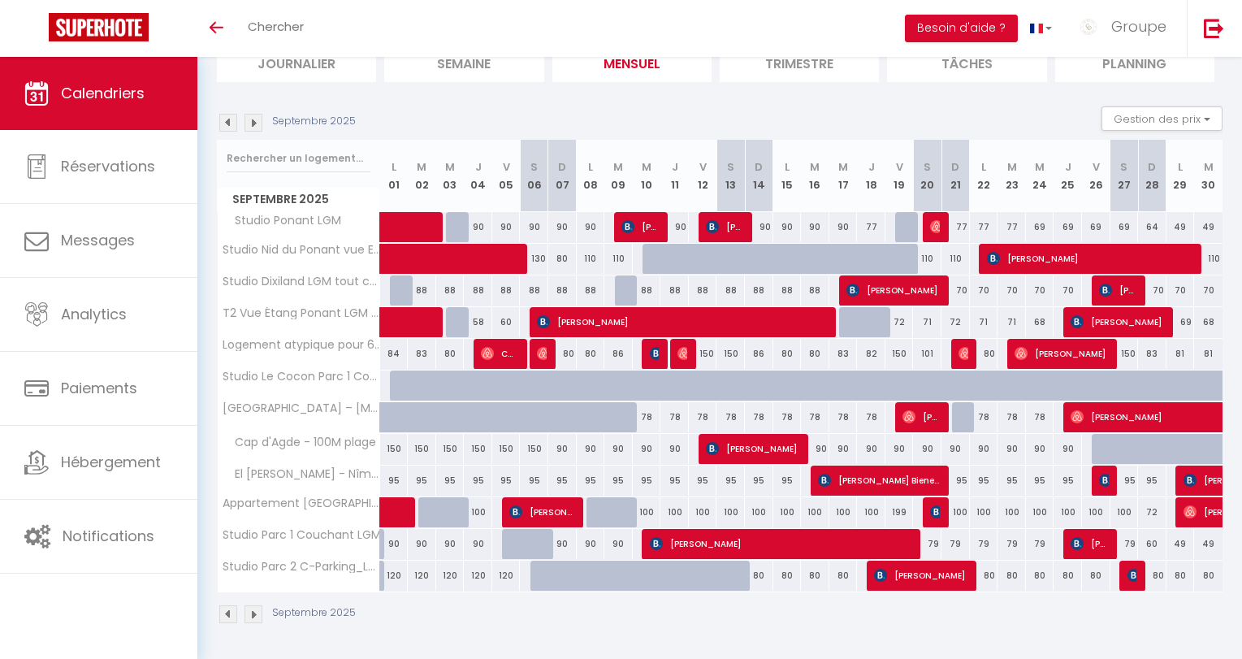
click at [231, 123] on img at bounding box center [228, 123] width 18 height 18
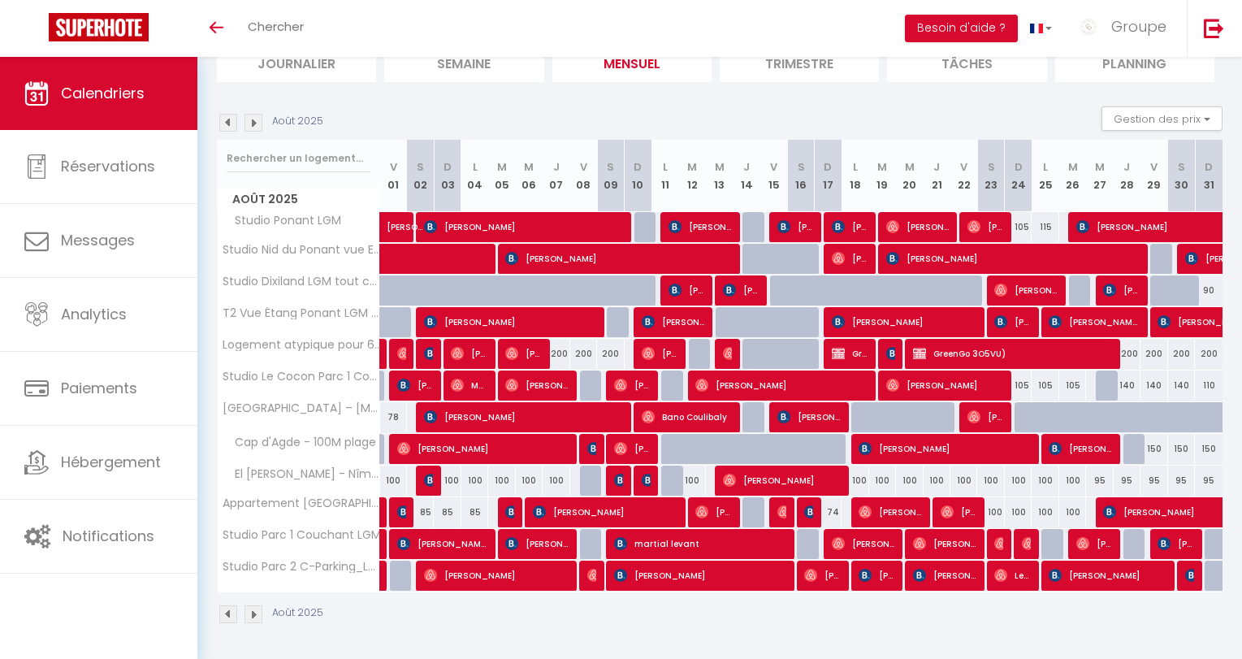
click at [231, 123] on img at bounding box center [228, 123] width 18 height 18
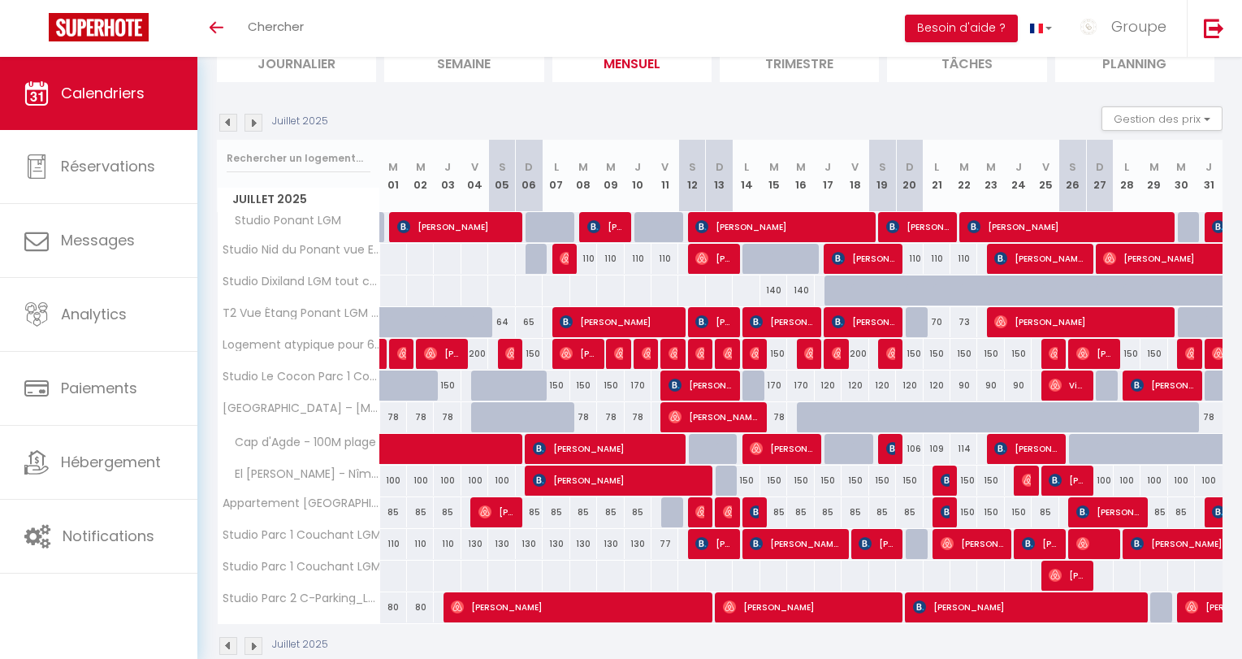
click at [252, 120] on img at bounding box center [253, 123] width 18 height 18
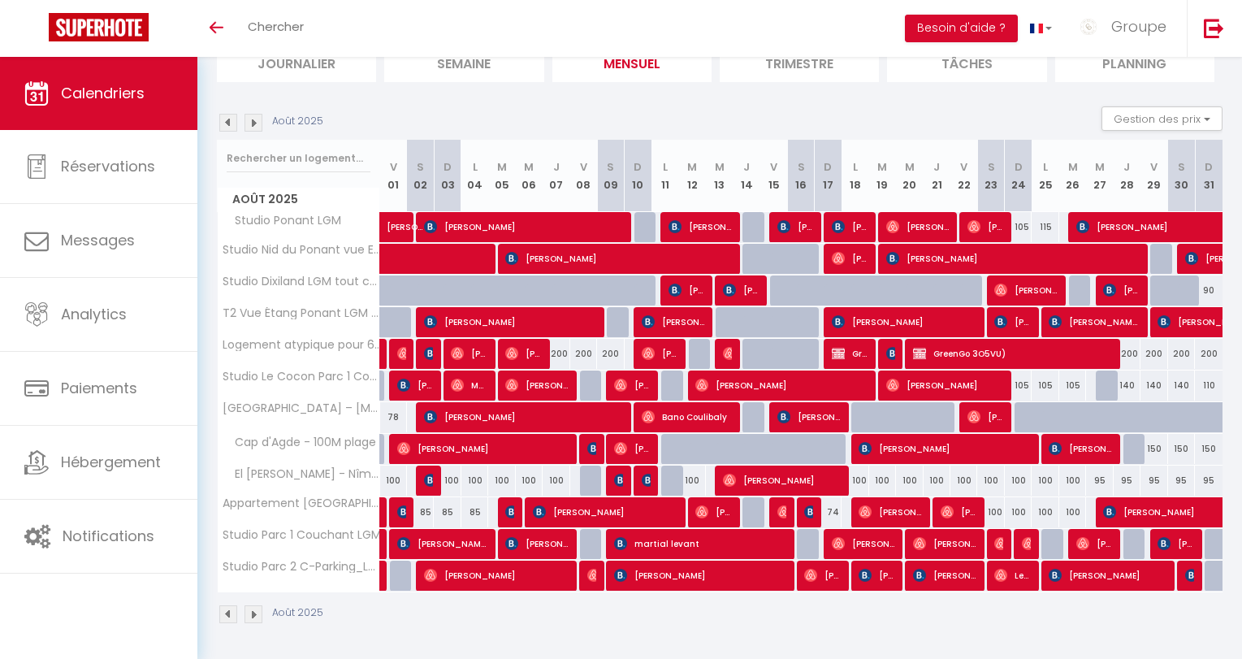
click at [252, 120] on img at bounding box center [253, 123] width 18 height 18
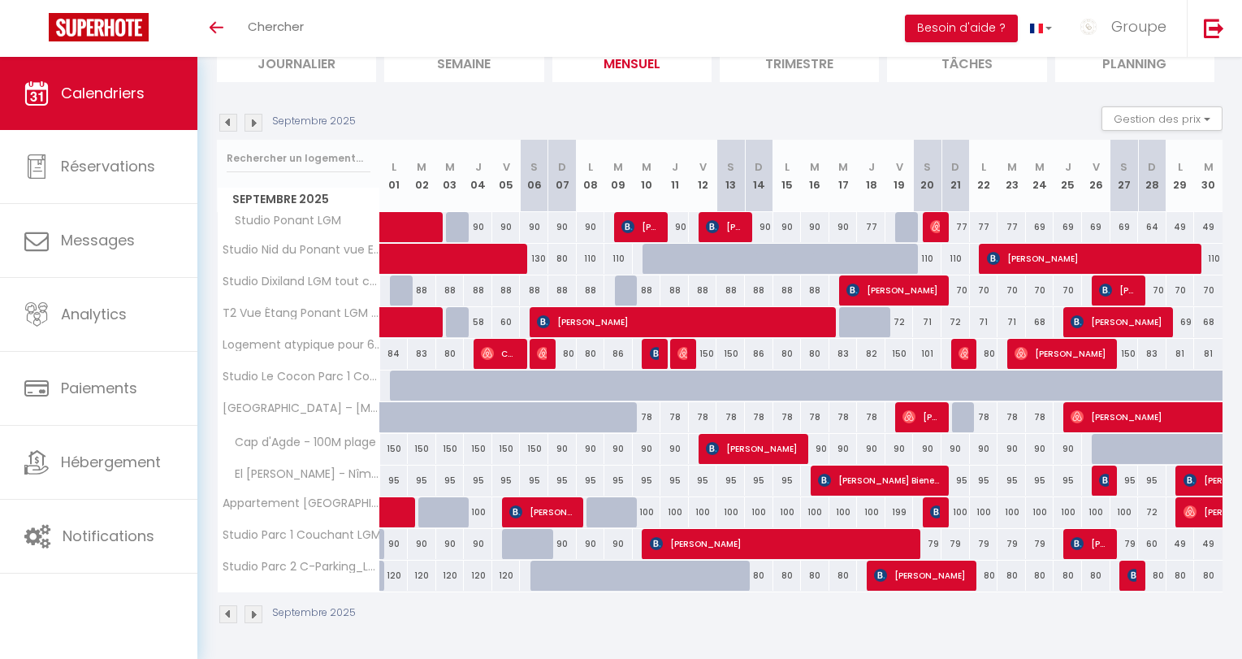
click at [249, 118] on img at bounding box center [253, 123] width 18 height 18
select select
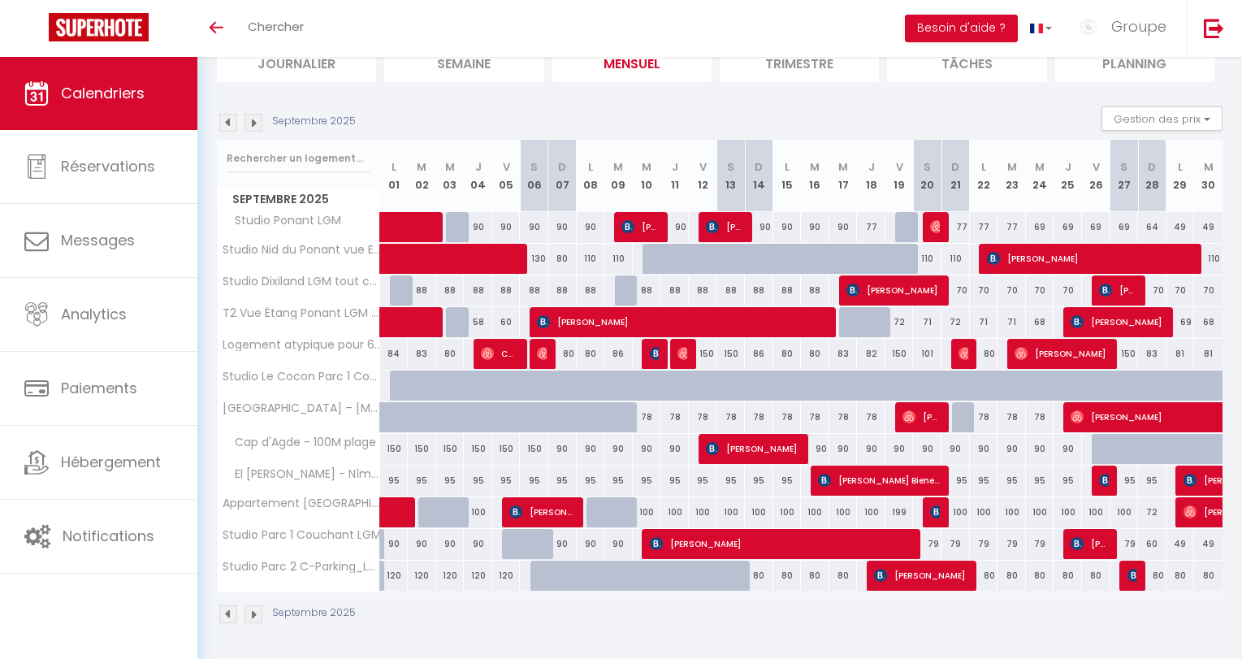
select select
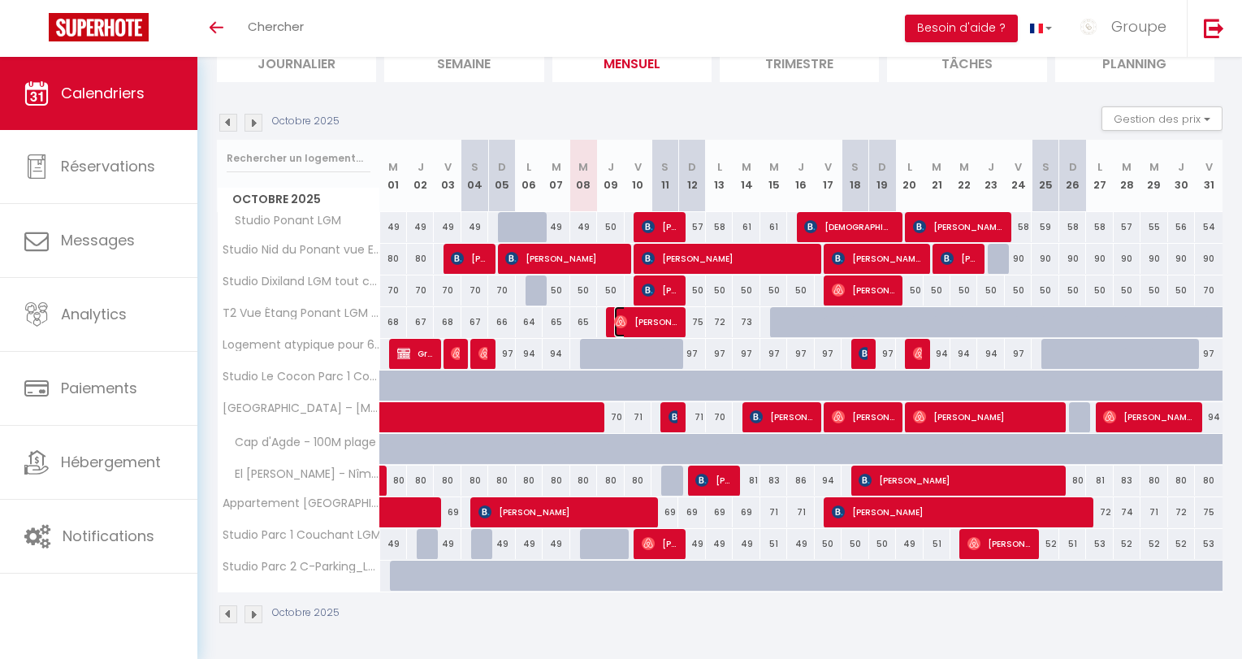
click at [638, 318] on span "[PERSON_NAME]" at bounding box center [645, 321] width 63 height 31
select select "OK"
select select "0"
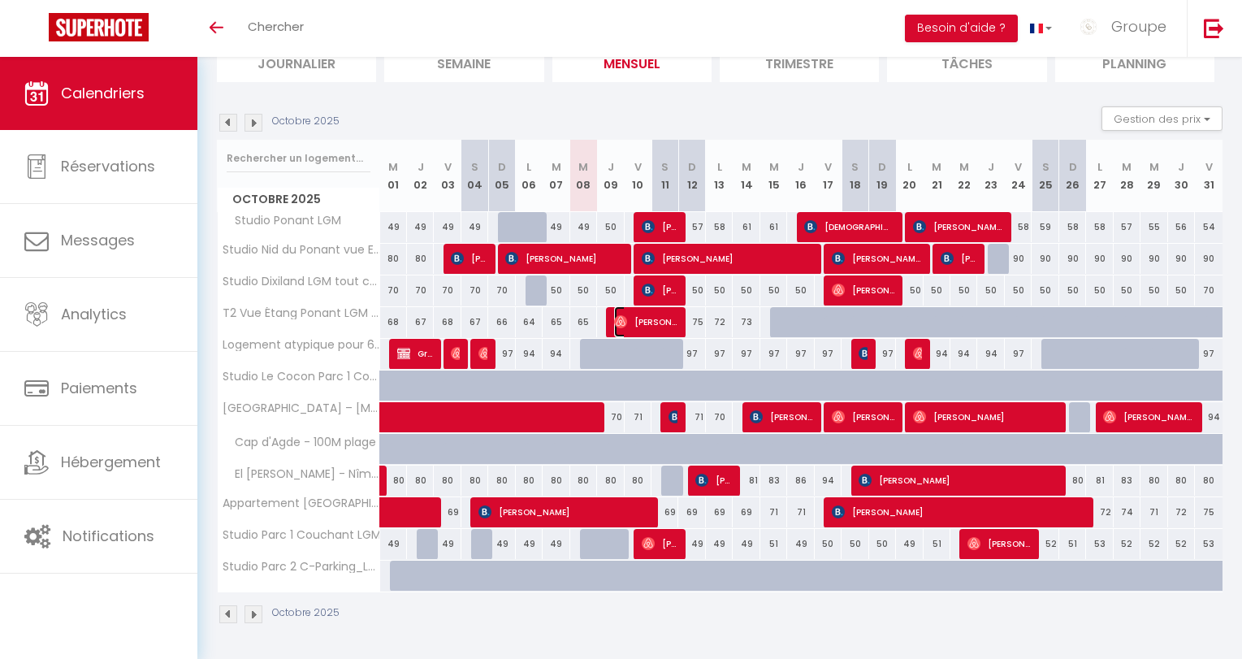
select select "1"
select select
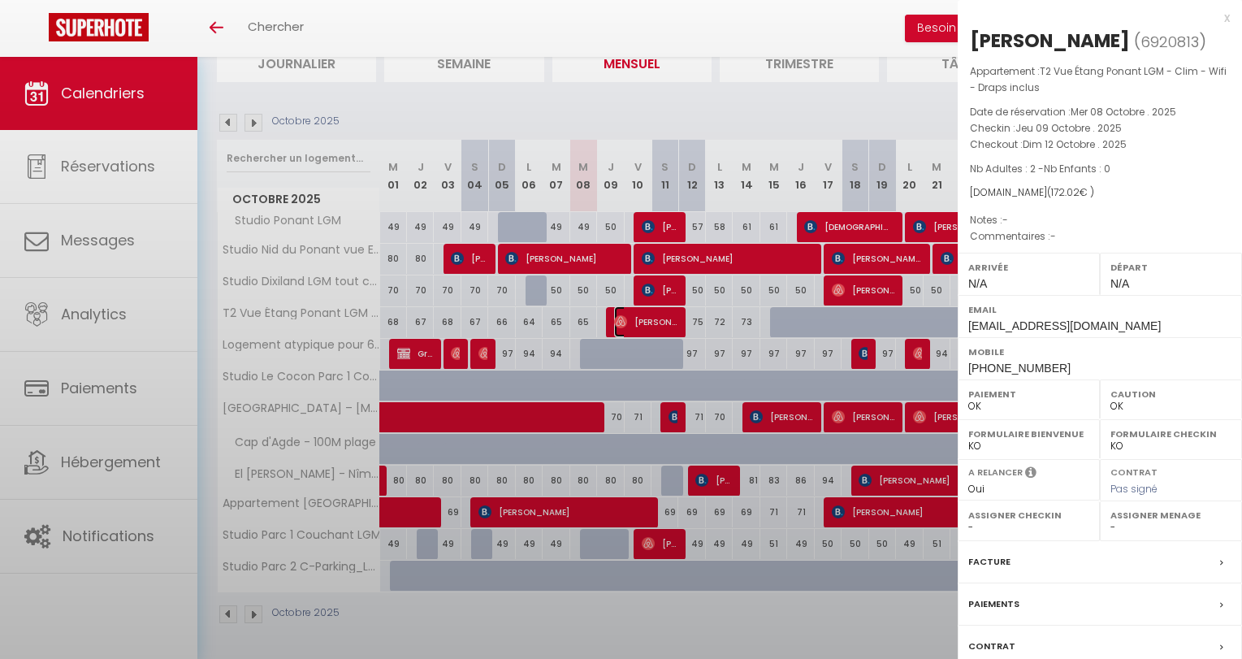
select select "47007"
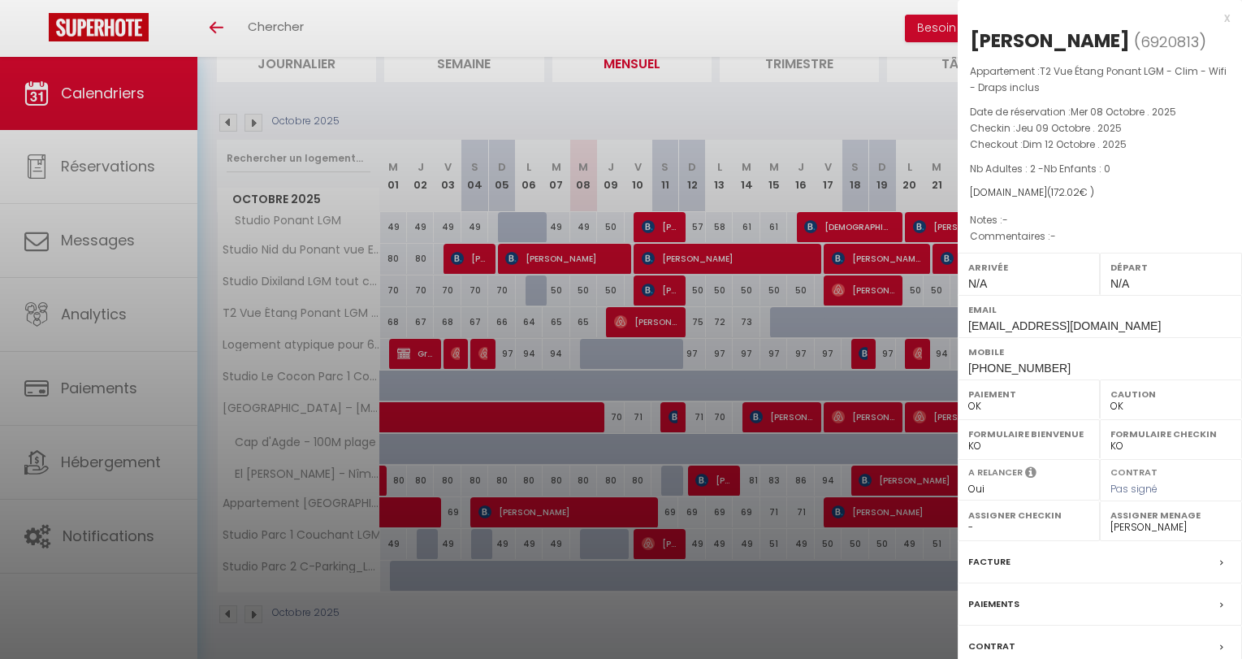
click at [1228, 15] on div "x" at bounding box center [1094, 17] width 272 height 19
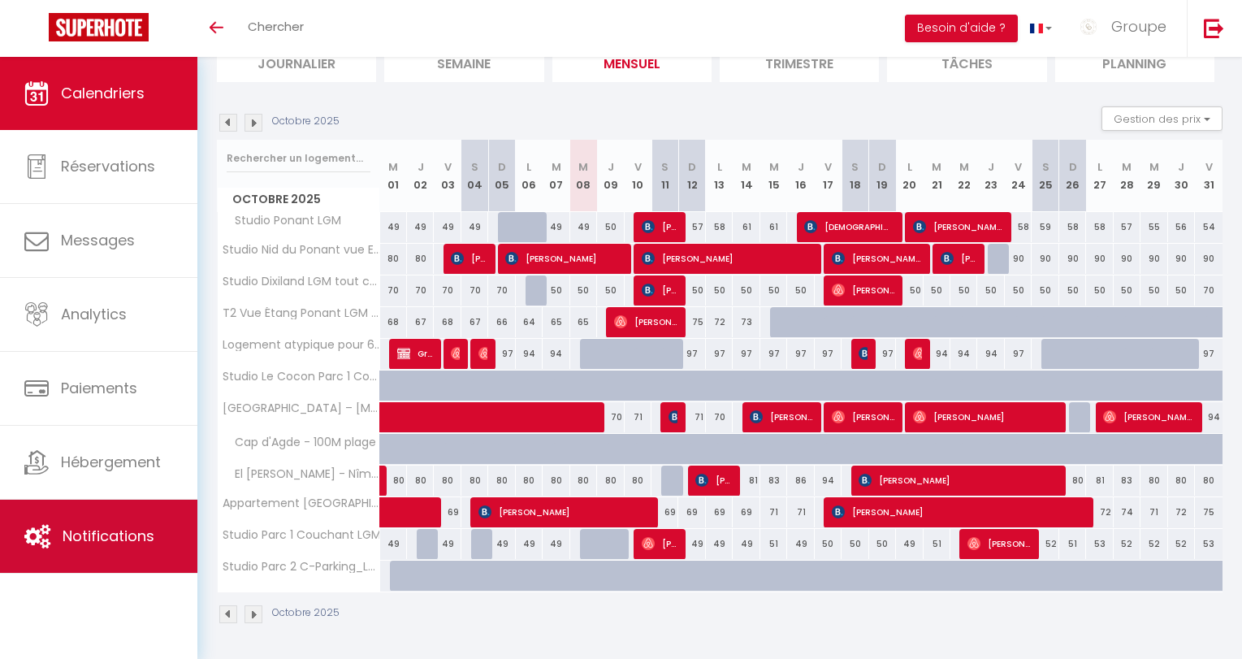
click at [131, 528] on span "Notifications" at bounding box center [109, 535] width 92 height 20
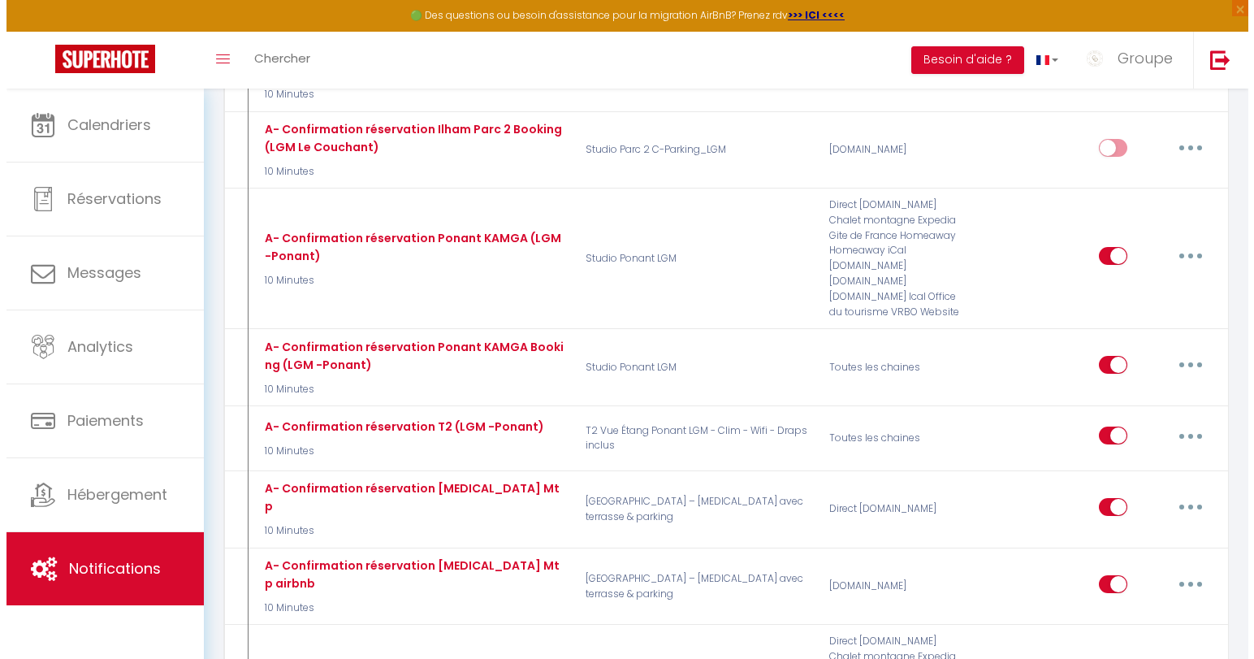
scroll to position [849, 0]
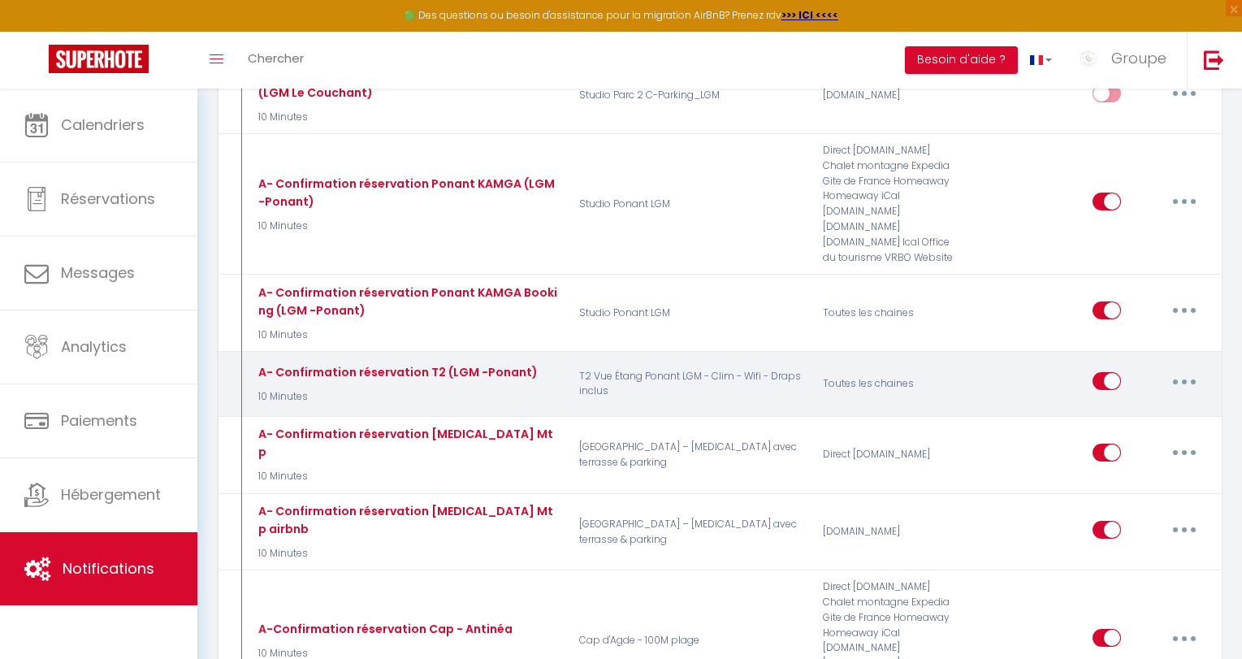
click at [1184, 379] on icon "button" at bounding box center [1184, 381] width 5 height 5
click at [1154, 404] on link "Editer" at bounding box center [1142, 418] width 120 height 28
type input "A- Confirmation réservation T2 (LGM -Ponant)"
select select "10 Minutes"
select select "if_booking_is_paid"
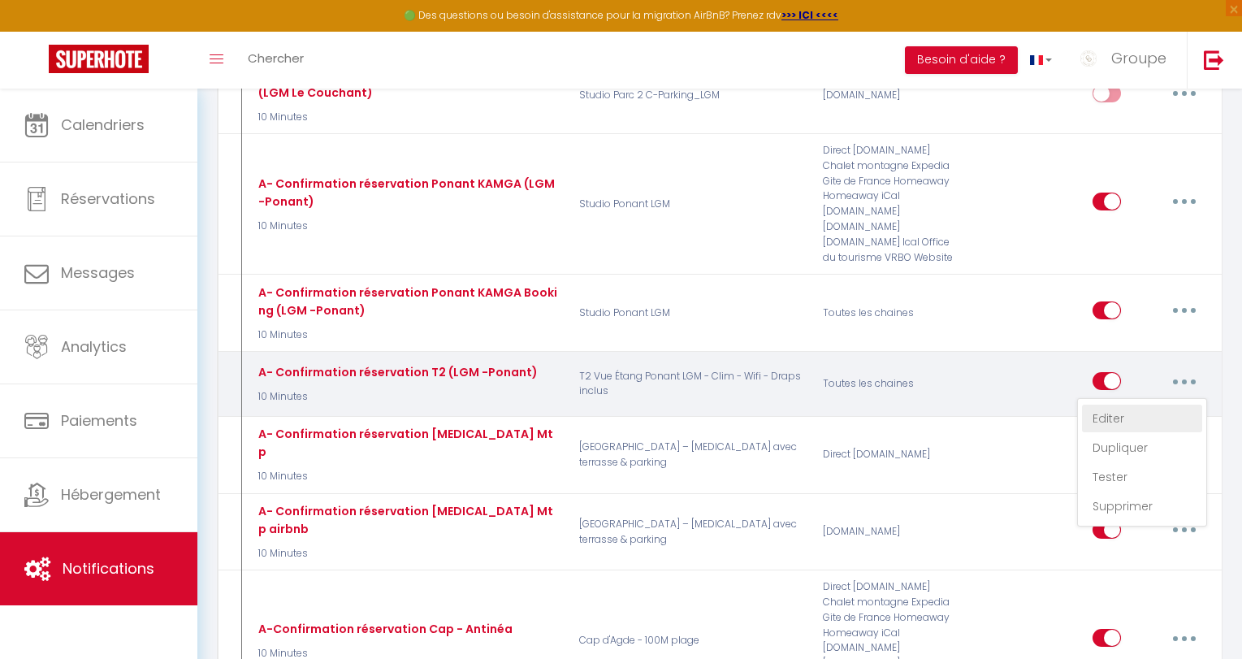
checkbox input "true"
checkbox input "false"
radio input "true"
type input "[GUEST:FIRST_NAME], votre confirmation de réservation"
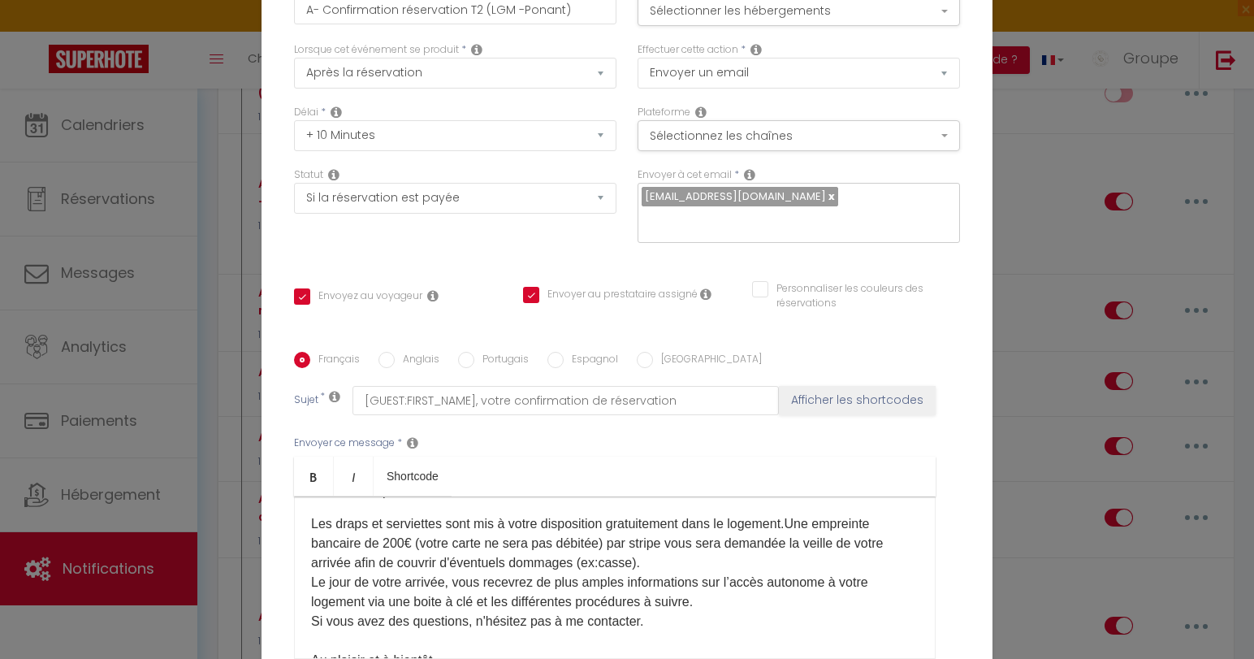
scroll to position [225, 0]
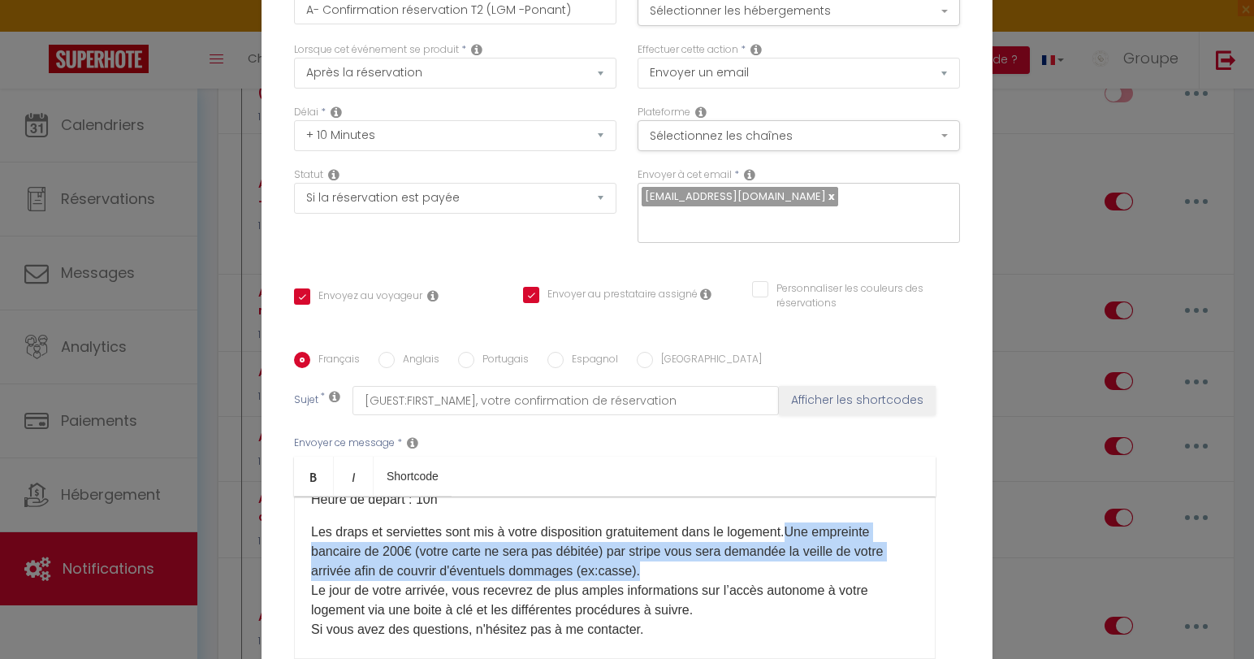
drag, startPoint x: 642, startPoint y: 570, endPoint x: 787, endPoint y: 530, distance: 150.9
click at [787, 530] on p "Les draps et serviettes sont mis à votre disposition gratuitement dans le logem…" at bounding box center [615, 600] width 608 height 156
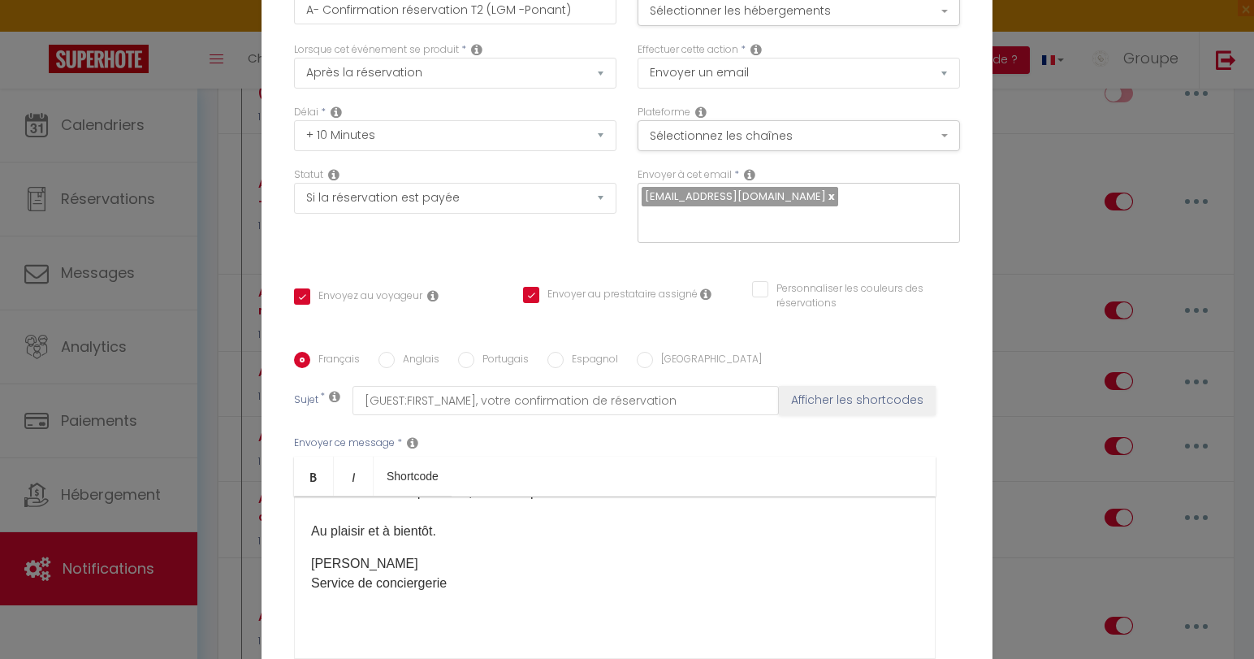
scroll to position [172, 0]
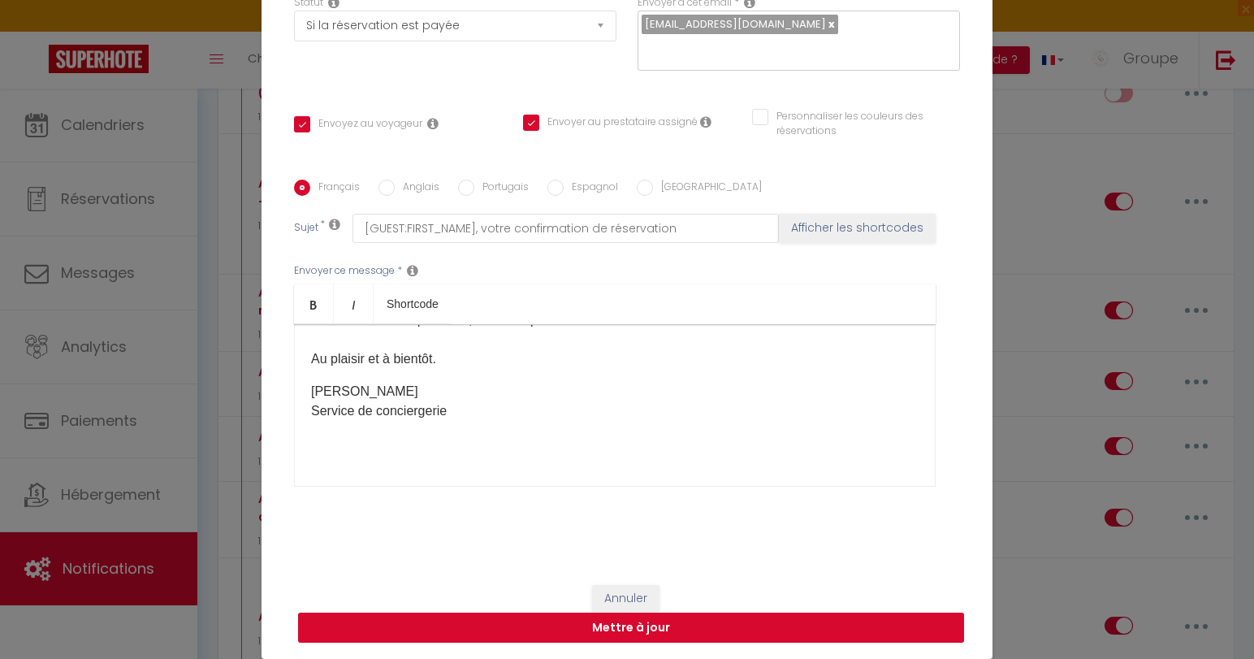
click at [642, 626] on button "Mettre à jour" at bounding box center [631, 627] width 666 height 31
checkbox input "true"
checkbox input "false"
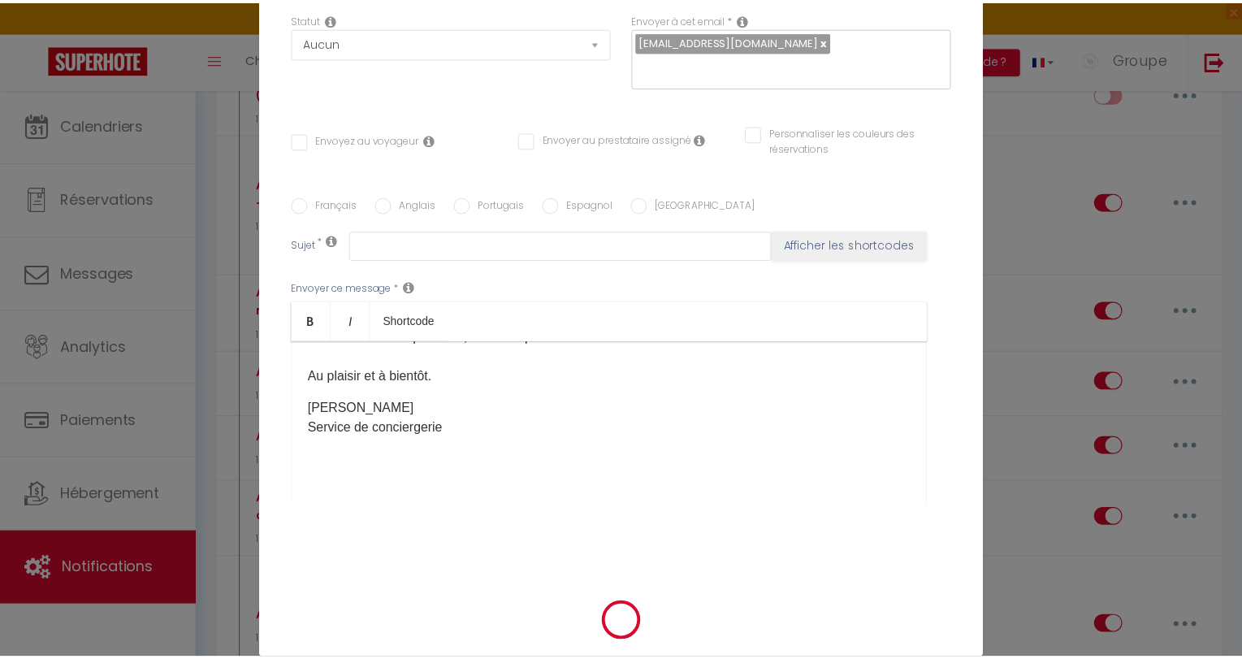
scroll to position [0, 0]
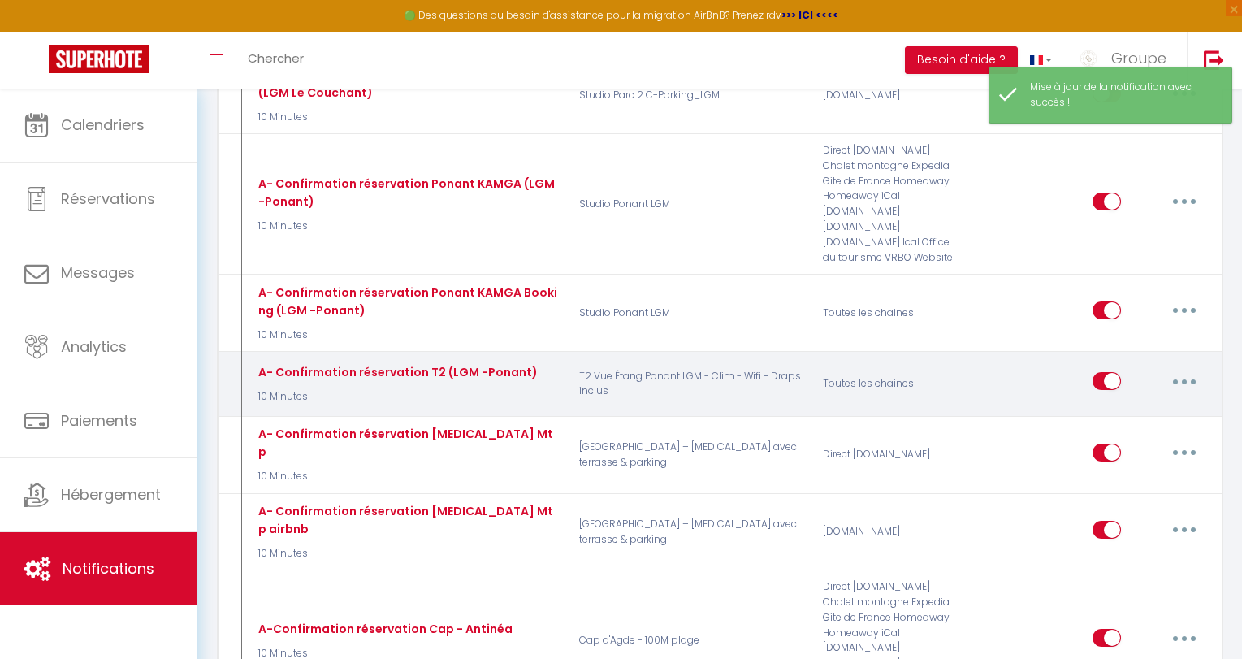
click at [1105, 372] on input "checkbox" at bounding box center [1106, 384] width 28 height 24
click at [1113, 372] on input "checkbox" at bounding box center [1106, 384] width 28 height 24
checkbox input "true"
